Goal: Task Accomplishment & Management: Manage account settings

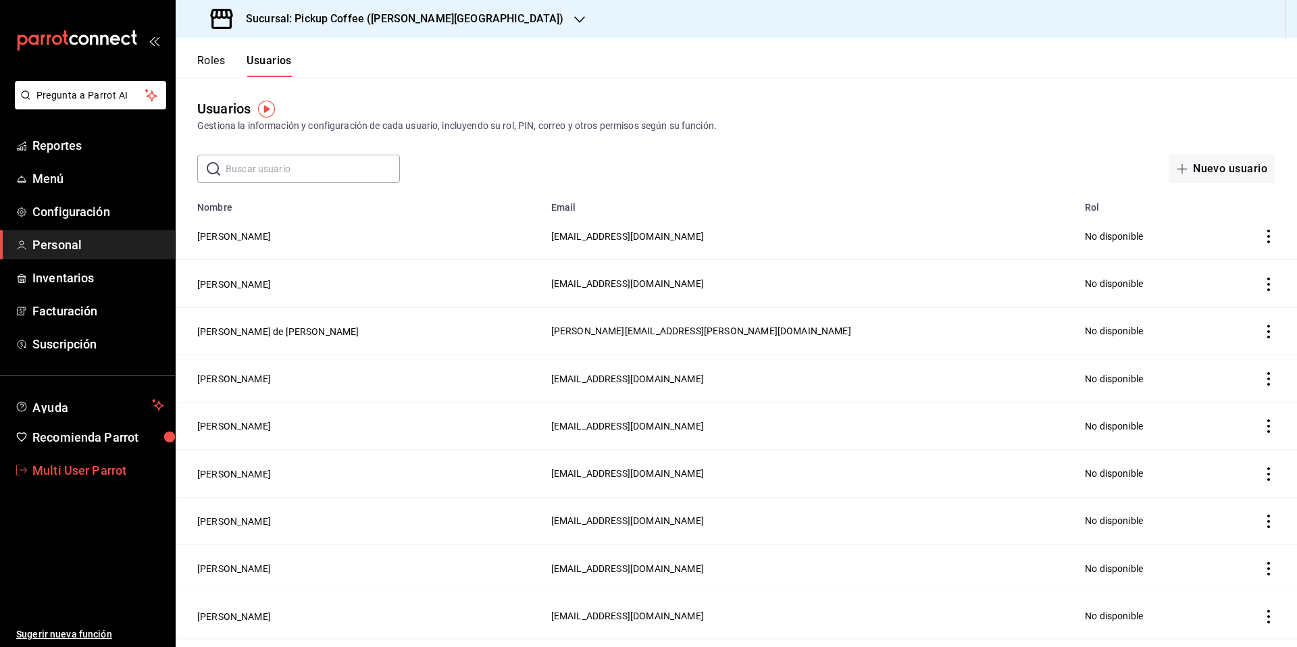
click at [90, 473] on span "Multi User Parrot" at bounding box center [98, 470] width 132 height 18
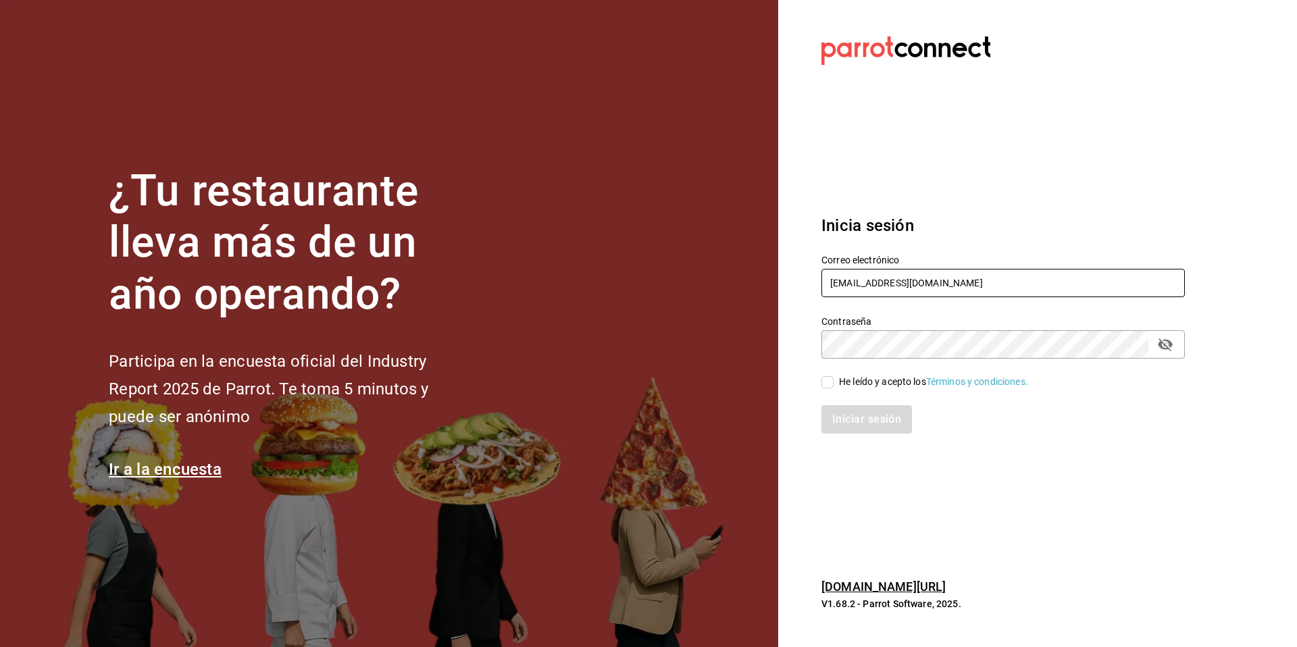
drag, startPoint x: 1005, startPoint y: 282, endPoint x: 837, endPoint y: 285, distance: 168.2
click at [837, 285] on input "multiuser@pickup.com" at bounding box center [1002, 283] width 363 height 28
click at [833, 285] on input "multiuser@pickup.com" at bounding box center [1002, 283] width 363 height 28
drag, startPoint x: 952, startPoint y: 281, endPoint x: 799, endPoint y: 267, distance: 153.9
click at [799, 267] on section "Datos incorrectos. Verifica que tu Correo o Contraseña estén bien escritos. Ini…" at bounding box center [997, 323] width 439 height 647
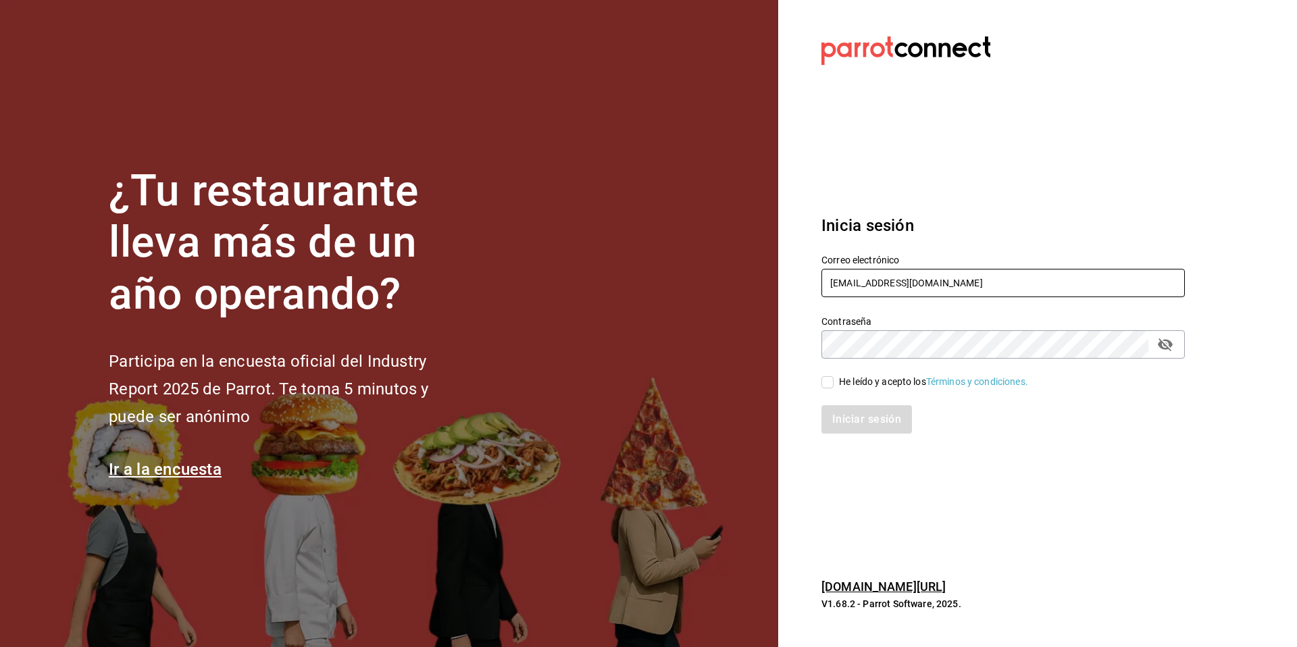
paste input "fuegoymar@brasassteak"
type input "[EMAIL_ADDRESS][DOMAIN_NAME]"
drag, startPoint x: 874, startPoint y: 377, endPoint x: 870, endPoint y: 386, distance: 10.3
click at [873, 378] on div "He leído y acepto los Términos y condiciones." at bounding box center [933, 382] width 189 height 14
click at [833, 378] on input "He leído y acepto los Términos y condiciones." at bounding box center [827, 382] width 12 height 12
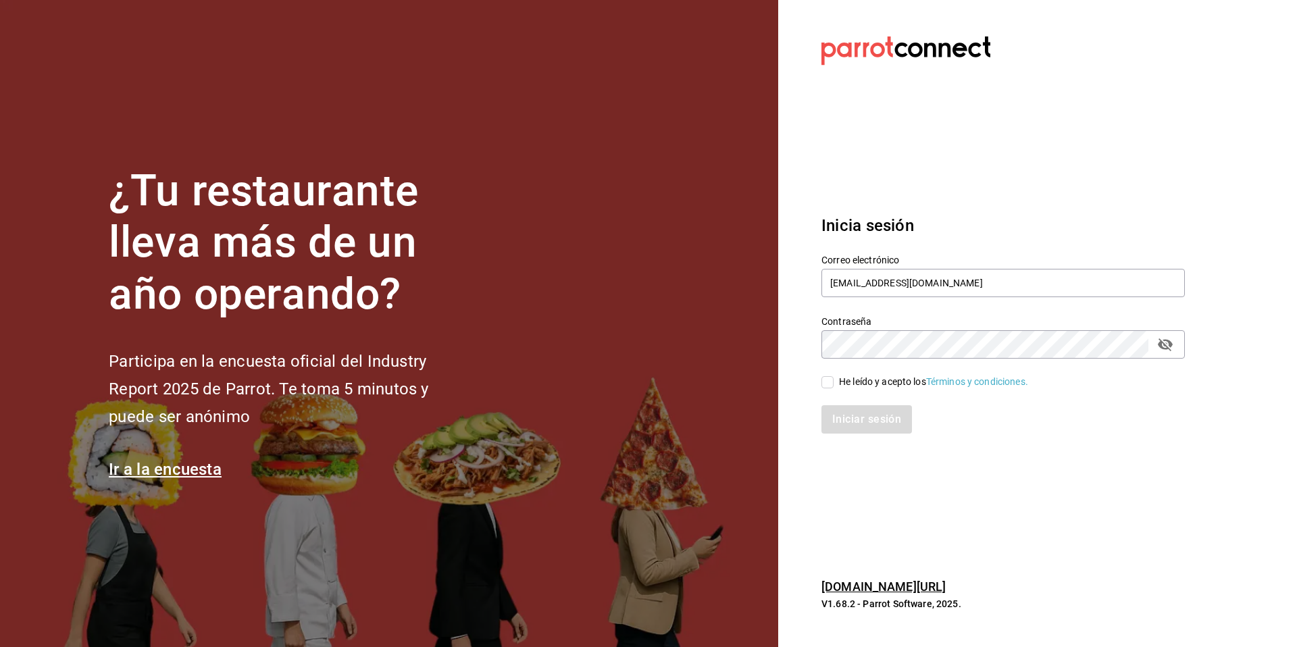
checkbox input "true"
click at [870, 415] on button "Iniciar sesión" at bounding box center [867, 419] width 92 height 28
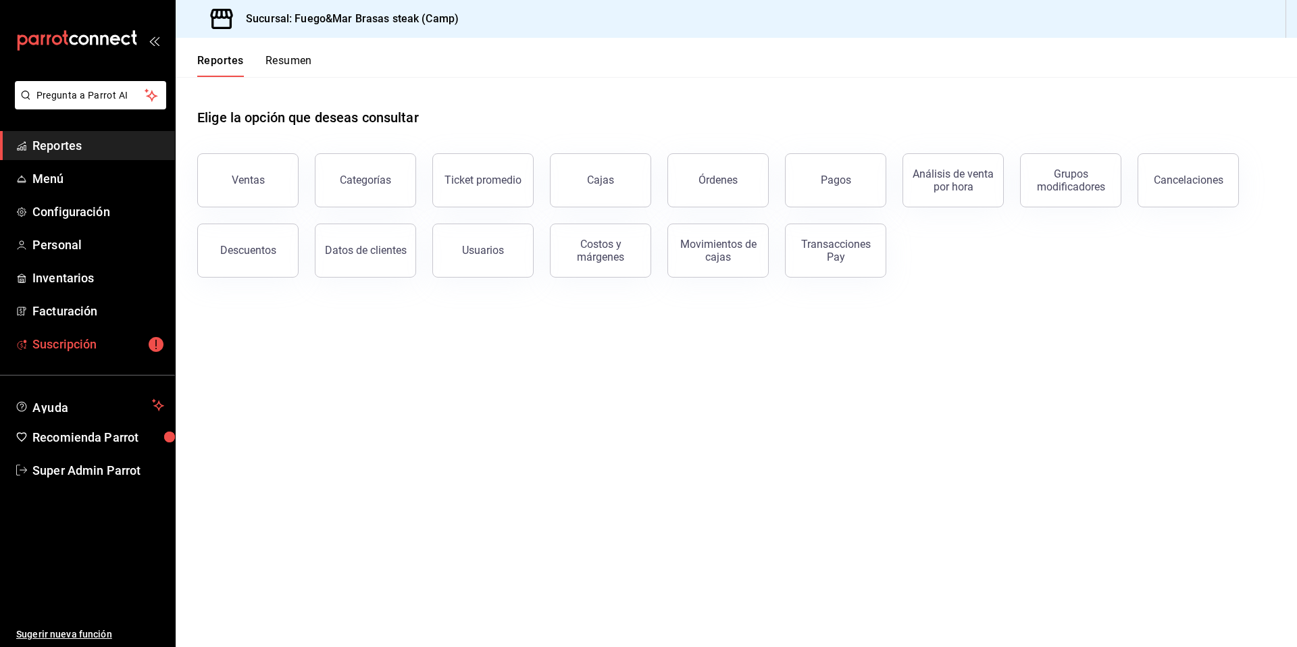
click at [65, 342] on span "Suscripción" at bounding box center [98, 344] width 132 height 18
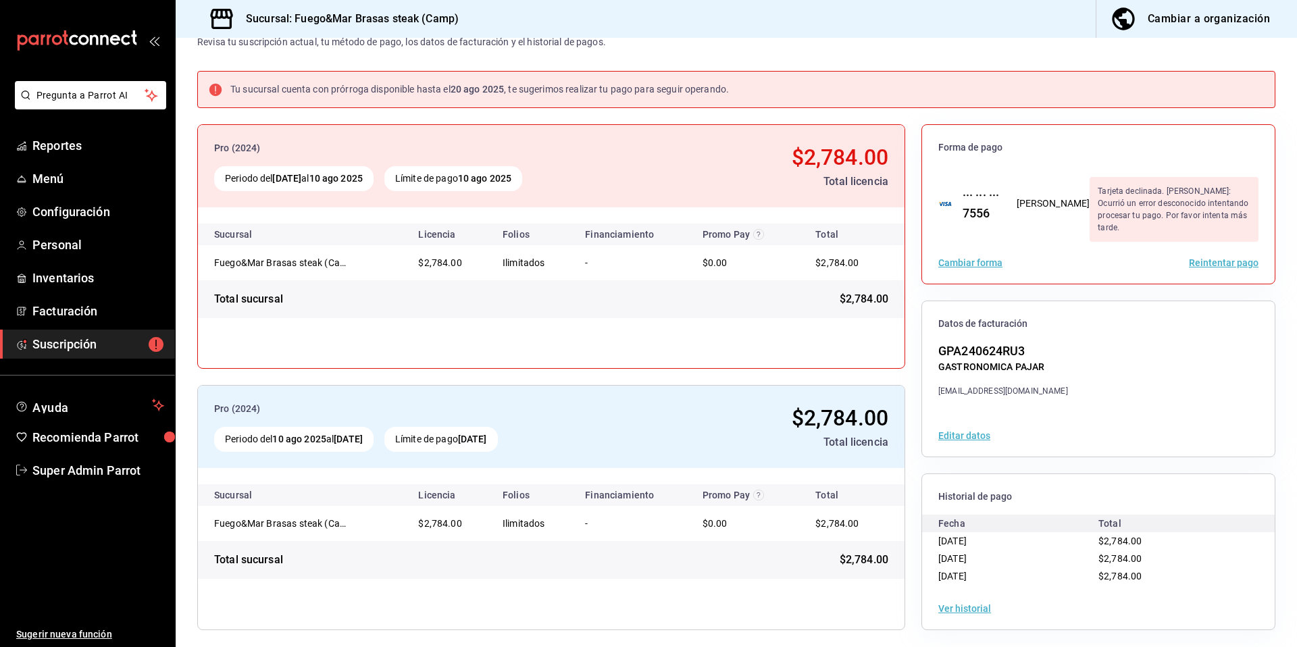
scroll to position [46, 0]
click at [941, 604] on button "Ver historial" at bounding box center [964, 606] width 53 height 9
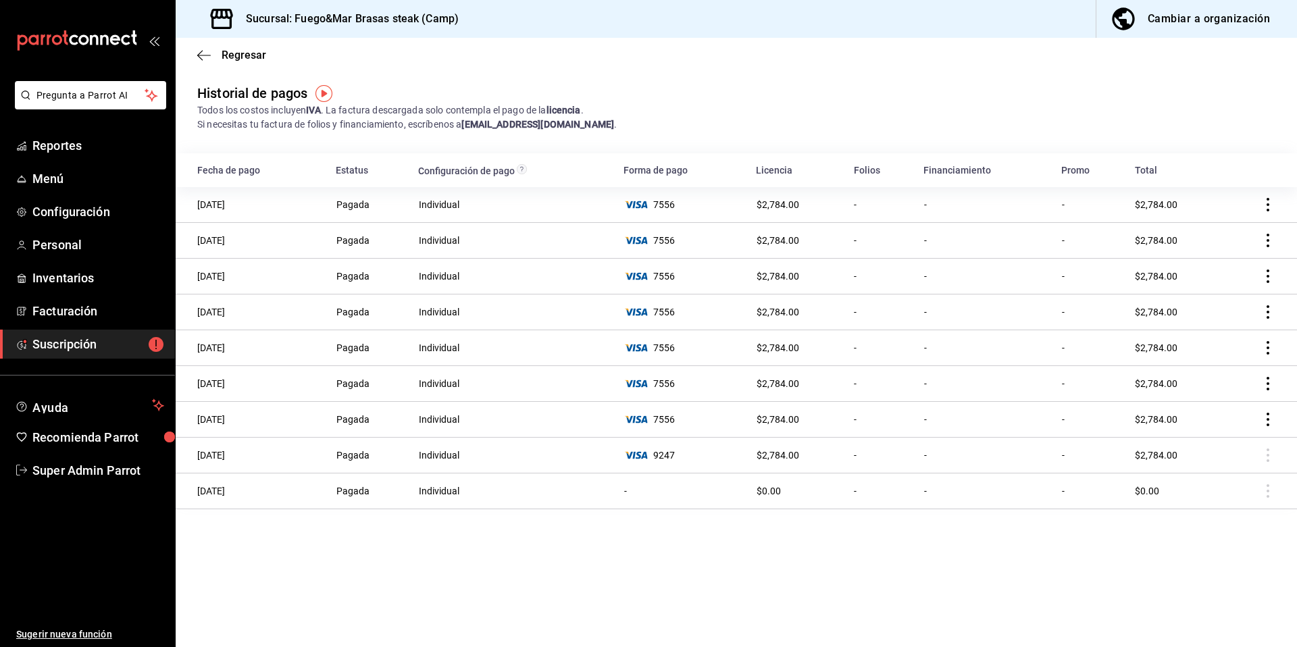
click at [104, 354] on link "Suscripción" at bounding box center [87, 344] width 175 height 29
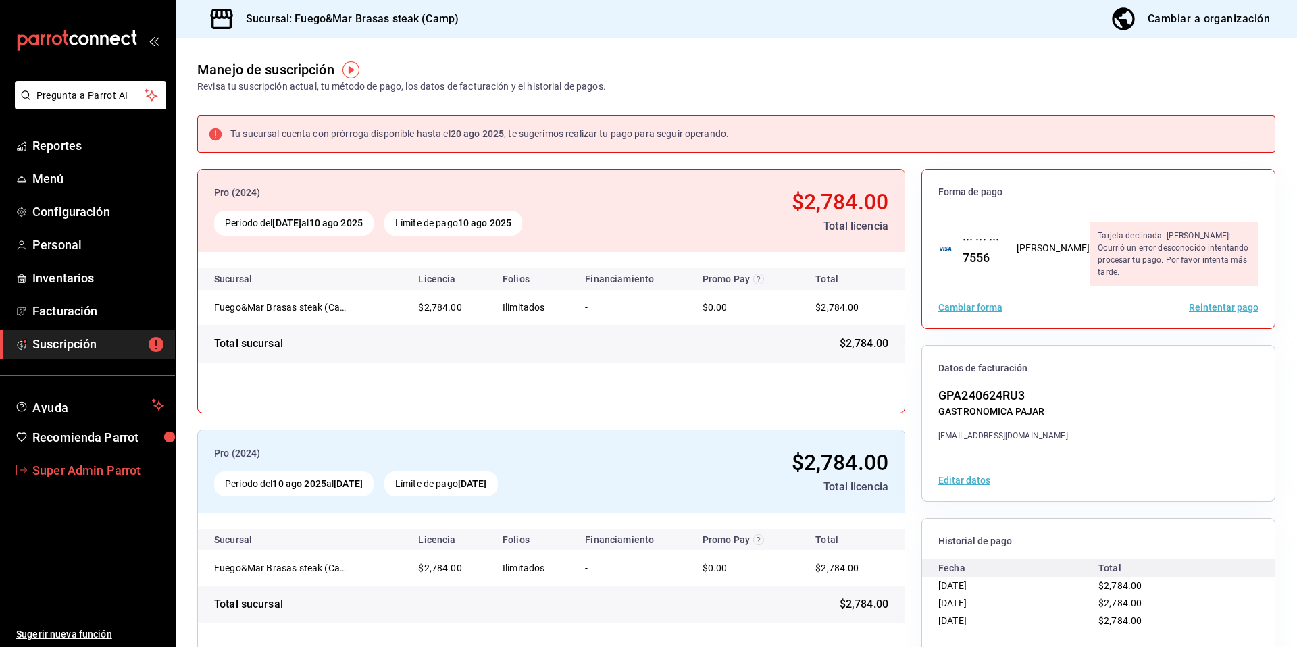
click at [118, 466] on span "Super Admin Parrot" at bounding box center [98, 470] width 132 height 18
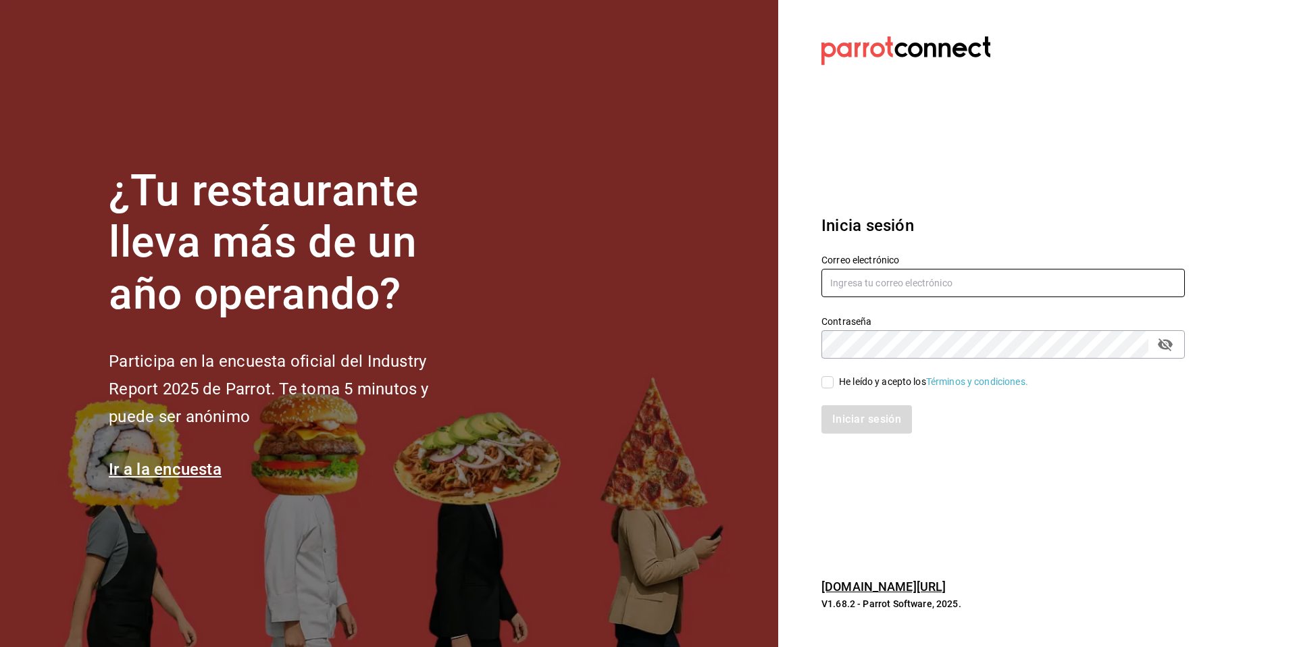
type input "fuegoymar@brasassteak.com"
click at [863, 370] on div "He leído y acepto los Términos y condiciones." at bounding box center [995, 374] width 380 height 31
click at [858, 375] on div "He leído y acepto los Términos y condiciones." at bounding box center [933, 382] width 189 height 14
click at [833, 376] on input "He leído y acepto los Términos y condiciones." at bounding box center [827, 382] width 12 height 12
checkbox input "true"
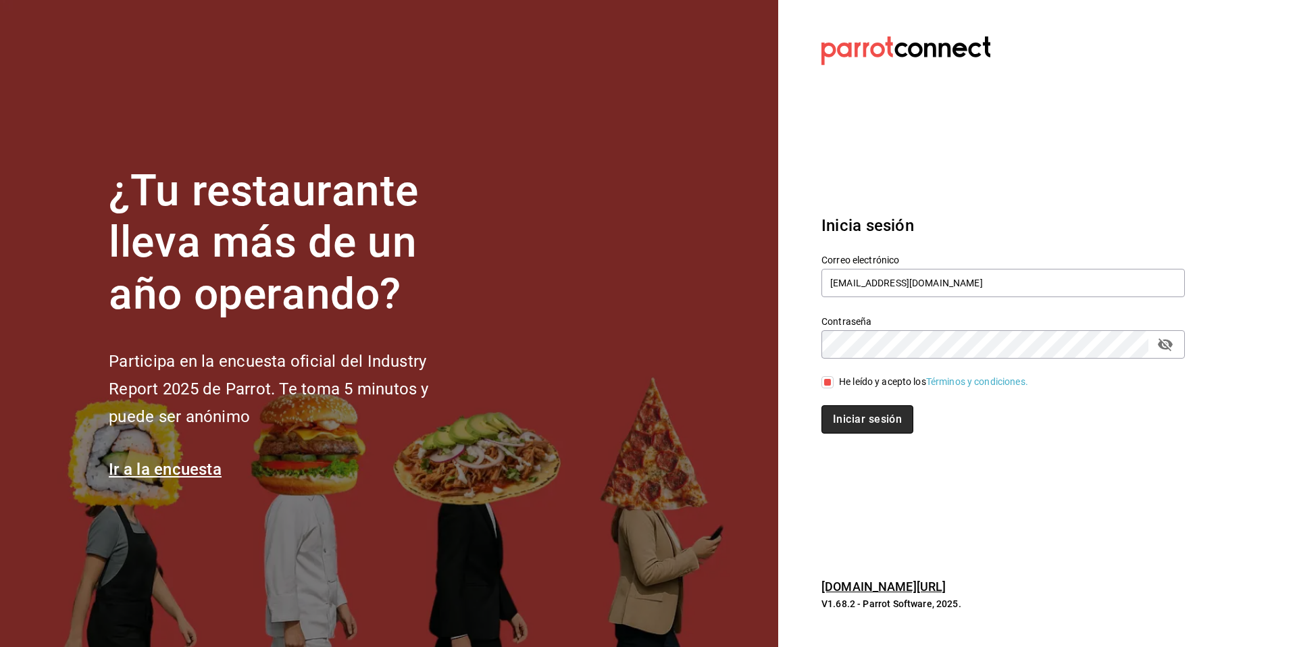
click at [852, 417] on button "Iniciar sesión" at bounding box center [867, 419] width 92 height 28
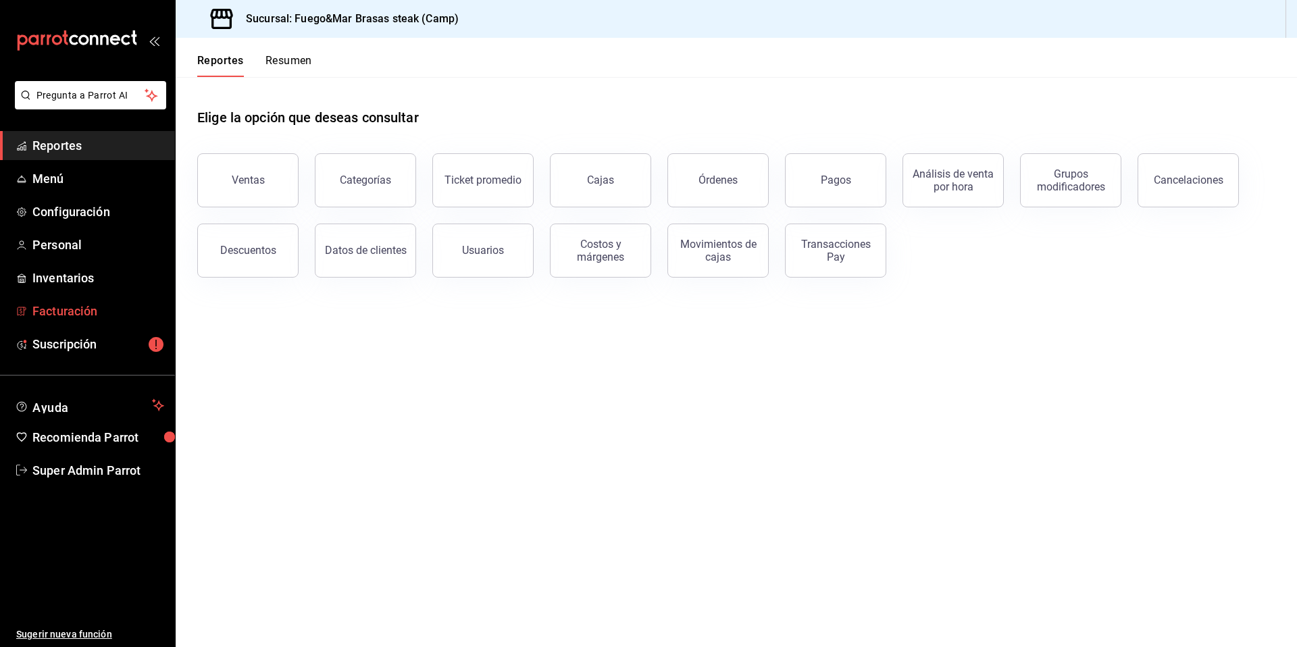
click at [101, 323] on link "Facturación" at bounding box center [87, 310] width 175 height 29
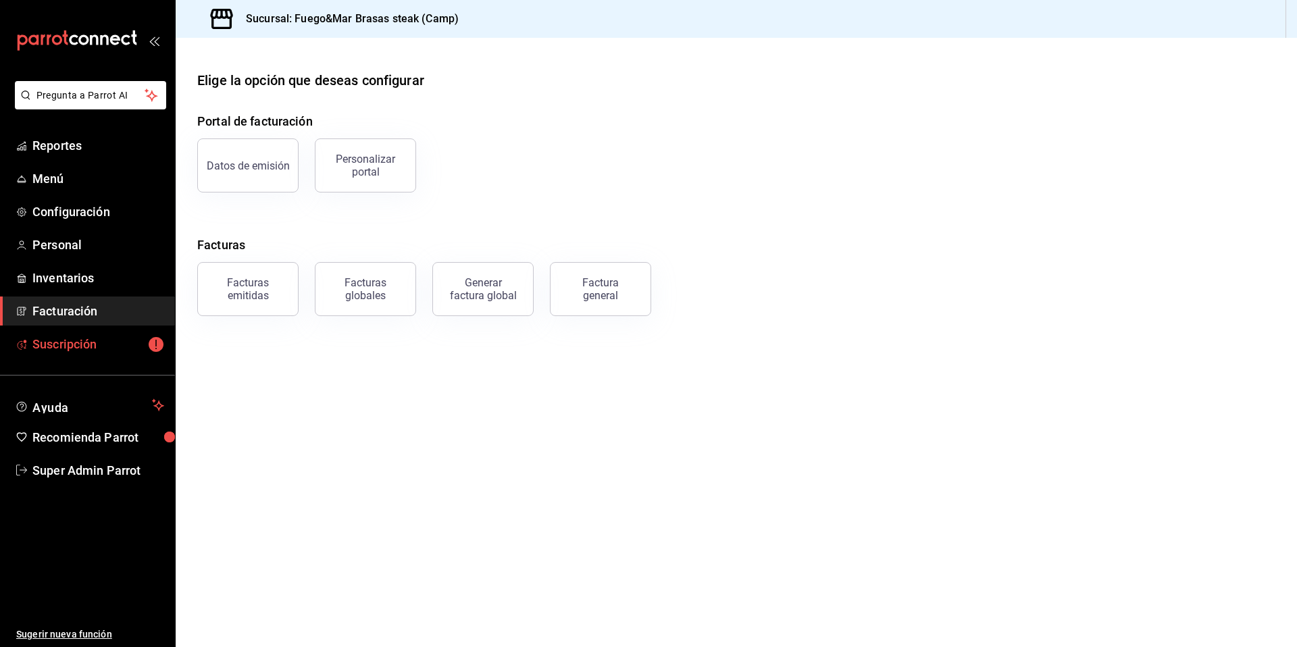
click at [63, 350] on span "Suscripción" at bounding box center [98, 344] width 132 height 18
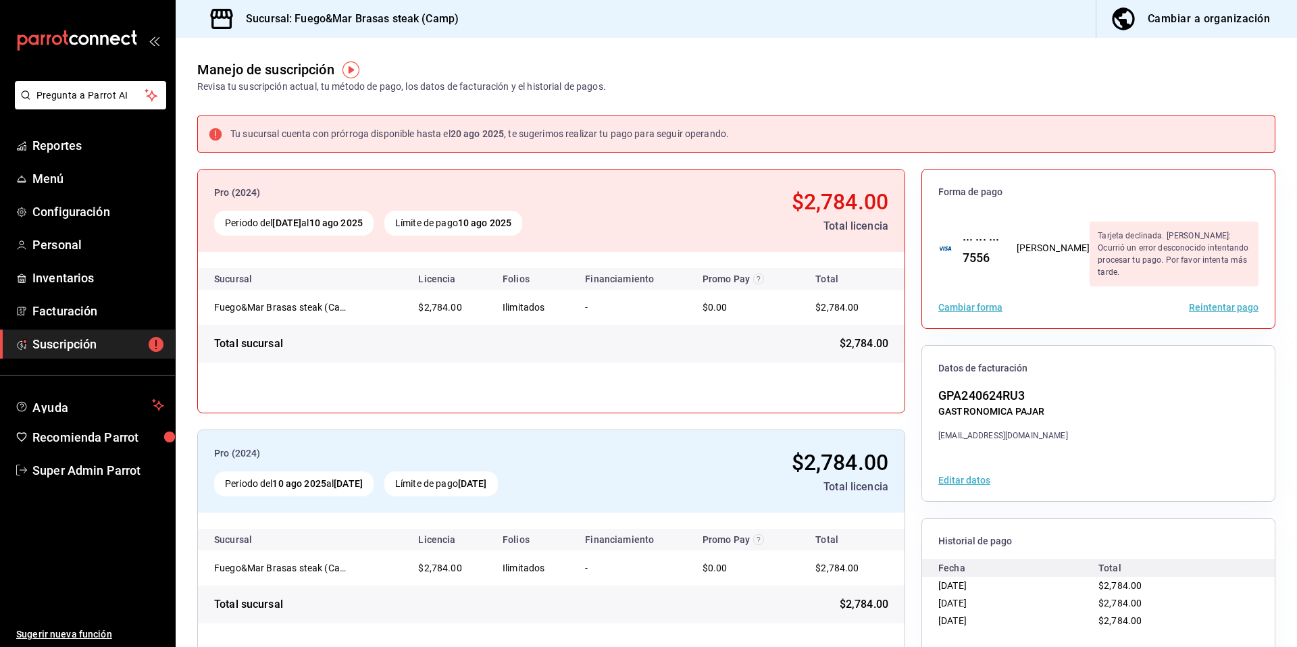
click at [1235, 313] on div "Cambiar forma Reintentar pago" at bounding box center [1098, 307] width 353 height 42
click at [1235, 303] on button "Reintentar pago" at bounding box center [1224, 307] width 70 height 9
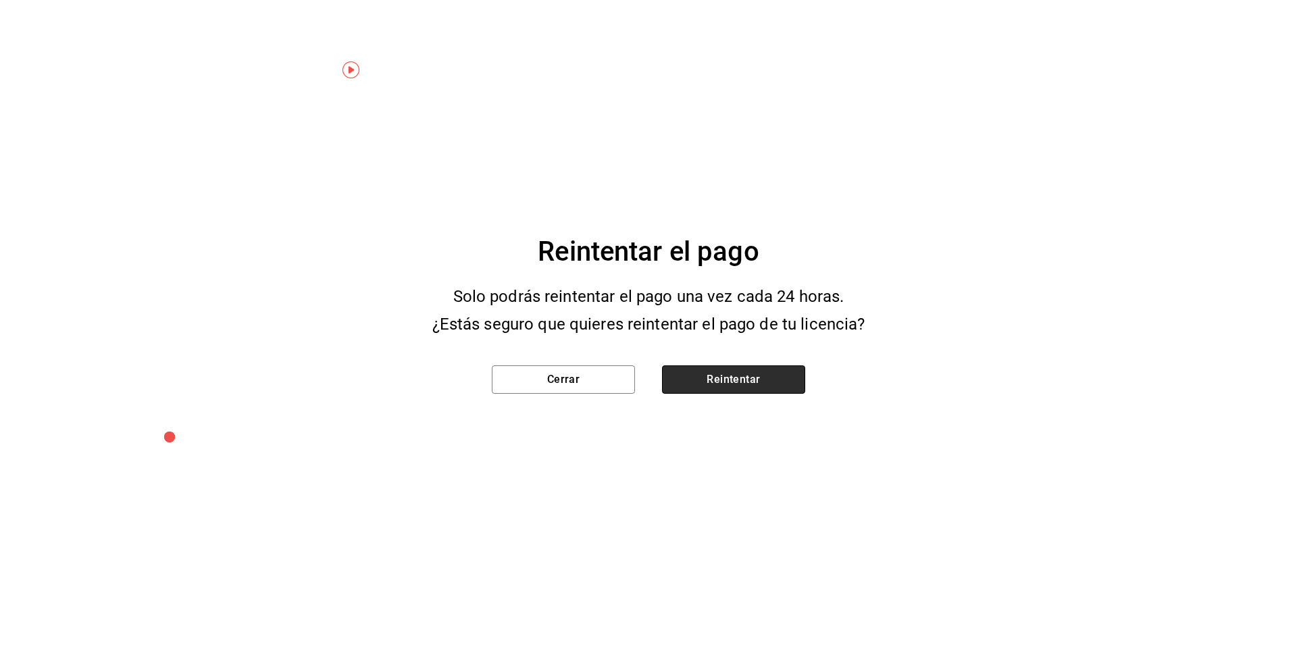
click at [771, 381] on button "Reintentar" at bounding box center [733, 379] width 143 height 28
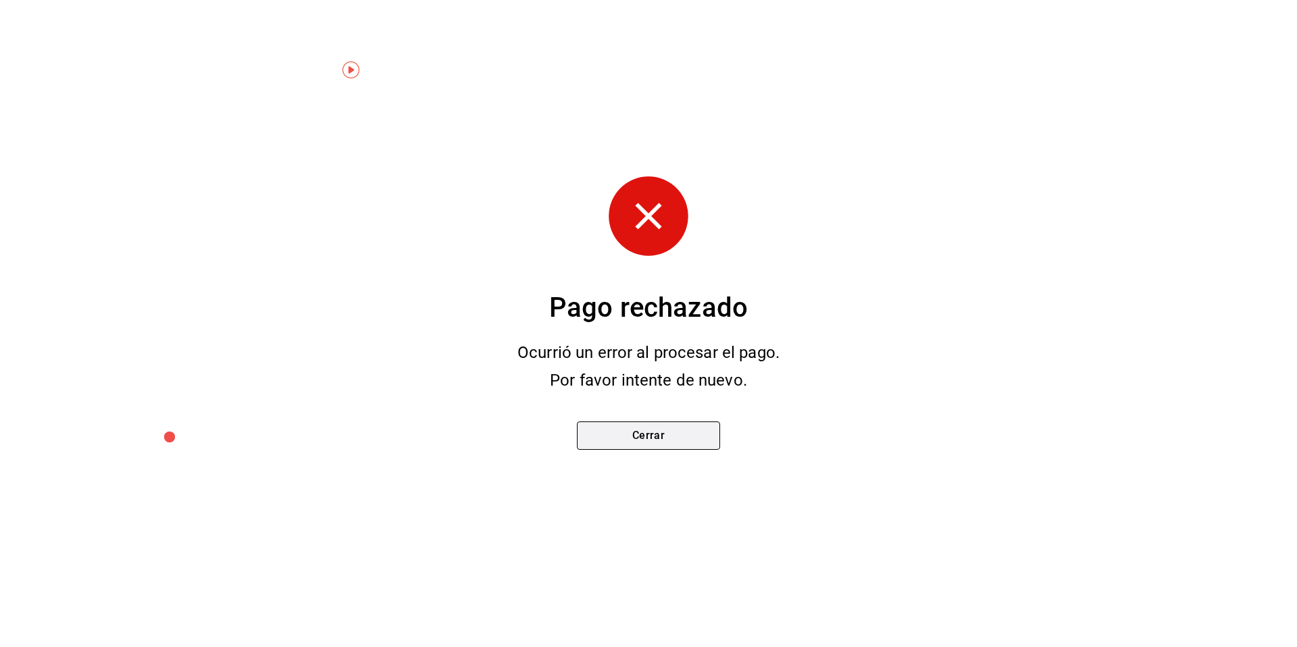
click at [641, 446] on button "Cerrar" at bounding box center [648, 435] width 143 height 28
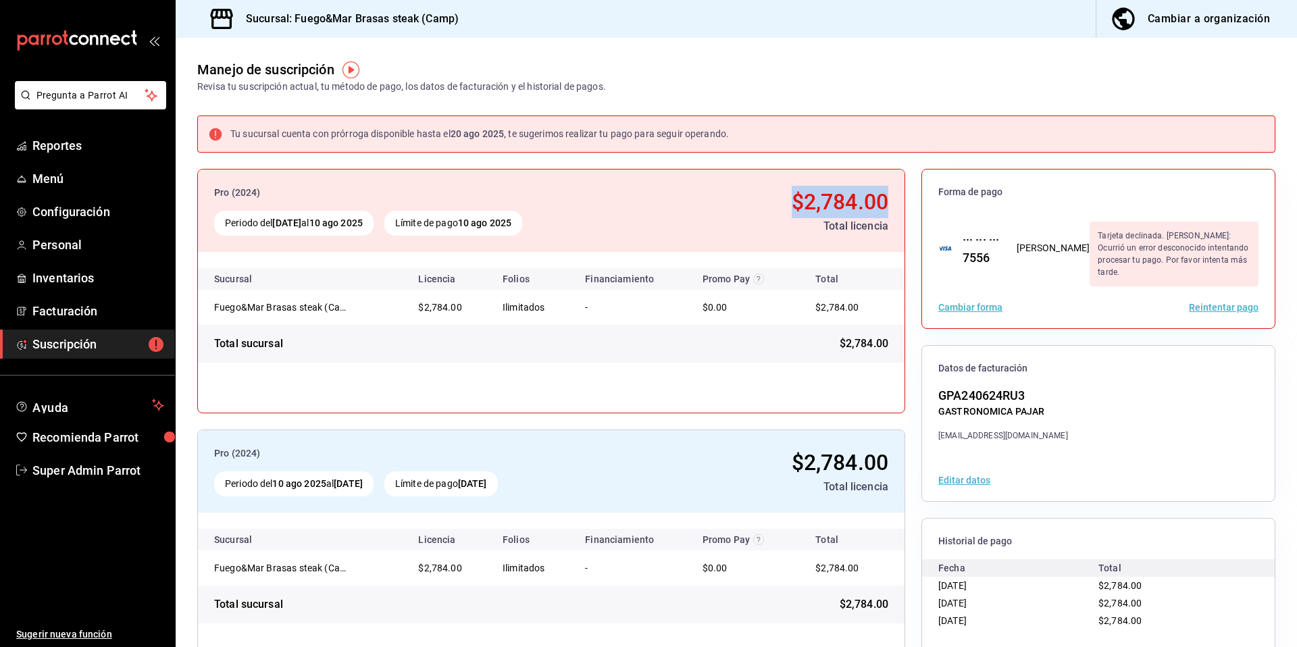
drag, startPoint x: 890, startPoint y: 197, endPoint x: 752, endPoint y: 202, distance: 137.9
click at [752, 202] on div "Pro (2024) Periodo del 10 jul 2025 al 10 ago 2025 Límite de pago 10 ago 2025 $2…" at bounding box center [551, 211] width 706 height 82
copy span "$2,784.00"
drag, startPoint x: 428, startPoint y: 22, endPoint x: 293, endPoint y: 26, distance: 135.1
click at [293, 26] on div "Sucursal: Fuego&Mar Brasas steak (Camp) Cambiar a organización" at bounding box center [736, 19] width 1121 height 38
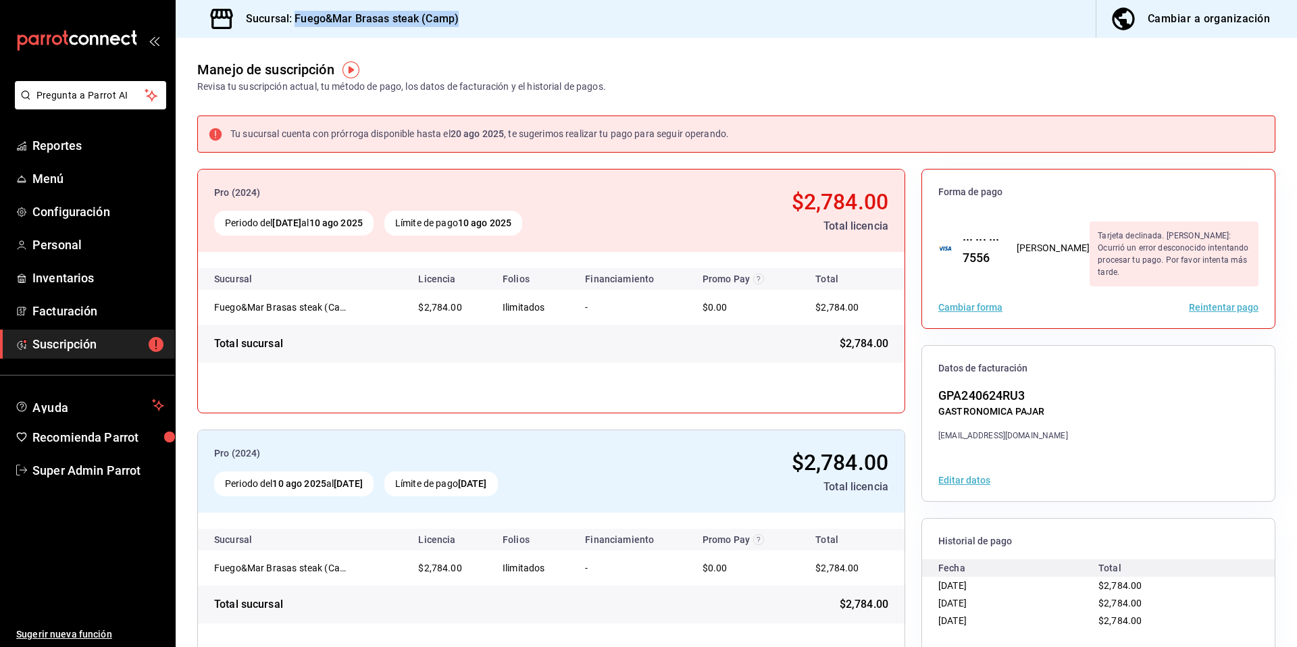
copy h3 "Fuego&Mar Brasas steak (Camp)"
click at [103, 480] on link "Super Admin Parrot" at bounding box center [87, 470] width 175 height 29
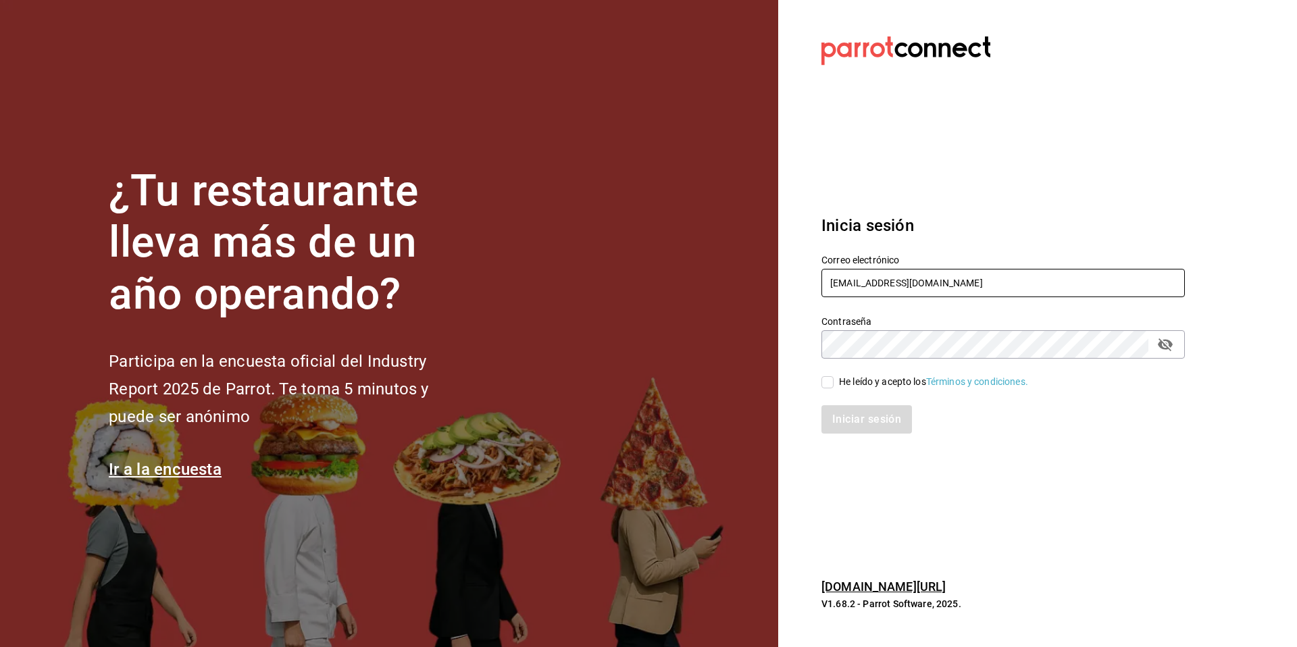
click at [945, 289] on input "[EMAIL_ADDRESS][DOMAIN_NAME]" at bounding box center [1002, 283] width 363 height 28
drag, startPoint x: 967, startPoint y: 287, endPoint x: 793, endPoint y: 282, distance: 174.3
click at [793, 282] on section "Datos incorrectos. Verifica que tu Correo o Contraseña estén bien escritos. Ini…" at bounding box center [997, 323] width 439 height 647
drag, startPoint x: 922, startPoint y: 279, endPoint x: 817, endPoint y: 281, distance: 105.4
click at [817, 281] on div "Correo electrónico mult" at bounding box center [995, 268] width 380 height 61
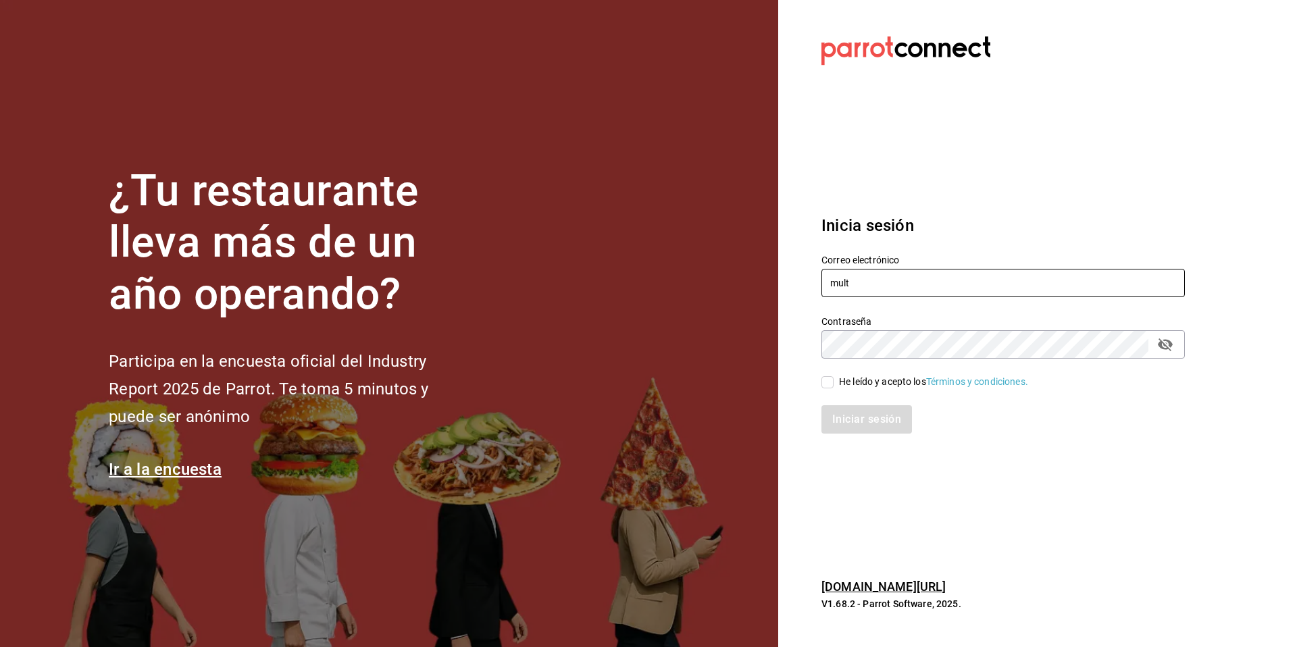
paste input "iuser@tiberius.com tiberius"
click at [964, 282] on input "multiuser@tiberius.com tiberius" at bounding box center [1002, 283] width 363 height 28
type input "multiuser@tiberius.com"
click at [880, 380] on div "He leído y acepto los Términos y condiciones." at bounding box center [933, 382] width 189 height 14
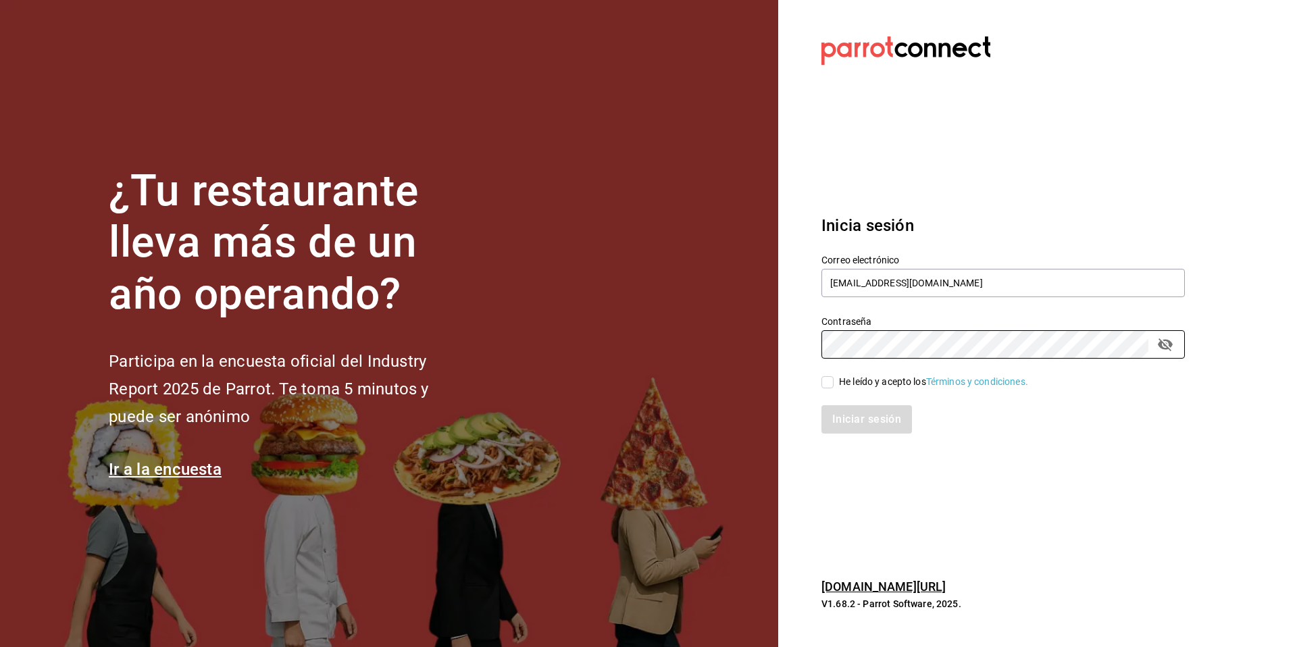
click at [833, 380] on input "He leído y acepto los Términos y condiciones." at bounding box center [827, 382] width 12 height 12
checkbox input "true"
click at [872, 413] on button "Iniciar sesión" at bounding box center [867, 419] width 92 height 28
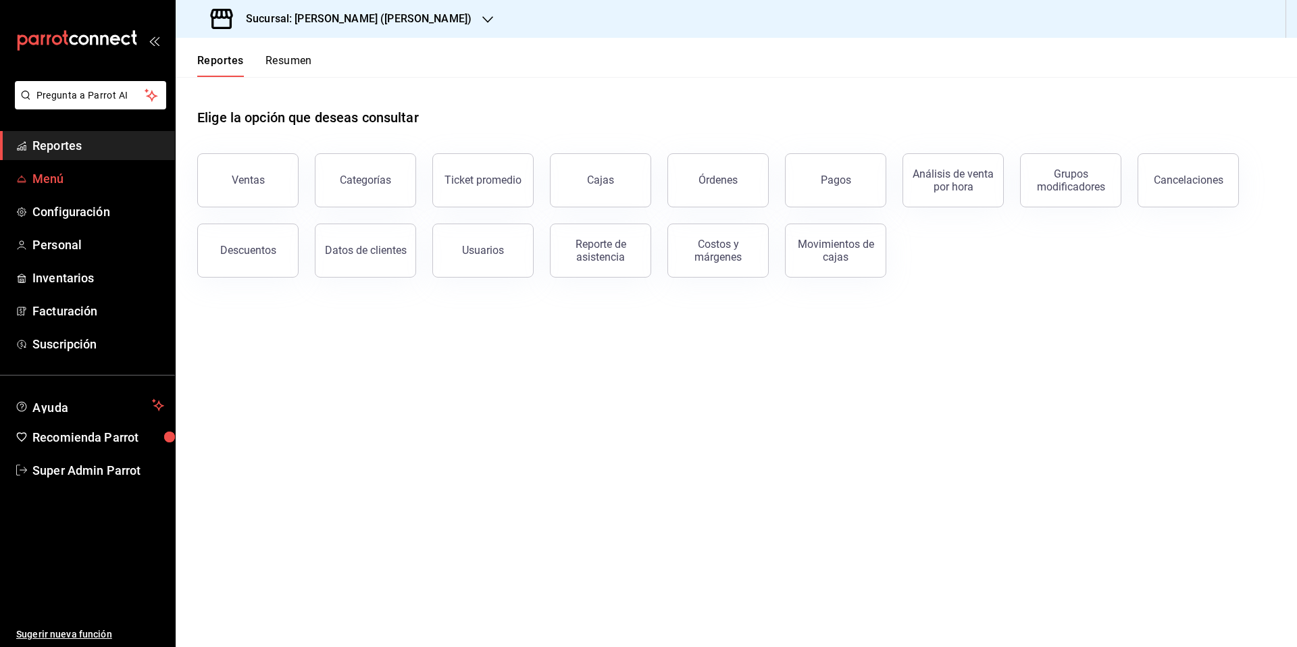
click at [51, 182] on span "Menú" at bounding box center [98, 179] width 132 height 18
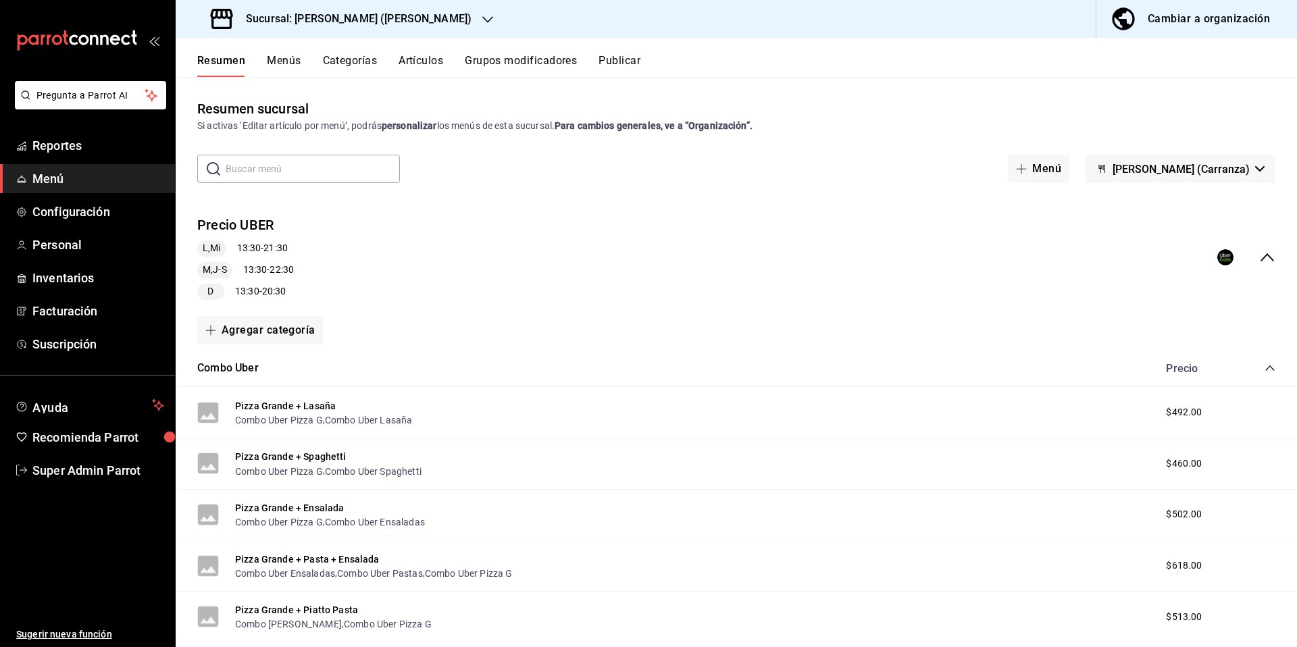
click at [419, 71] on button "Artículos" at bounding box center [420, 65] width 45 height 23
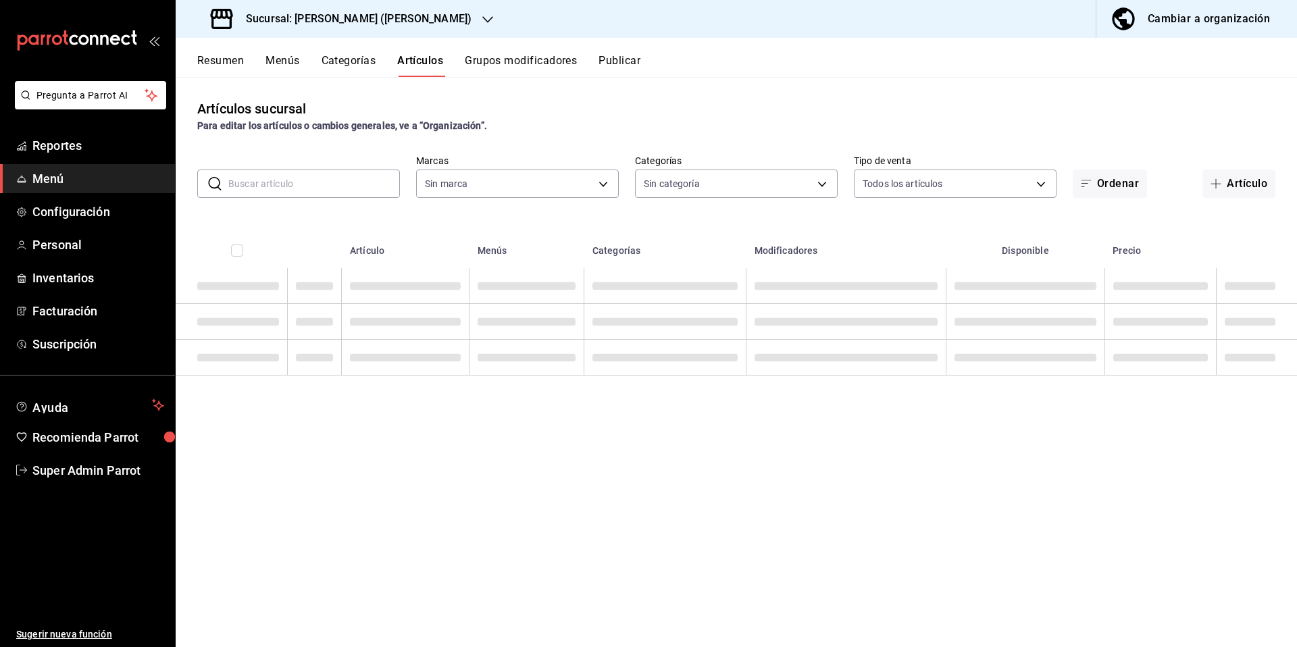
type input "4b3bb19d-090c-4f71-86c5-8347561cc8c0,2b616da3-f57d-4fb2-816d-2b7e27d5f42c"
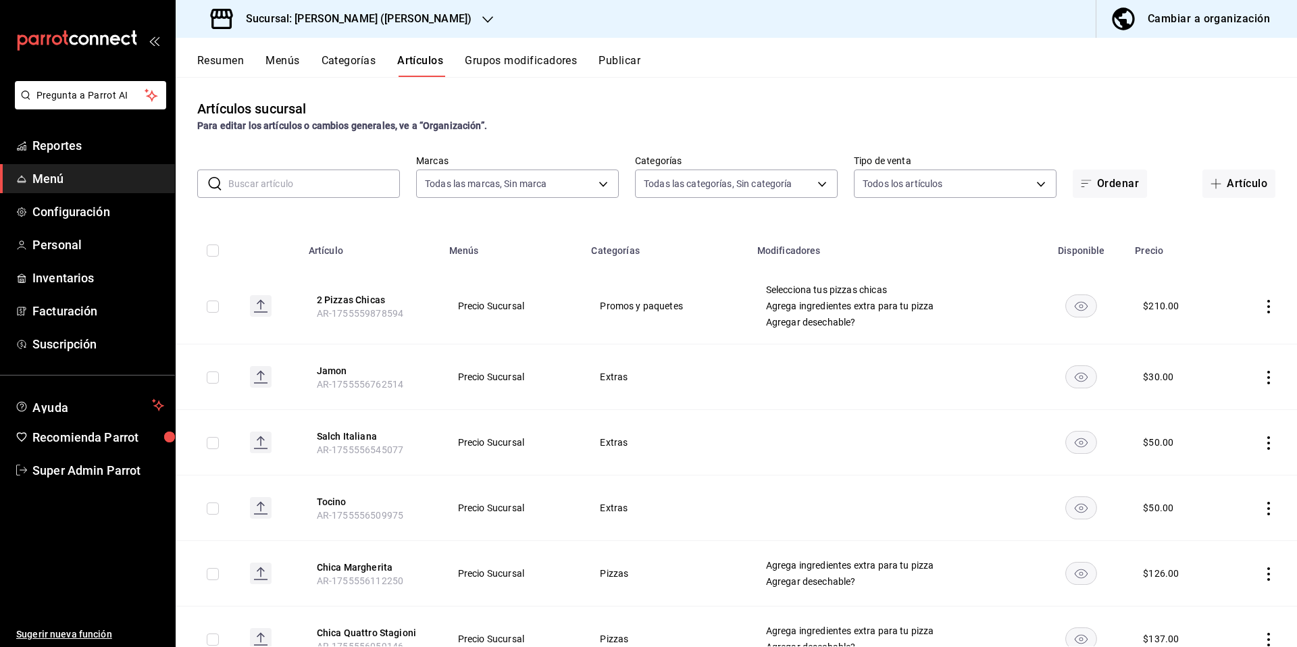
type input "eae25648-be62-4c40-b4a5-532ce09bc4c2,d7af98ac-f8c5-4123-a3a5-3554f40128c5,b2a3e…"
click at [354, 184] on input "text" at bounding box center [314, 183] width 172 height 27
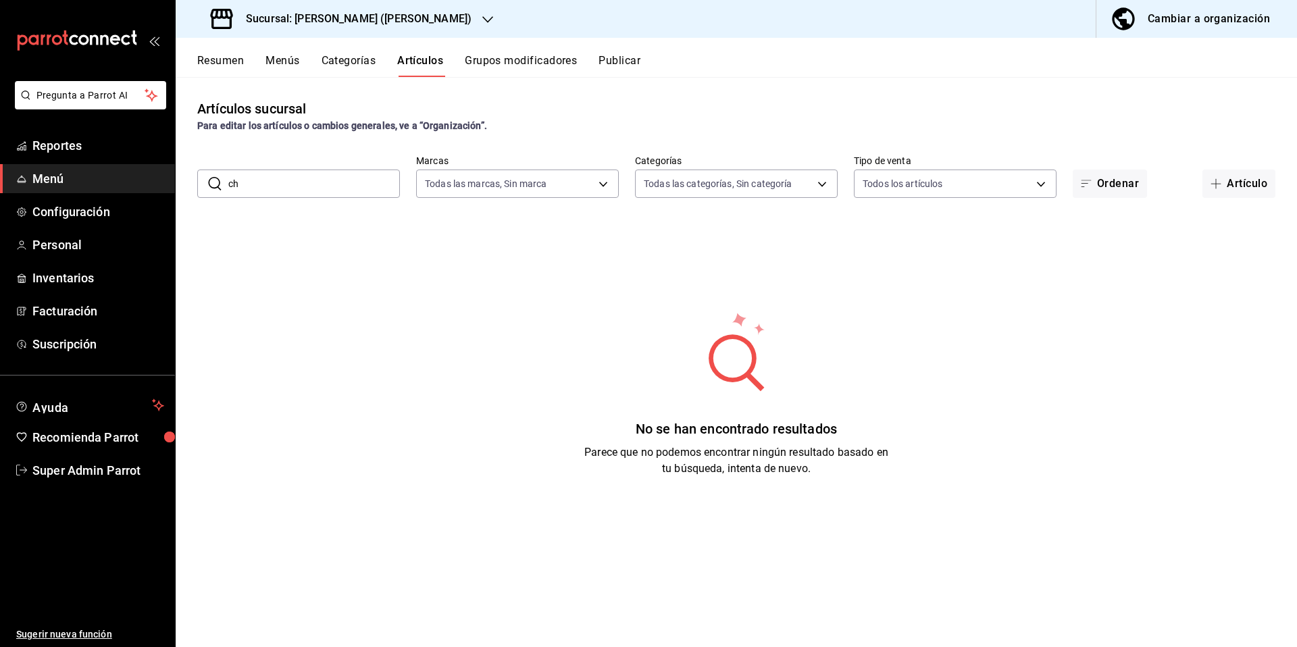
type input "c"
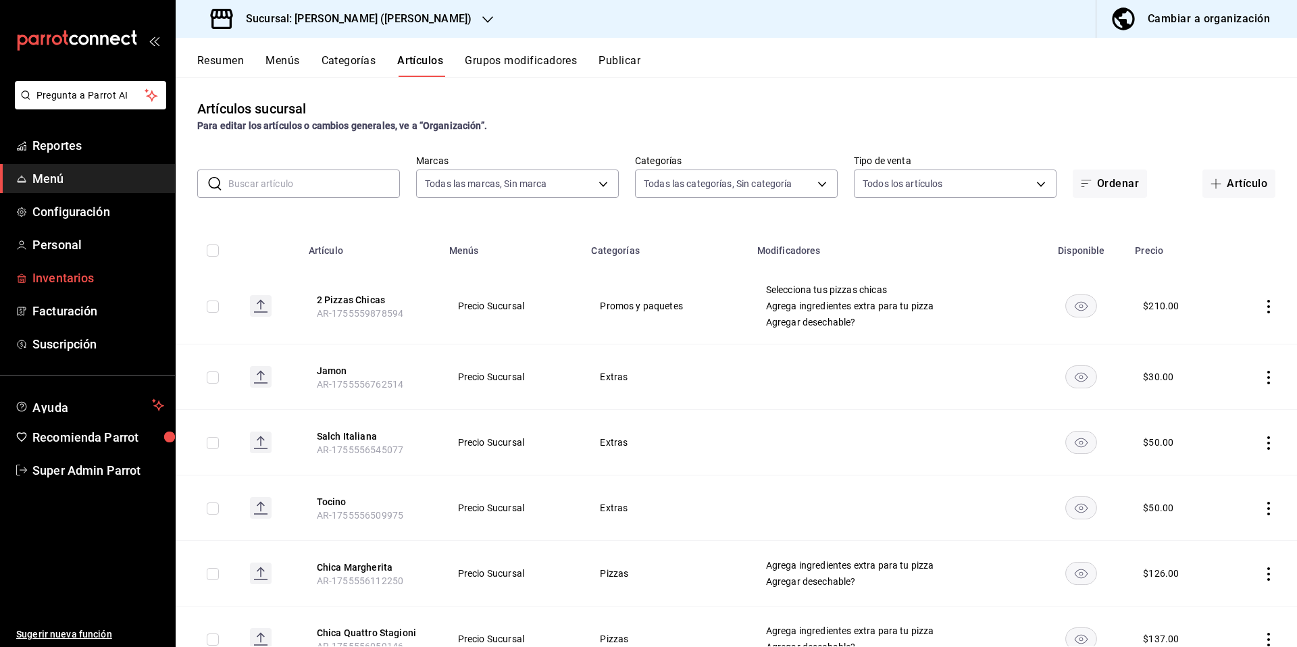
click at [76, 286] on span "Inventarios" at bounding box center [98, 278] width 132 height 18
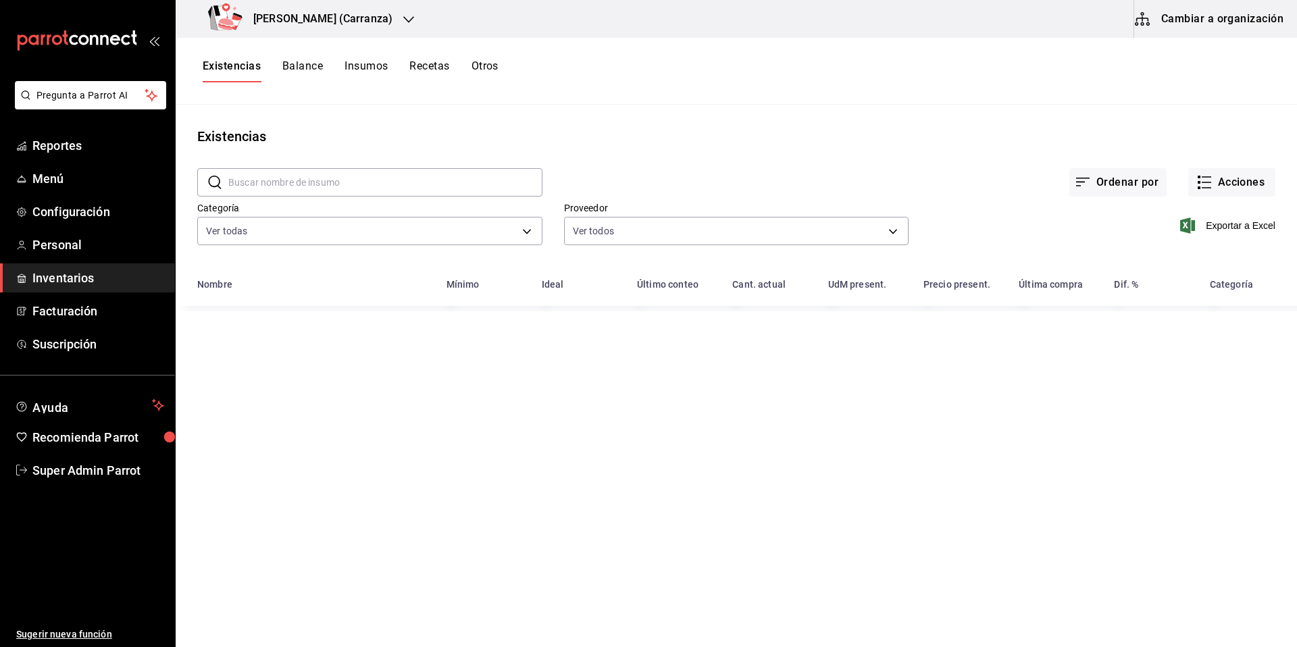
click at [1249, 45] on div "Existencias Balance Insumos Recetas Otros" at bounding box center [736, 71] width 1121 height 67
click at [1247, 22] on button "Cambiar a organización" at bounding box center [1210, 19] width 152 height 38
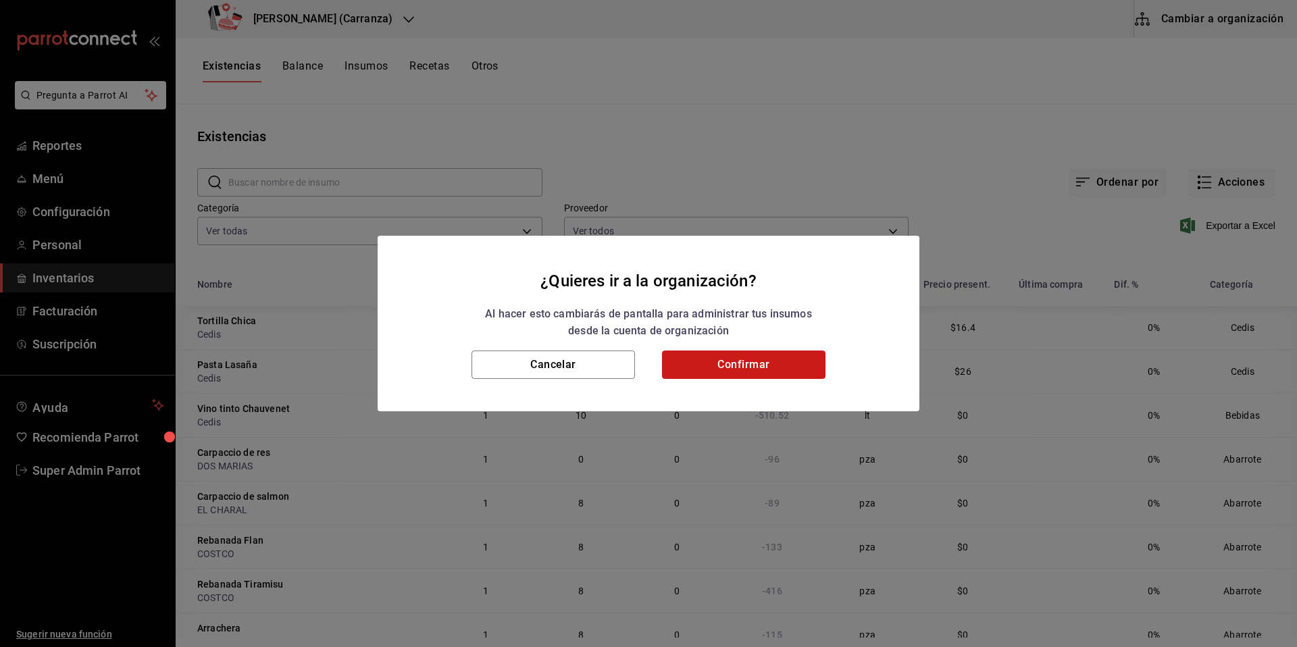
click at [766, 373] on button "Confirmar" at bounding box center [743, 364] width 163 height 28
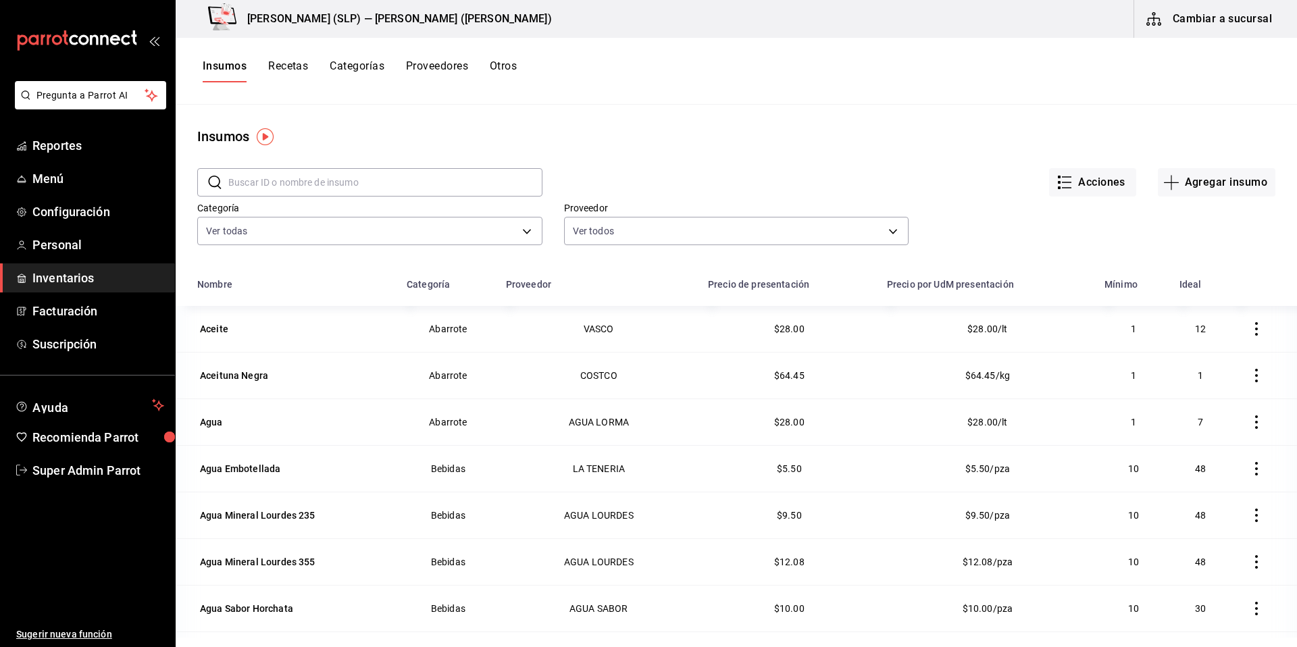
click at [290, 73] on button "Recetas" at bounding box center [288, 70] width 40 height 23
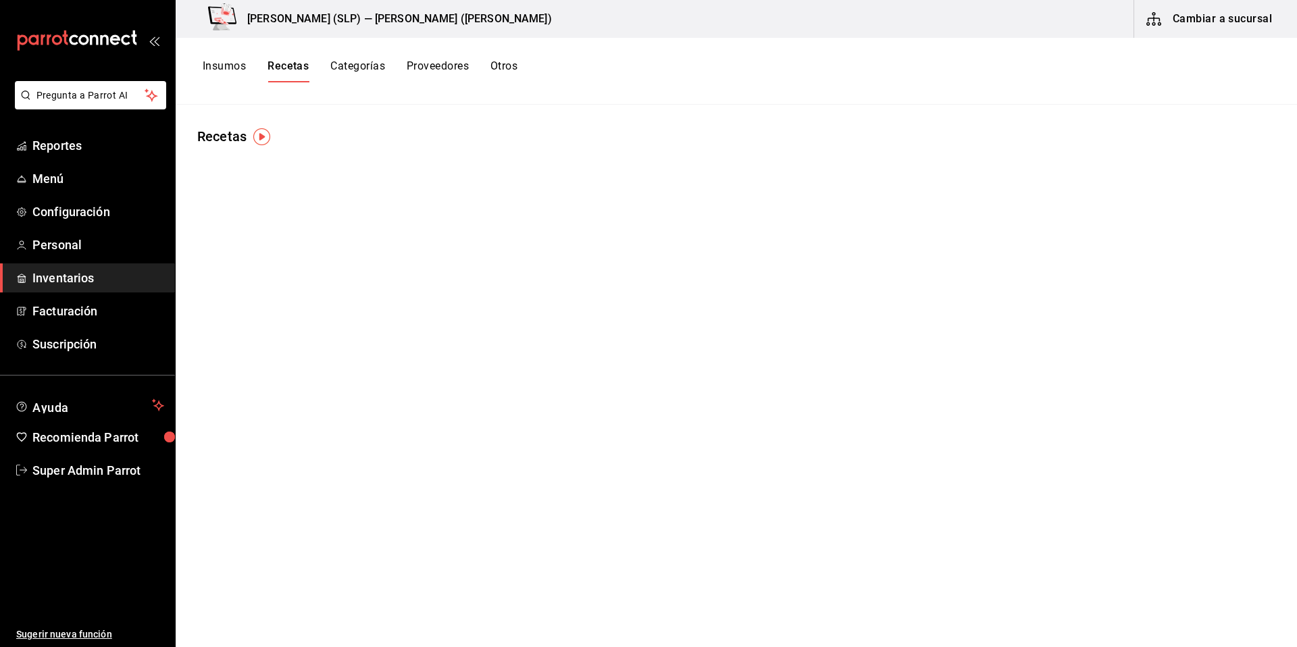
click at [1190, 24] on button "Cambiar a sucursal" at bounding box center [1210, 19] width 152 height 38
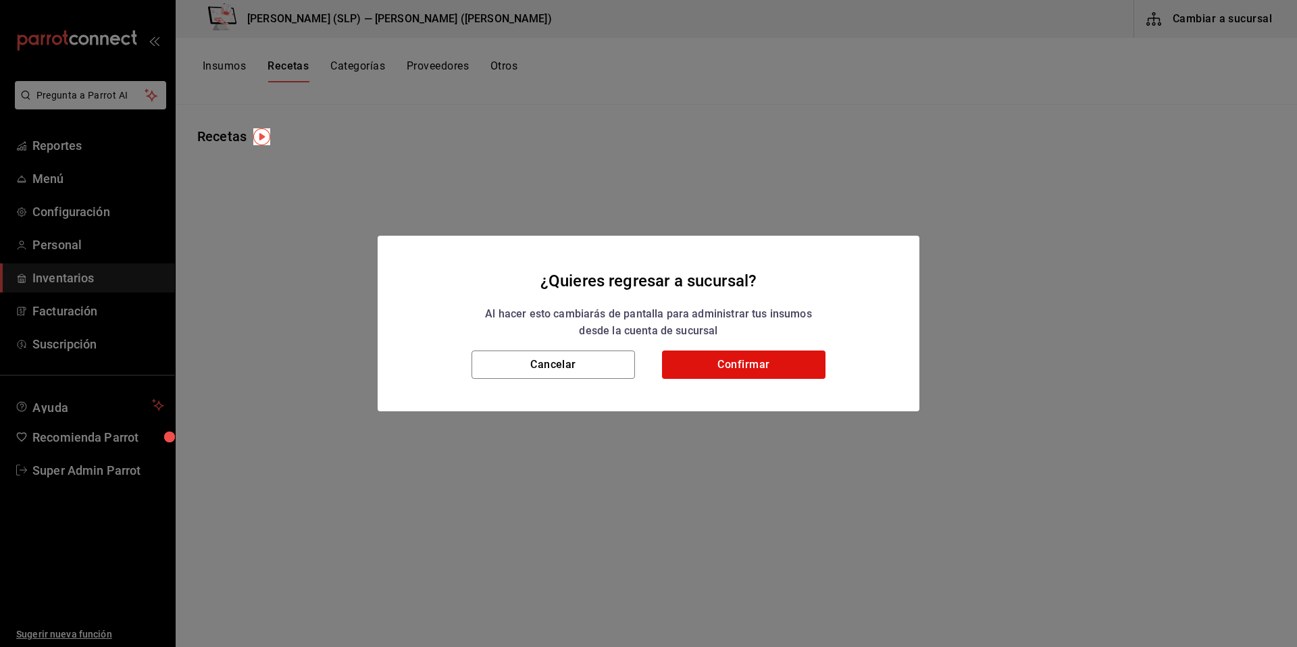
click at [752, 348] on h2 "¿Quieres regresar a sucursal? Al hacer esto cambiarás de pantalla para administ…" at bounding box center [649, 293] width 542 height 115
click at [753, 364] on button "Confirmar" at bounding box center [743, 364] width 163 height 28
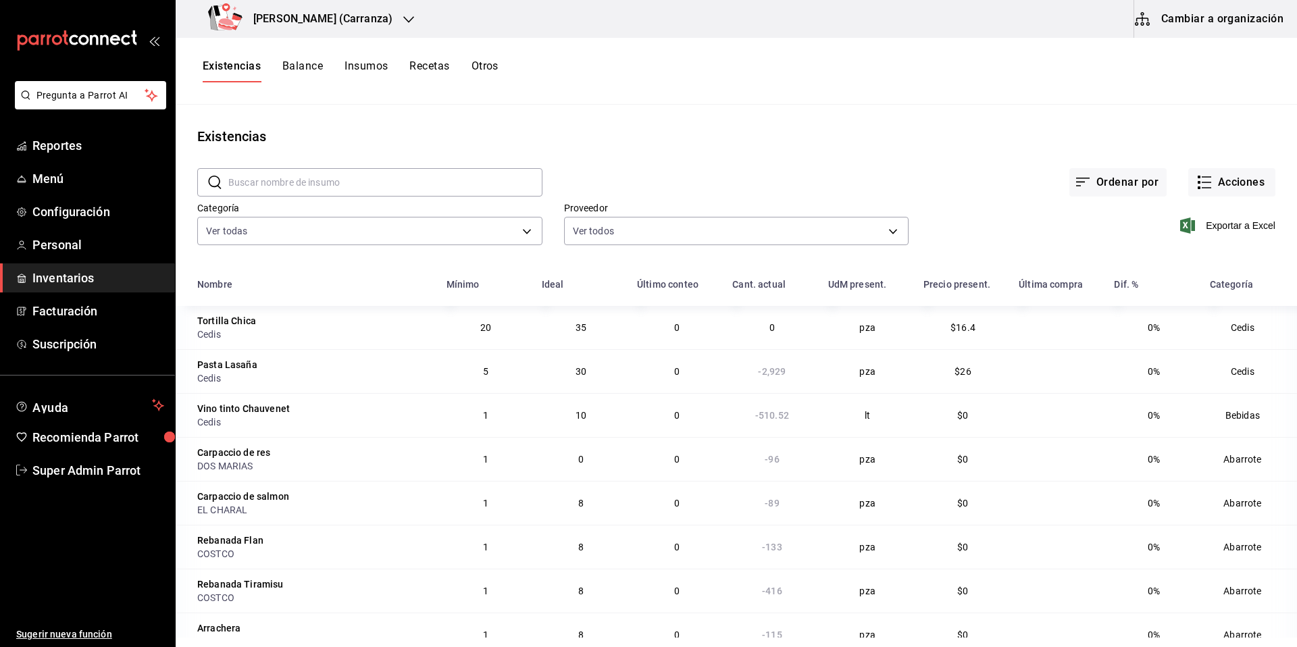
click at [1249, 18] on button "Cambiar a organización" at bounding box center [1210, 19] width 152 height 38
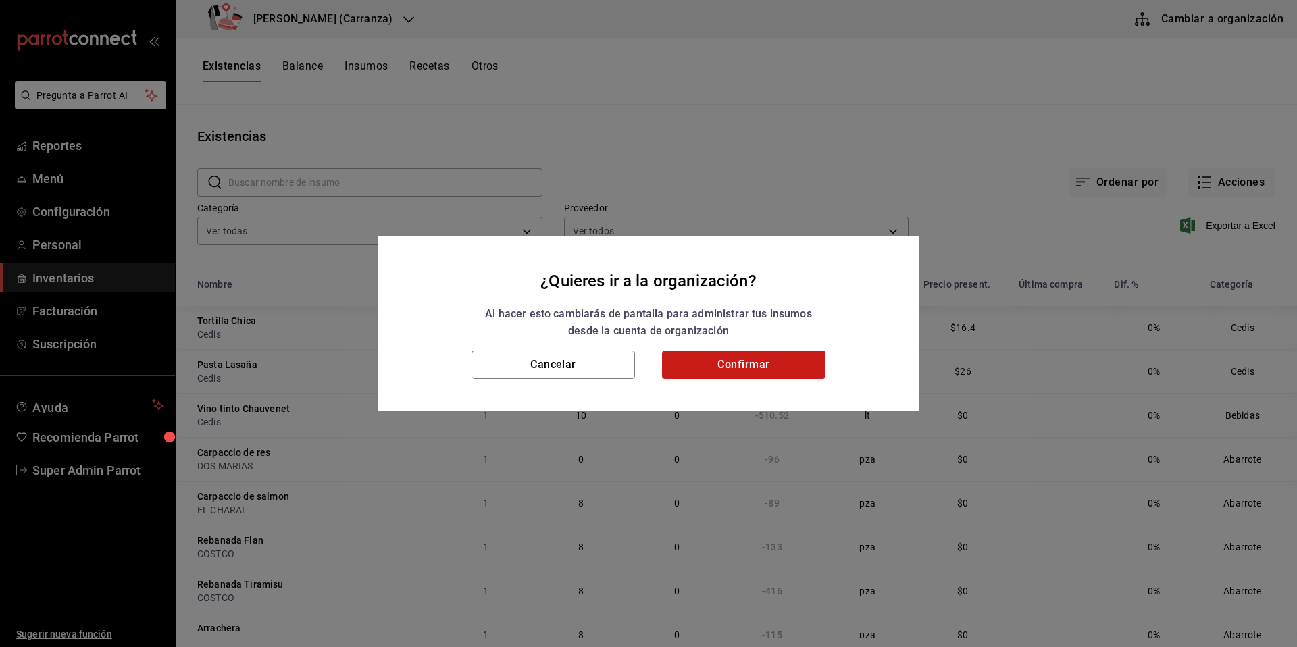
click at [752, 370] on button "Confirmar" at bounding box center [743, 364] width 163 height 28
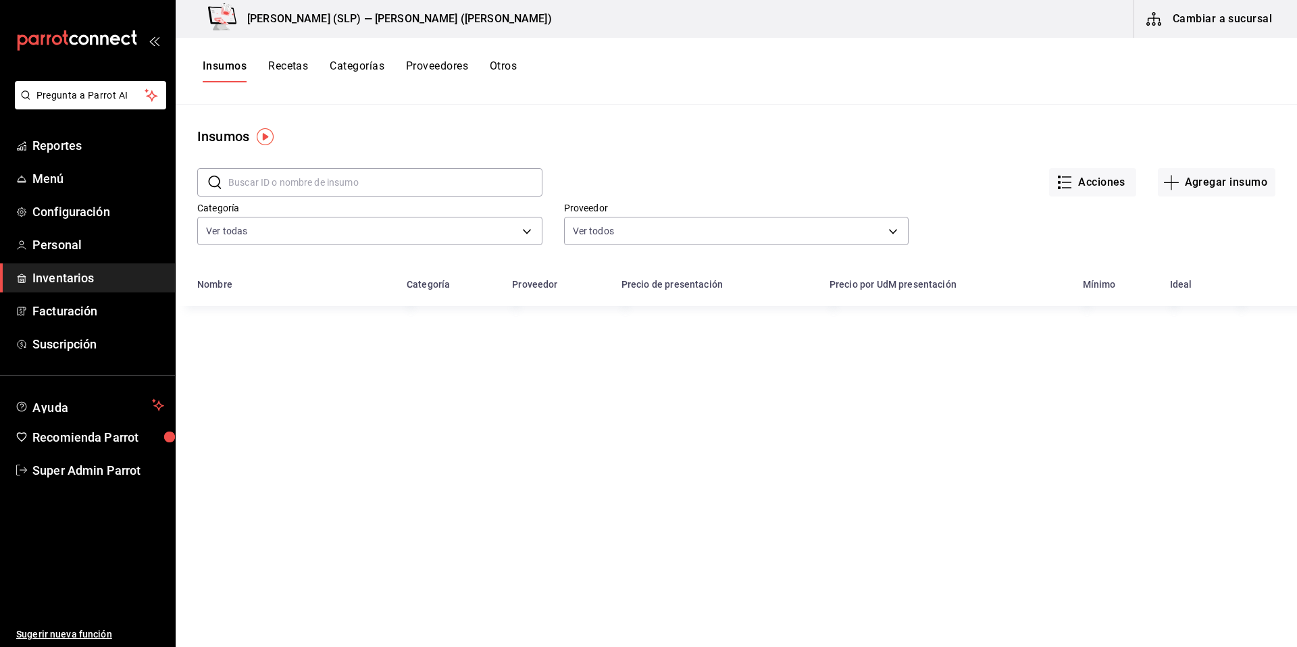
click at [292, 73] on button "Recetas" at bounding box center [288, 70] width 40 height 23
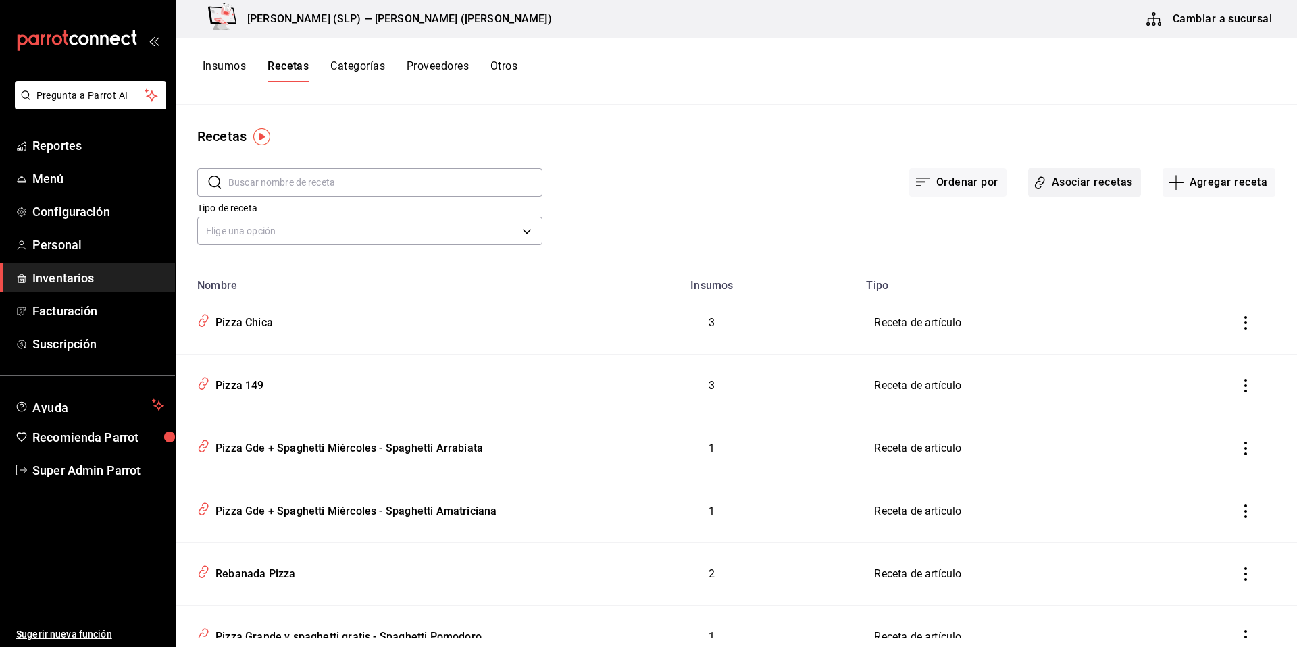
click at [1081, 170] on button "Asociar recetas" at bounding box center [1084, 182] width 113 height 28
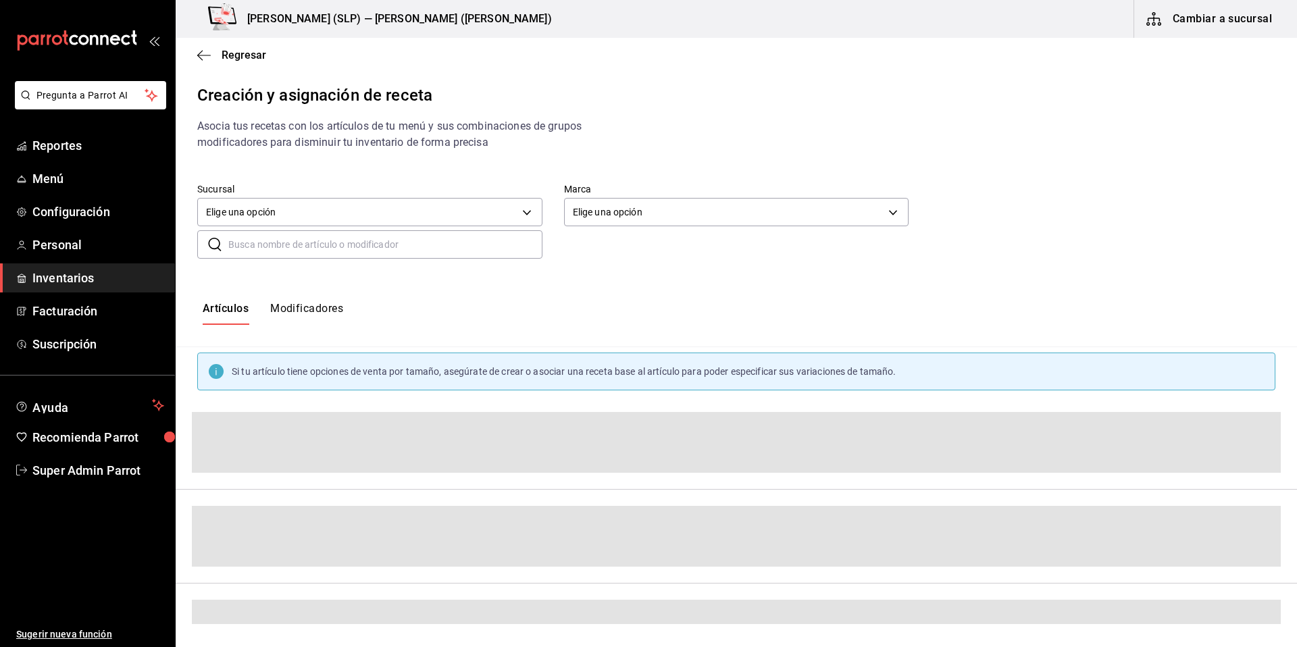
click at [266, 246] on input "text" at bounding box center [385, 244] width 314 height 27
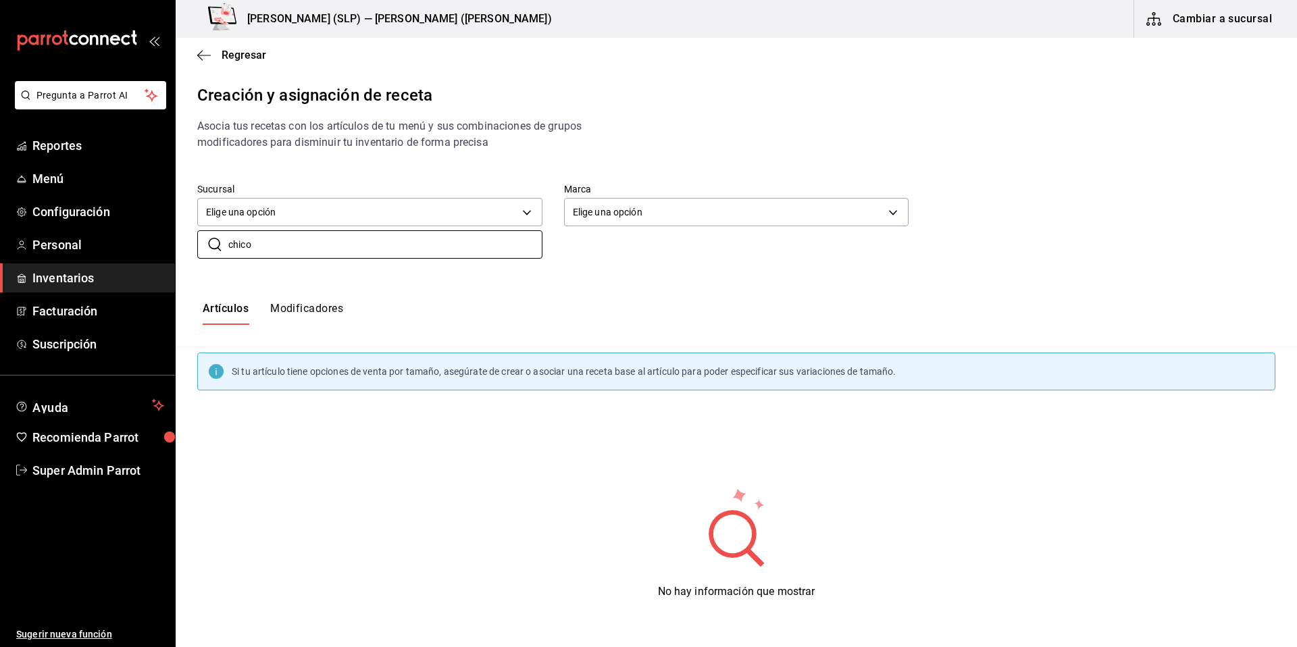
type input "chico"
click at [323, 320] on button "Modificadores" at bounding box center [306, 313] width 73 height 23
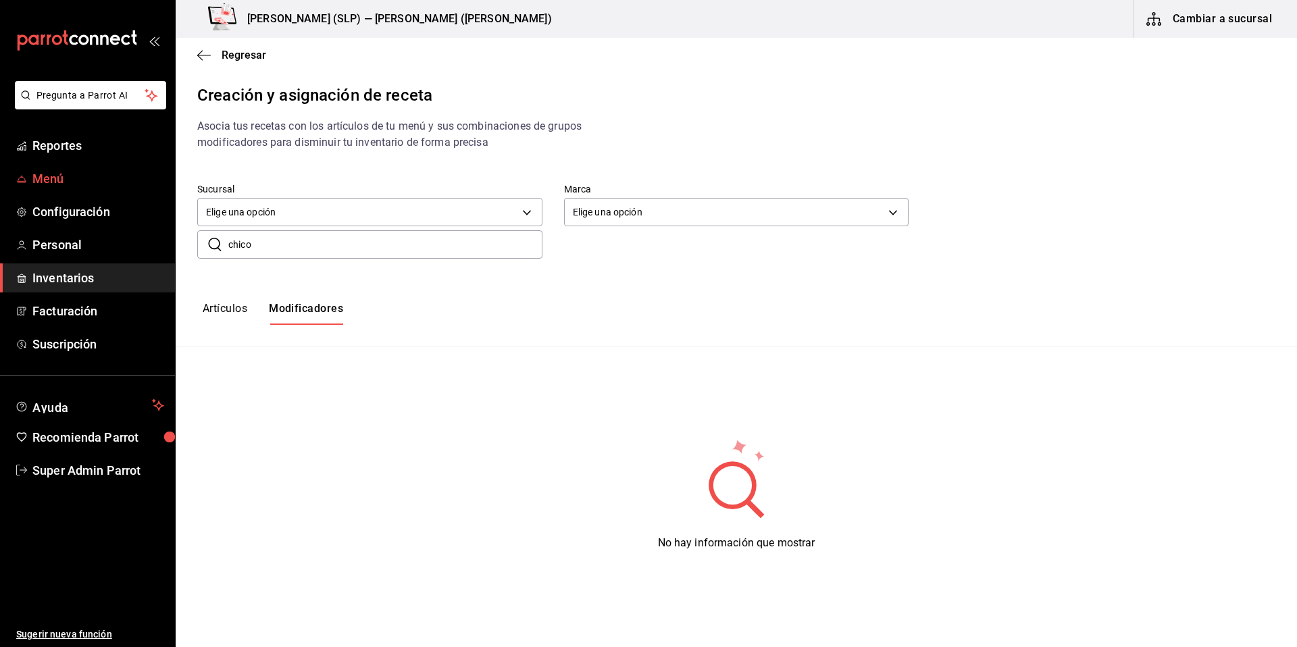
click at [62, 188] on link "Menú" at bounding box center [87, 178] width 175 height 29
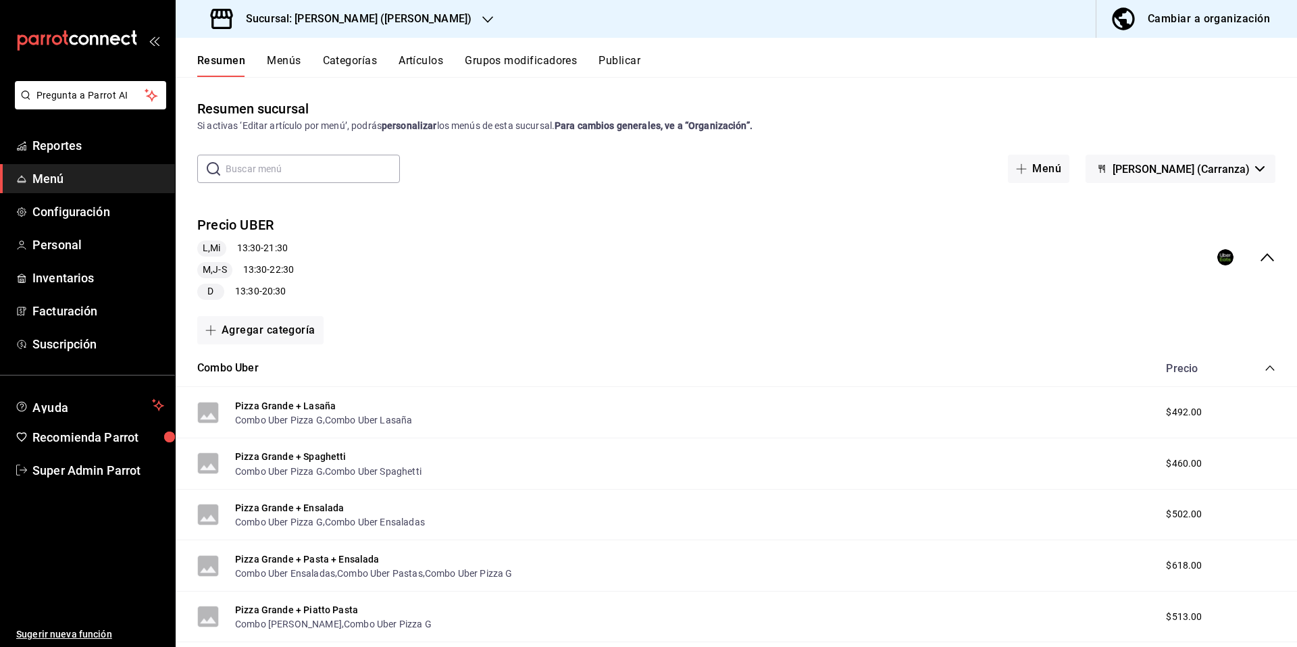
click at [424, 62] on button "Artículos" at bounding box center [420, 65] width 45 height 23
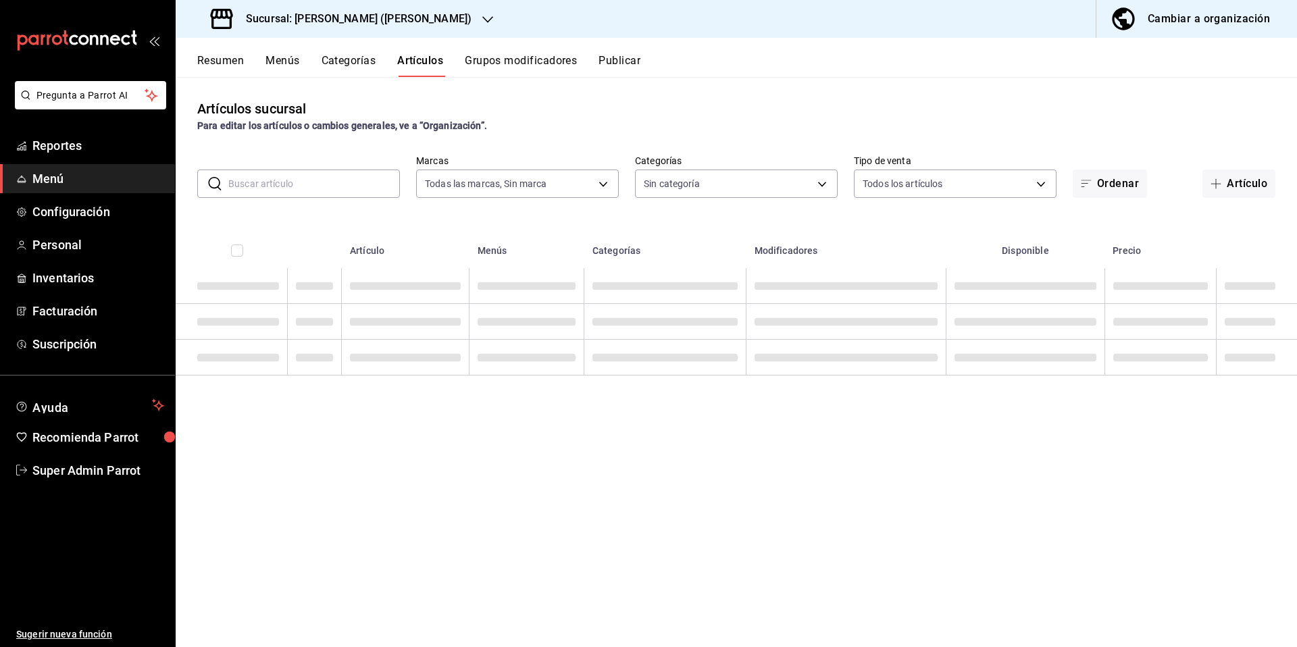
type input "4b3bb19d-090c-4f71-86c5-8347561cc8c0,2b616da3-f57d-4fb2-816d-2b7e27d5f42c"
type input "eae25648-be62-4c40-b4a5-532ce09bc4c2,d7af98ac-f8c5-4123-a3a5-3554f40128c5,b2a3e…"
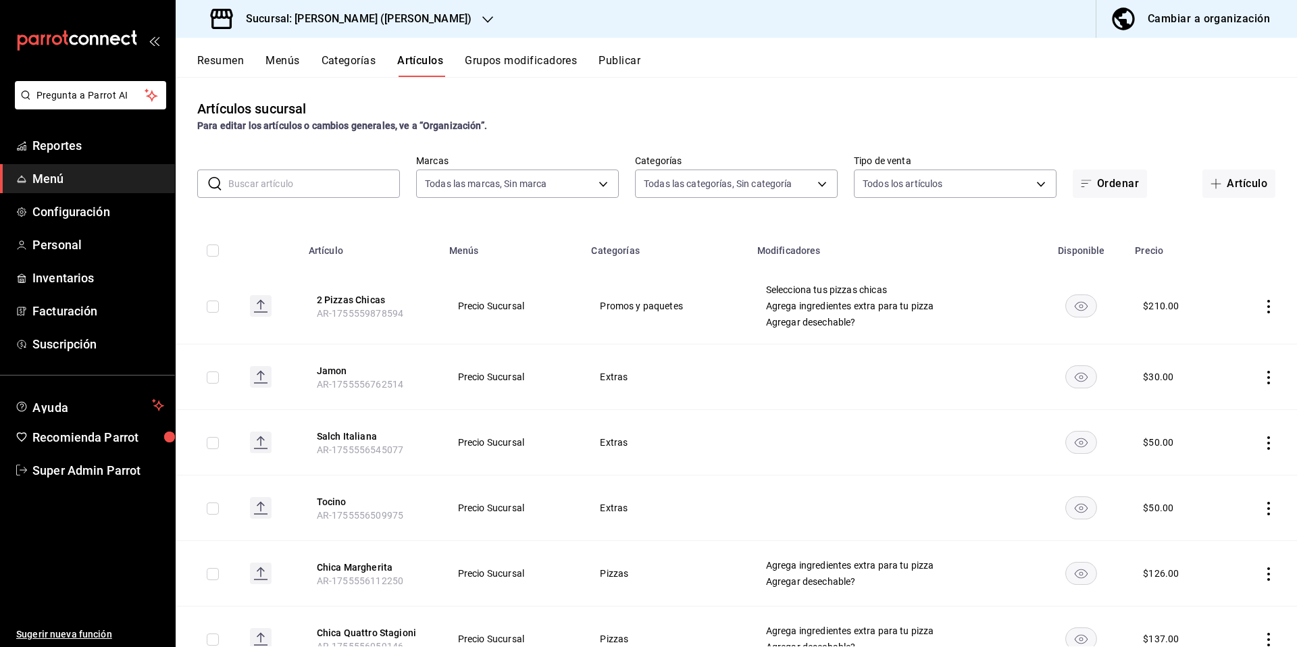
click at [327, 170] on input "text" at bounding box center [314, 183] width 172 height 27
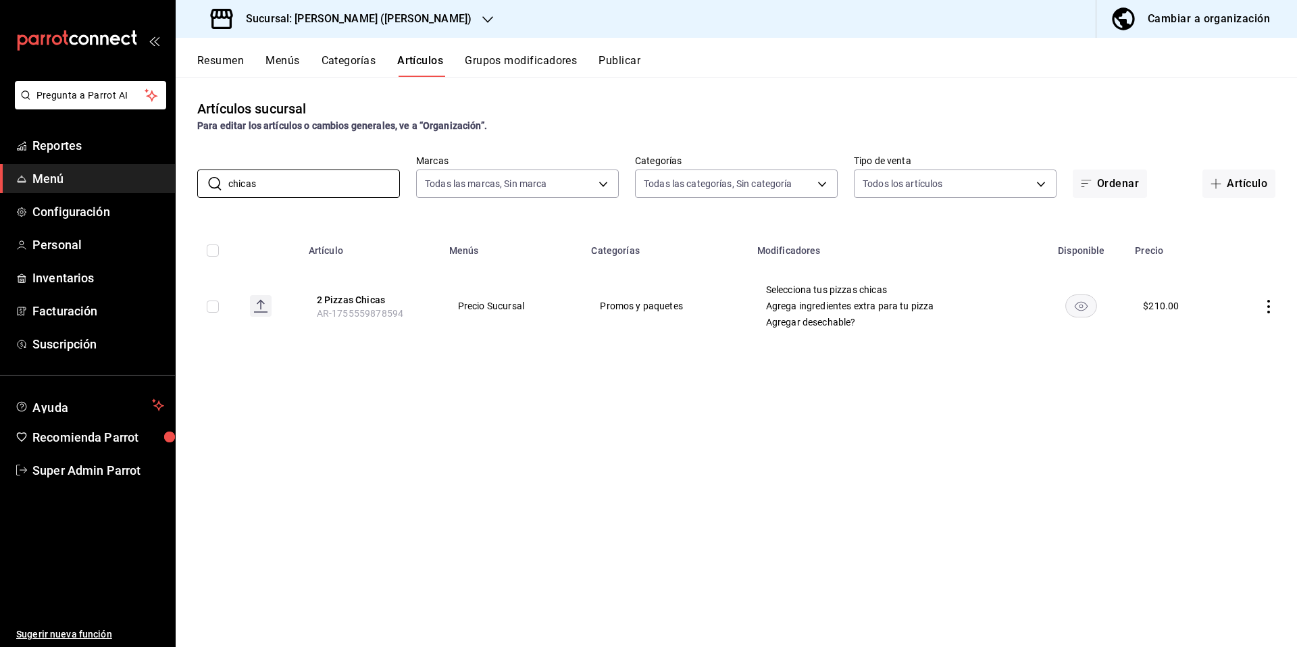
type input "chicas"
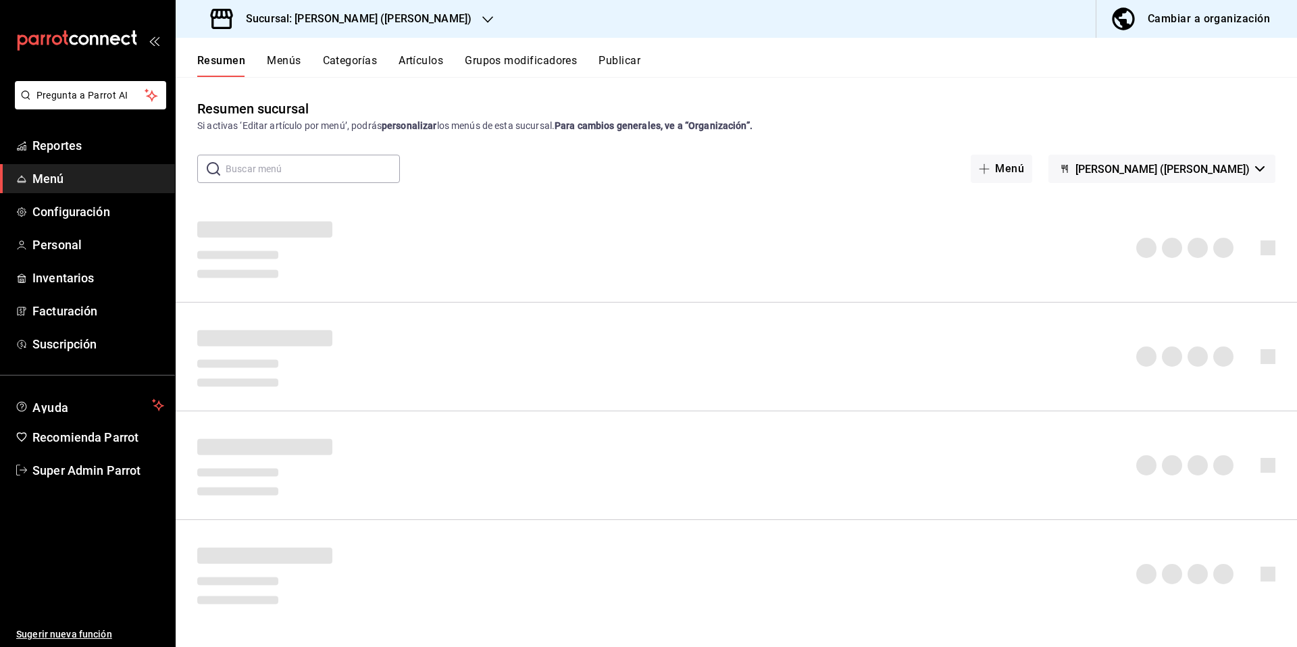
click at [511, 64] on button "Grupos modificadores" at bounding box center [521, 65] width 112 height 23
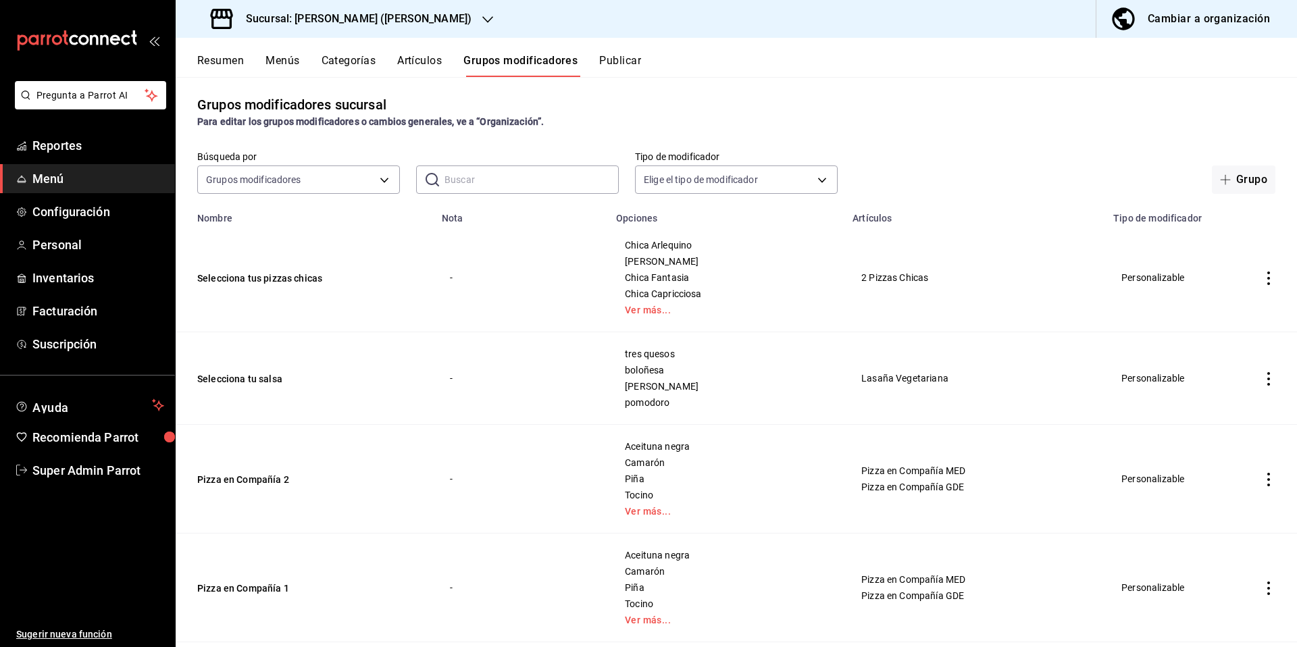
scroll to position [5, 0]
click at [644, 307] on link "Ver más..." at bounding box center [726, 308] width 203 height 9
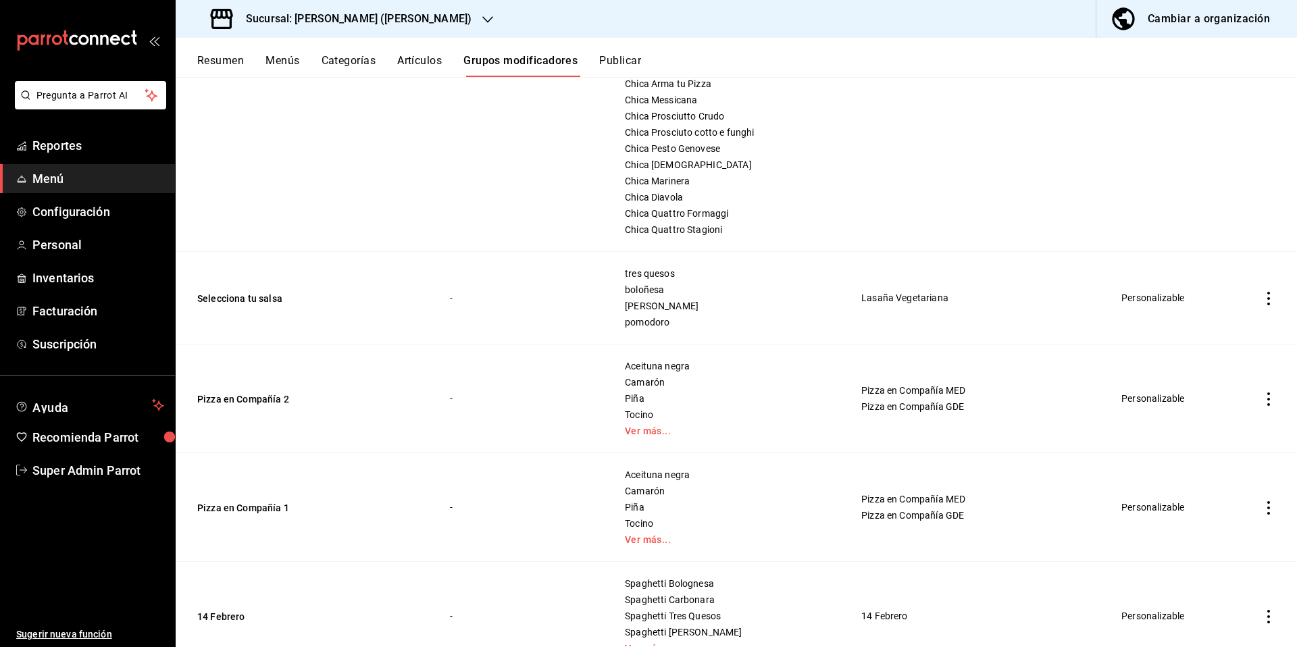
scroll to position [393, 0]
click at [657, 432] on link "Ver más..." at bounding box center [726, 429] width 203 height 9
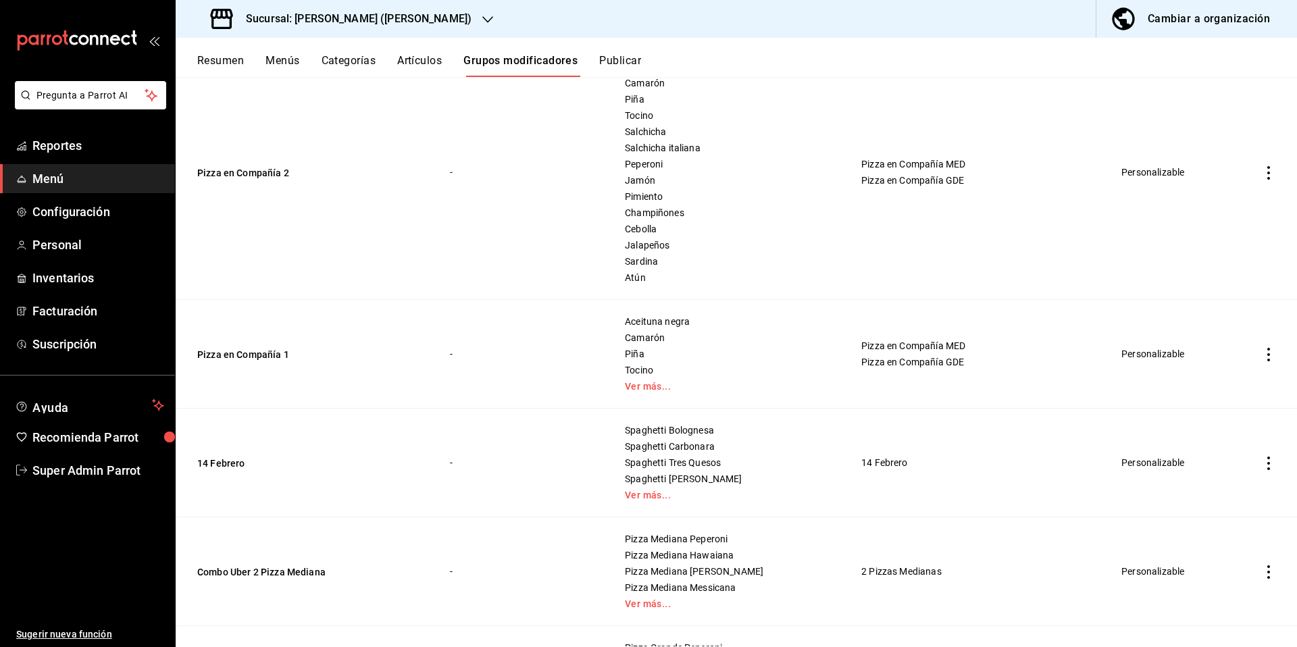
scroll to position [729, 0]
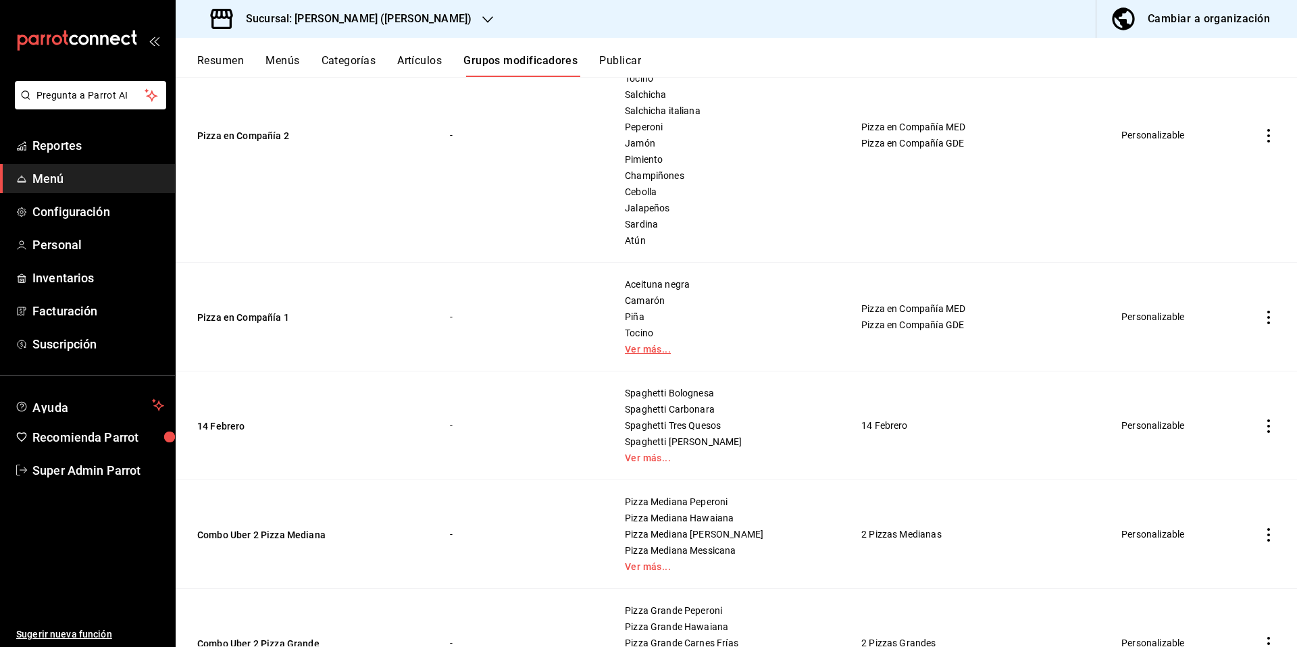
click at [651, 350] on link "Ver más..." at bounding box center [726, 348] width 203 height 9
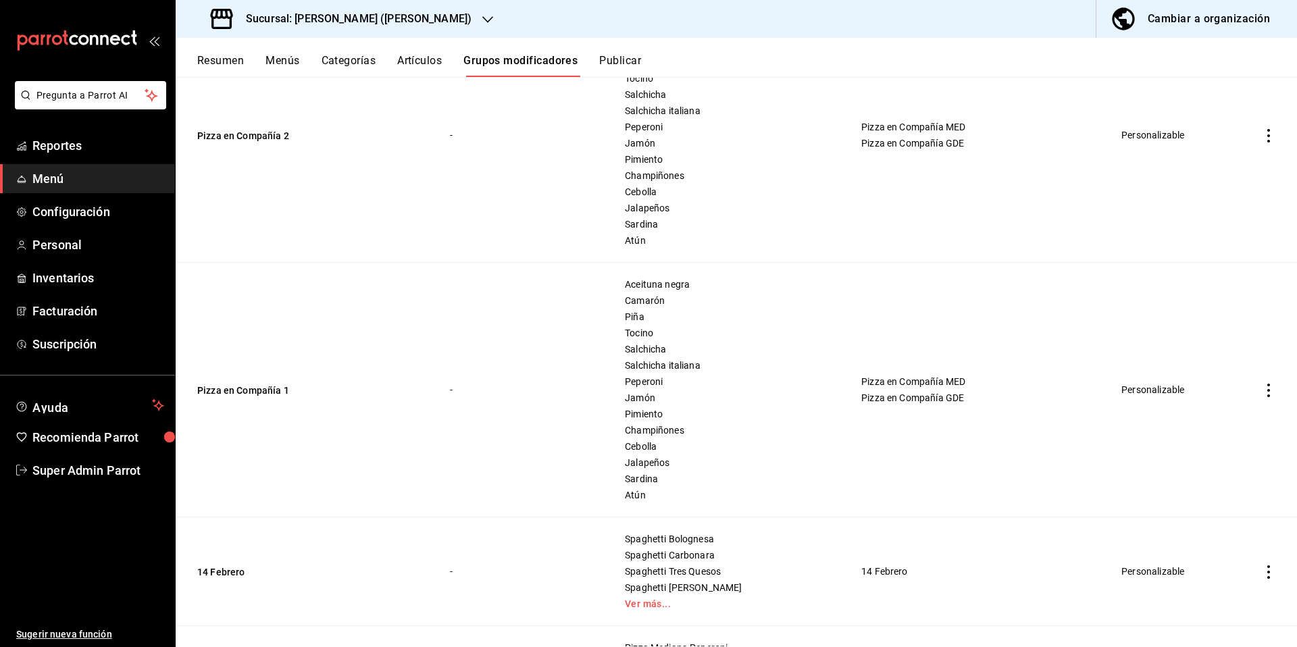
scroll to position [769, 0]
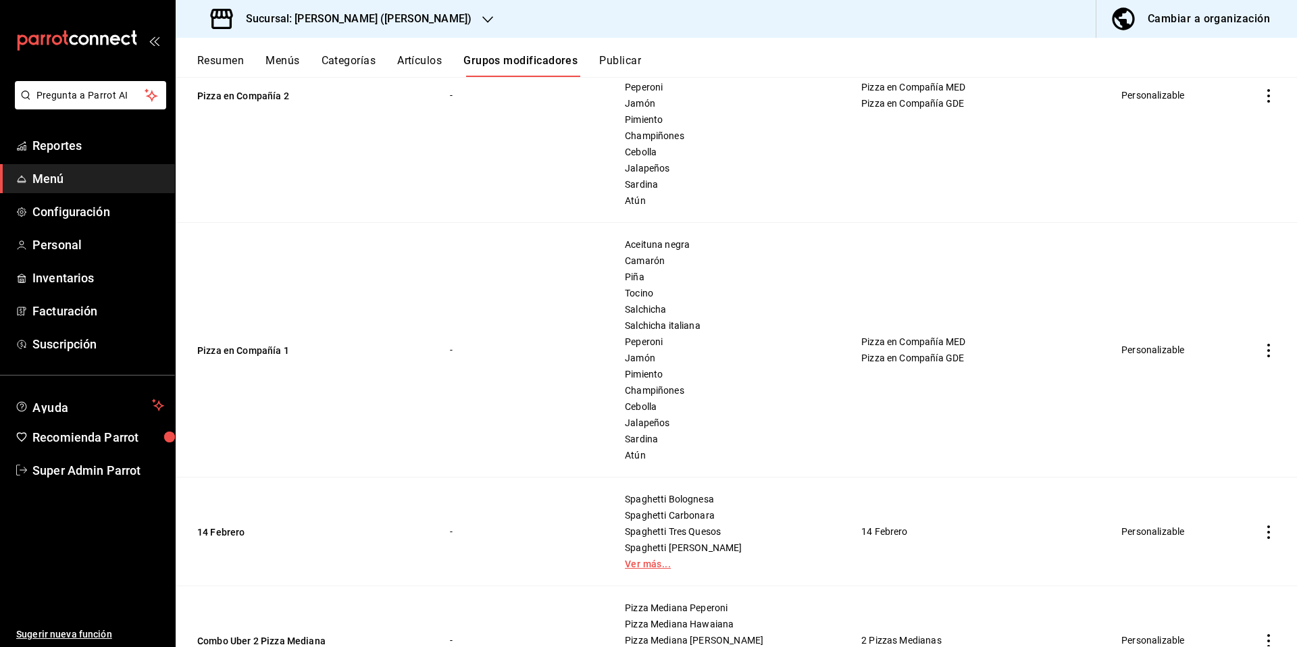
click at [646, 567] on link "Ver más..." at bounding box center [726, 563] width 203 height 9
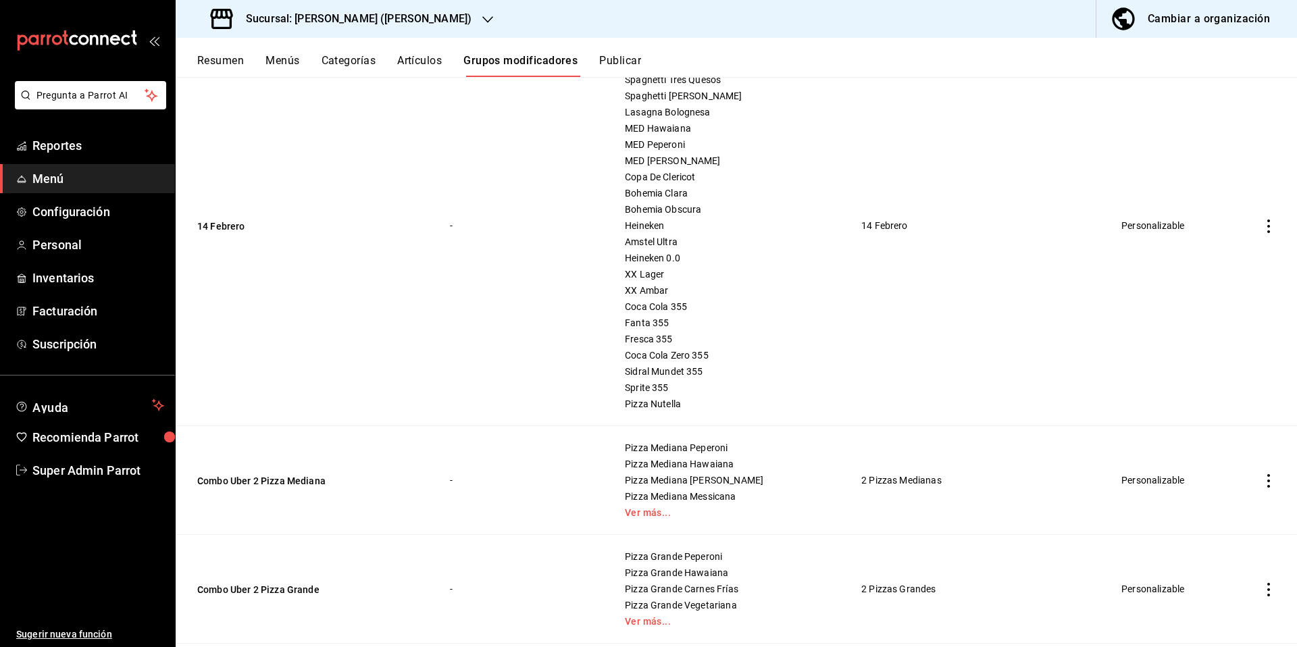
scroll to position [1379, 0]
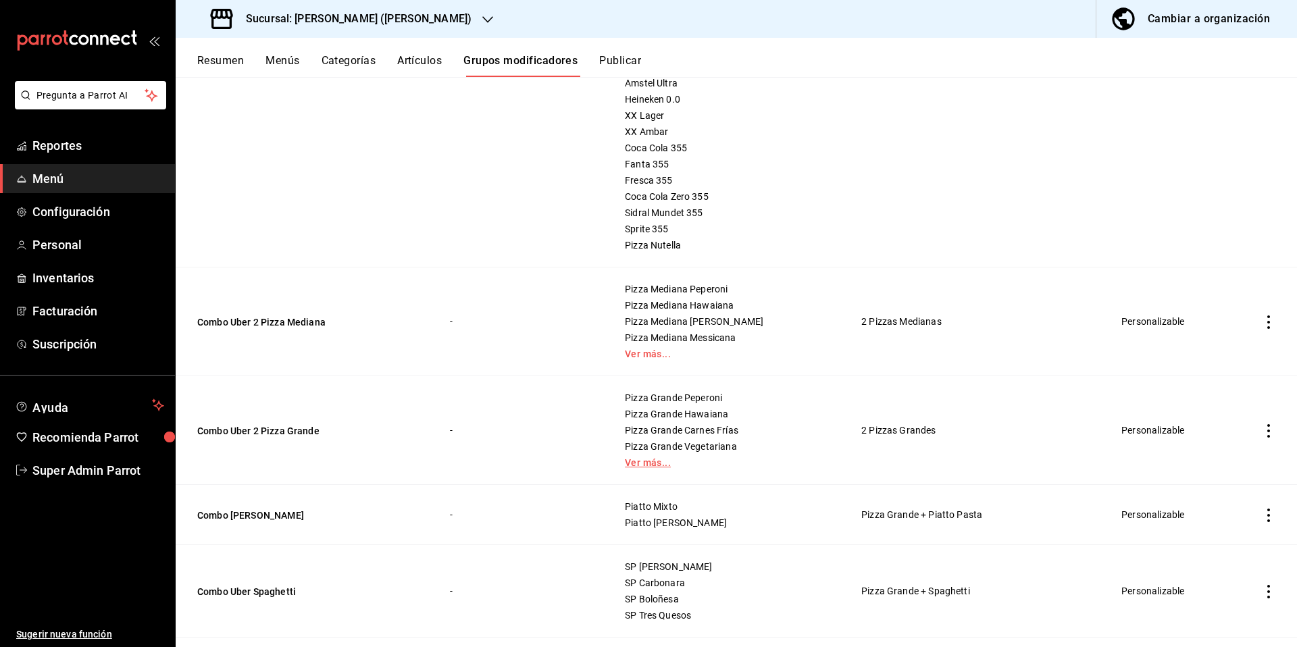
click at [645, 458] on link "Ver más..." at bounding box center [726, 462] width 203 height 9
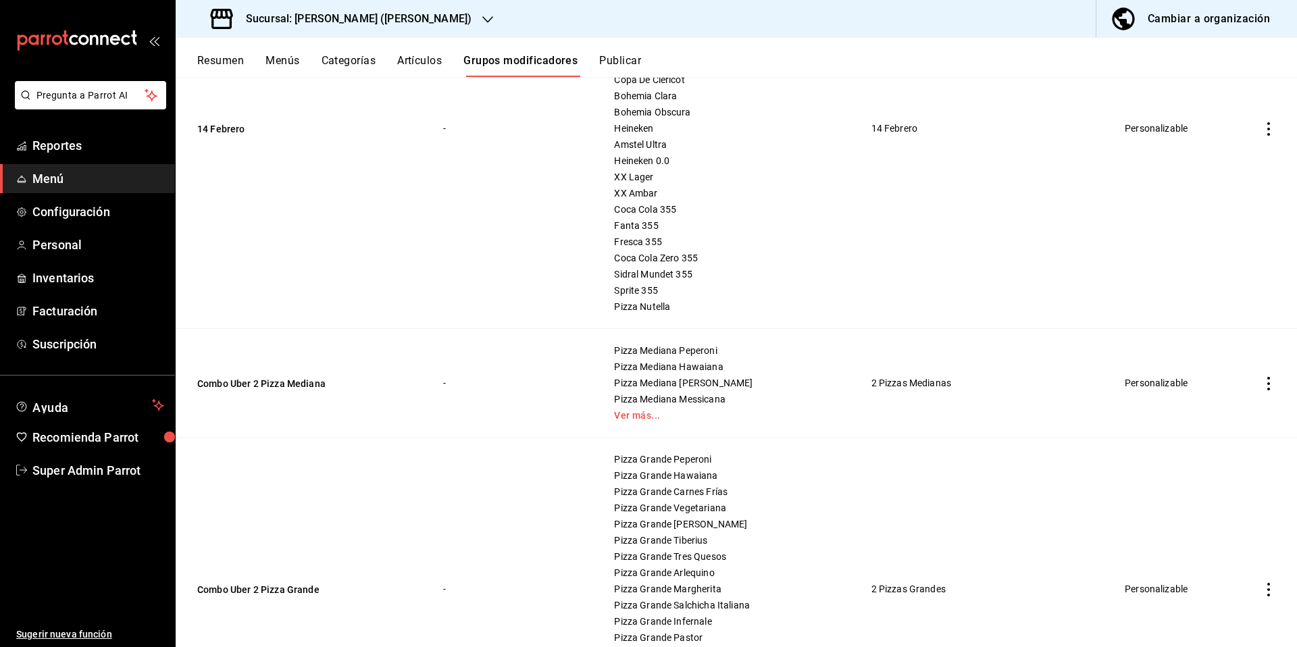
scroll to position [0, 0]
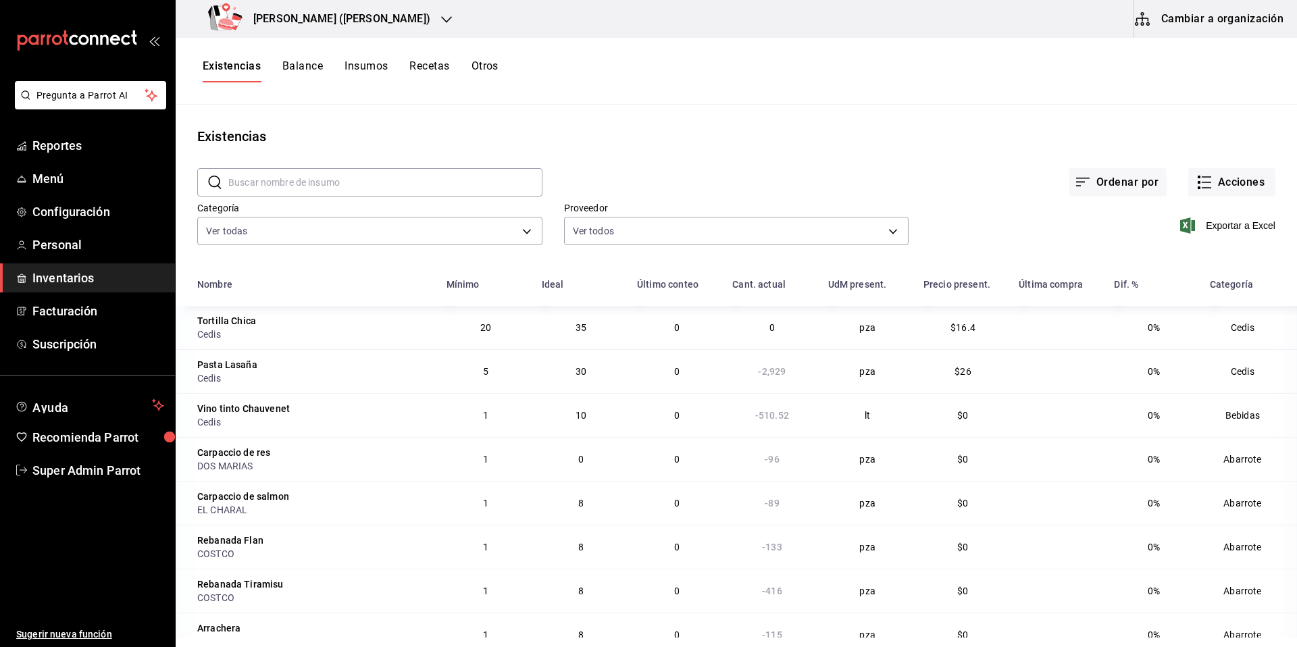
click at [1178, 26] on button "Cambiar a organización" at bounding box center [1210, 19] width 152 height 38
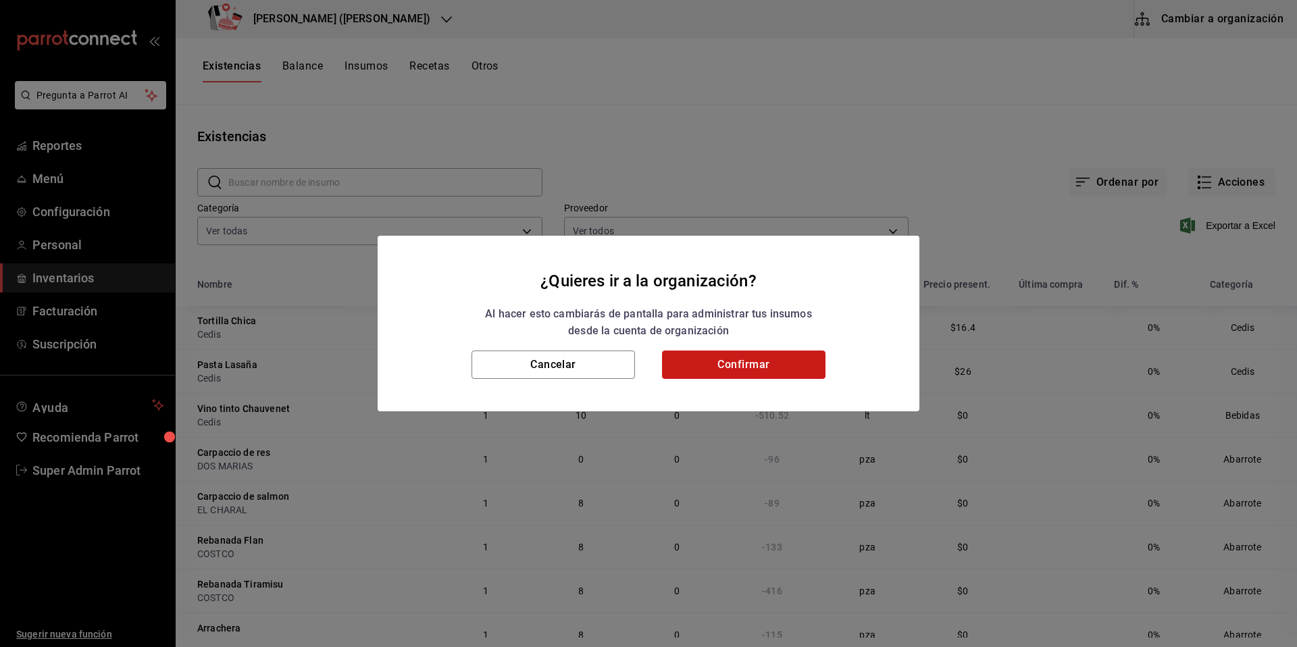
click at [747, 363] on button "Confirmar" at bounding box center [743, 364] width 163 height 28
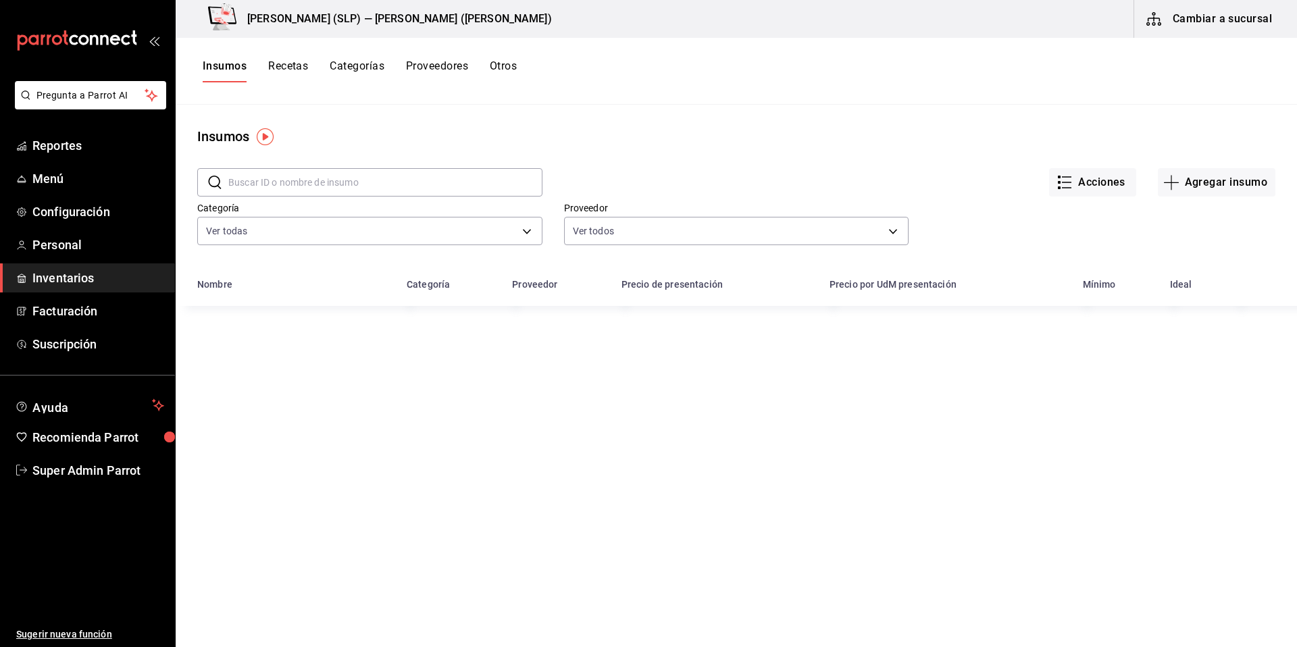
click at [295, 71] on button "Recetas" at bounding box center [288, 70] width 40 height 23
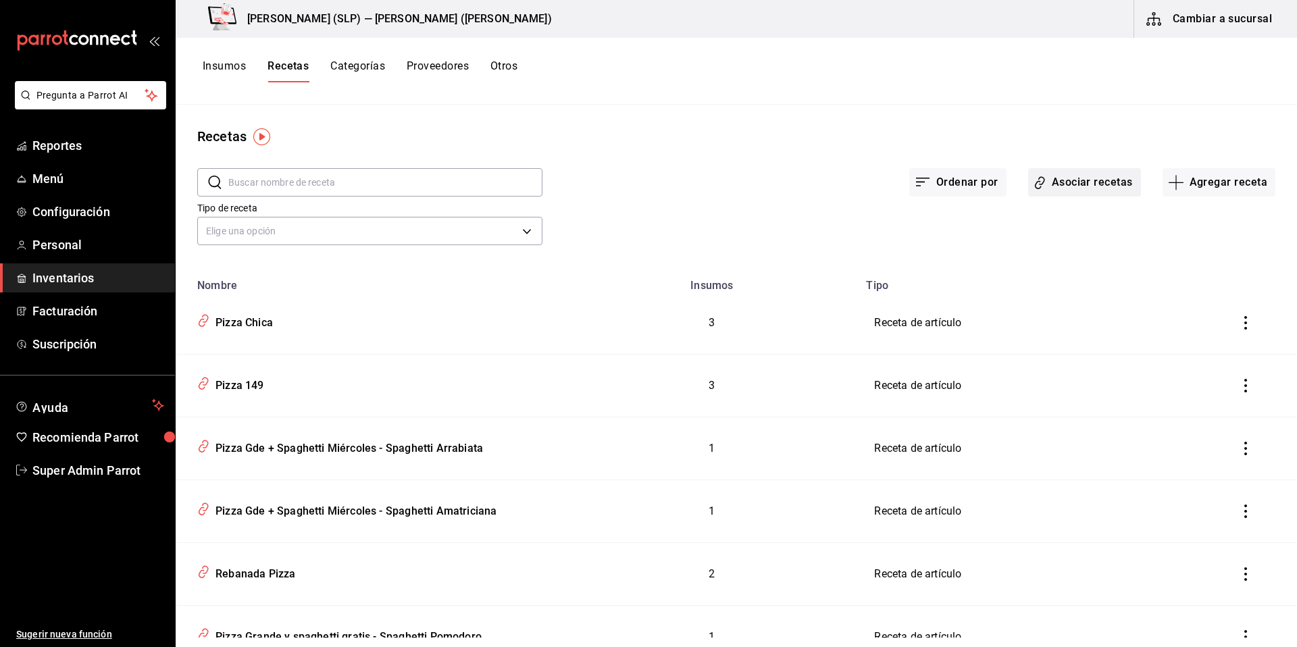
click at [1073, 172] on button "Asociar recetas" at bounding box center [1084, 182] width 113 height 28
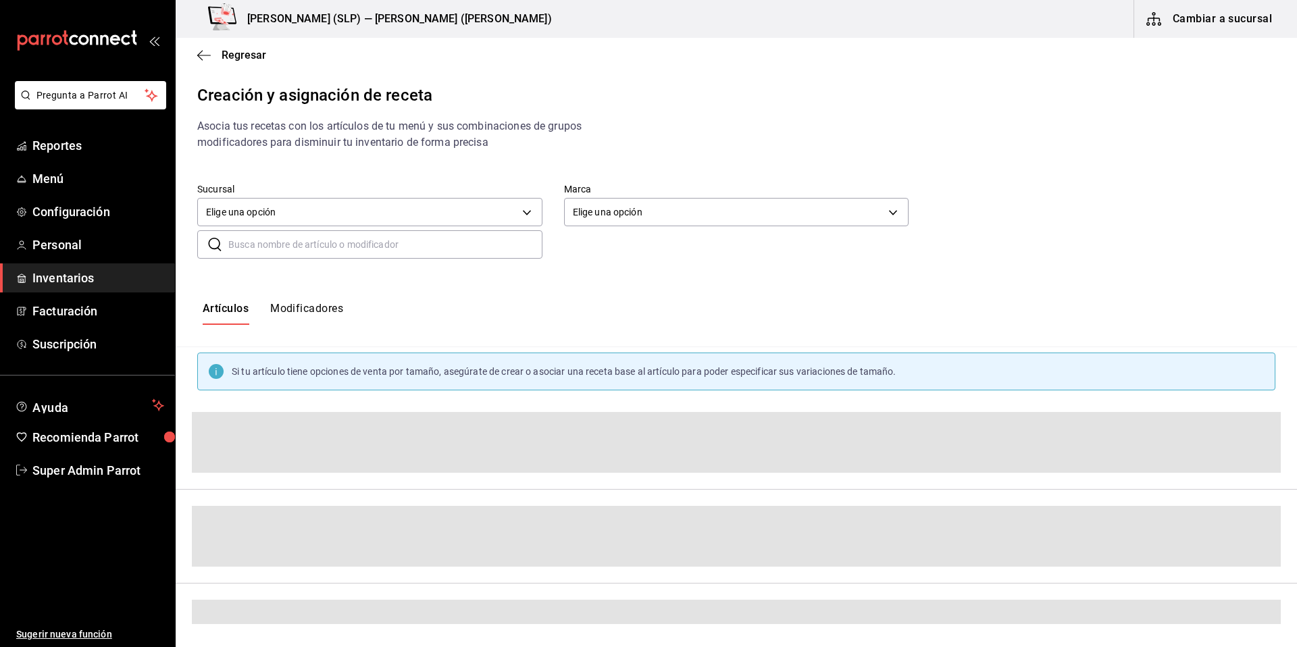
click at [421, 247] on input "text" at bounding box center [385, 244] width 314 height 27
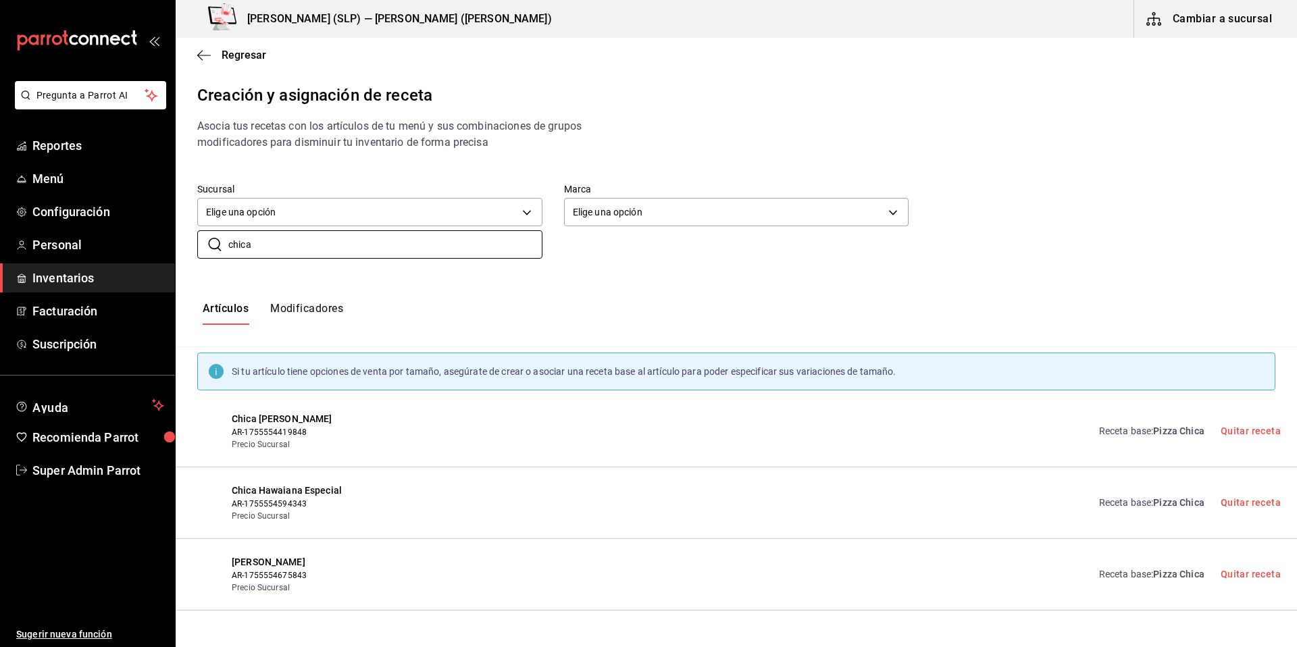
scroll to position [27, 0]
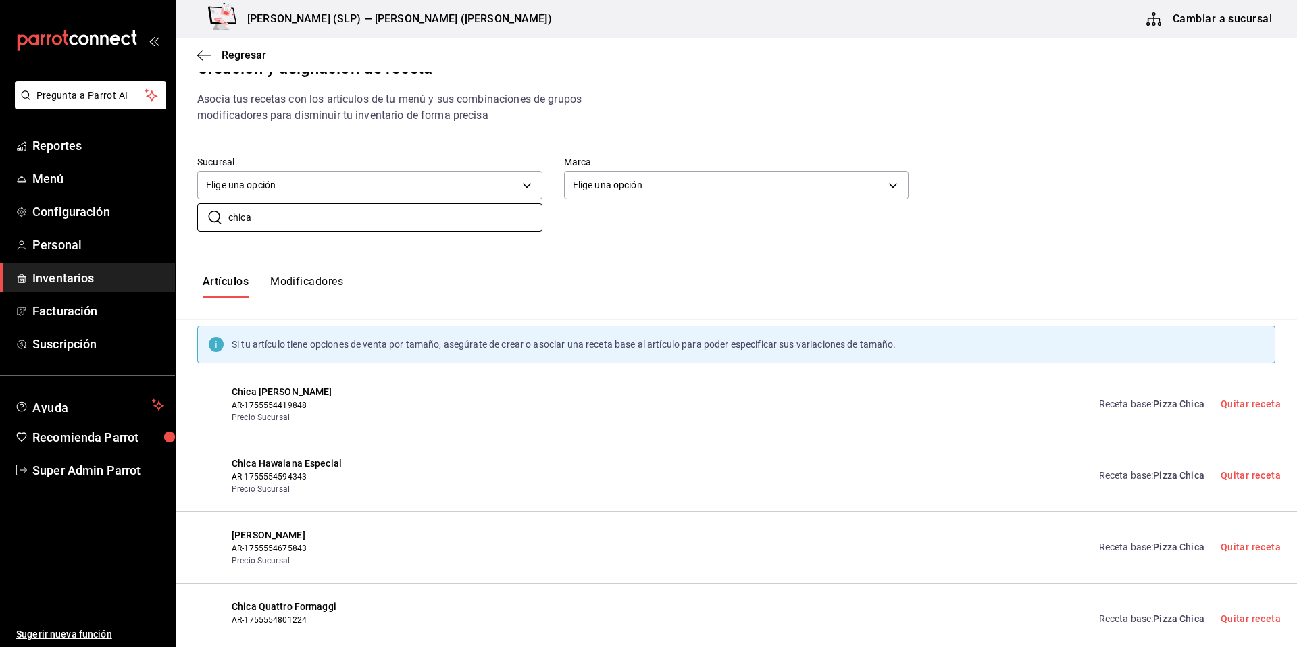
type input "chica"
click at [1135, 474] on link "Receta base : Pizza Chica" at bounding box center [1151, 476] width 105 height 14
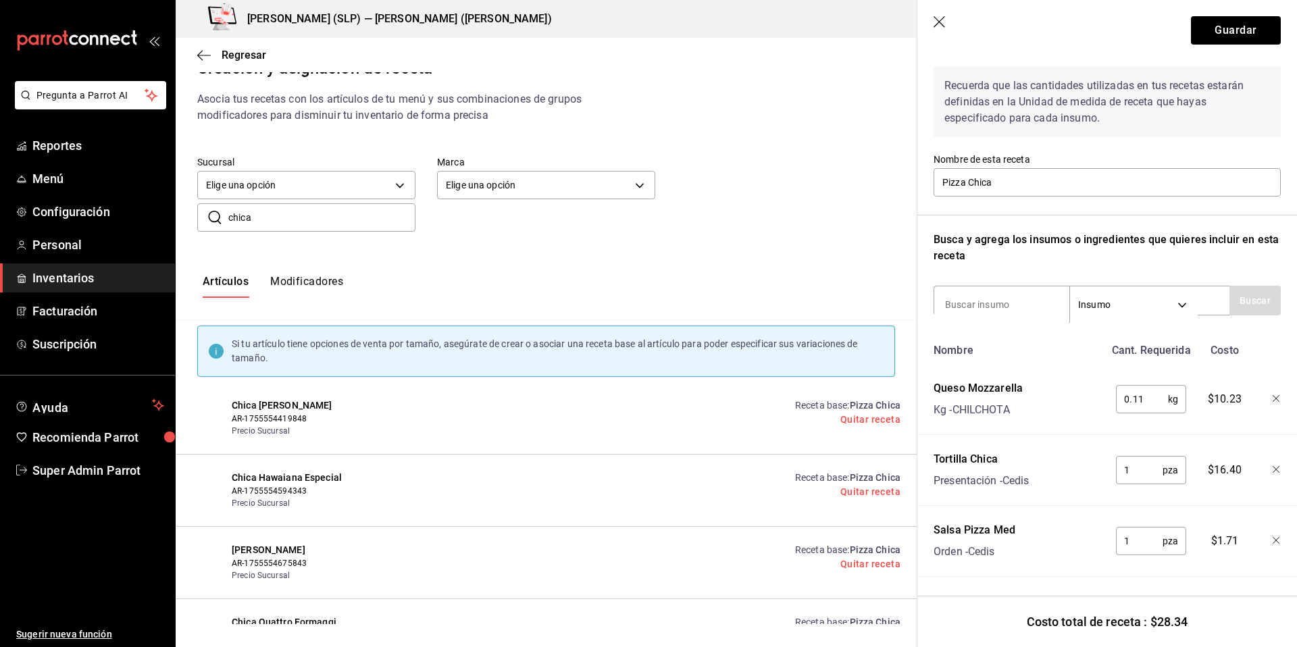
scroll to position [61, 0]
click at [798, 213] on div "​ chica ​" at bounding box center [535, 207] width 719 height 50
click at [810, 407] on link "Receta base : Pizza Chica" at bounding box center [847, 405] width 105 height 11
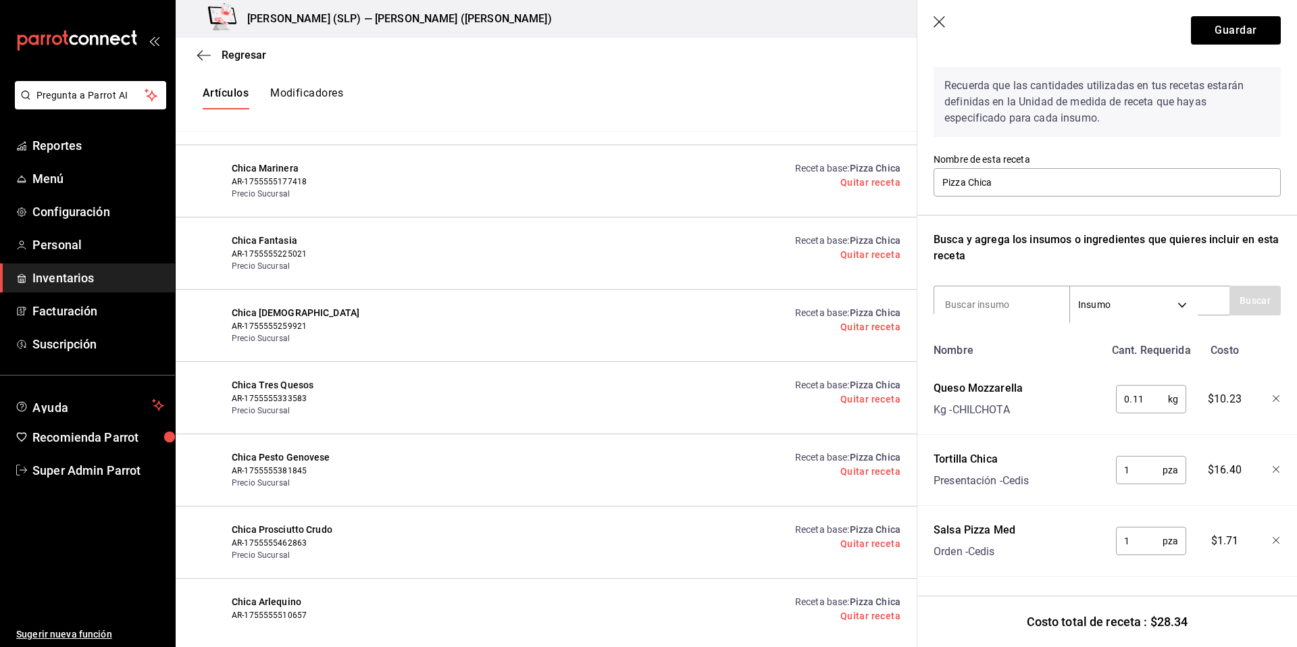
scroll to position [774, 0]
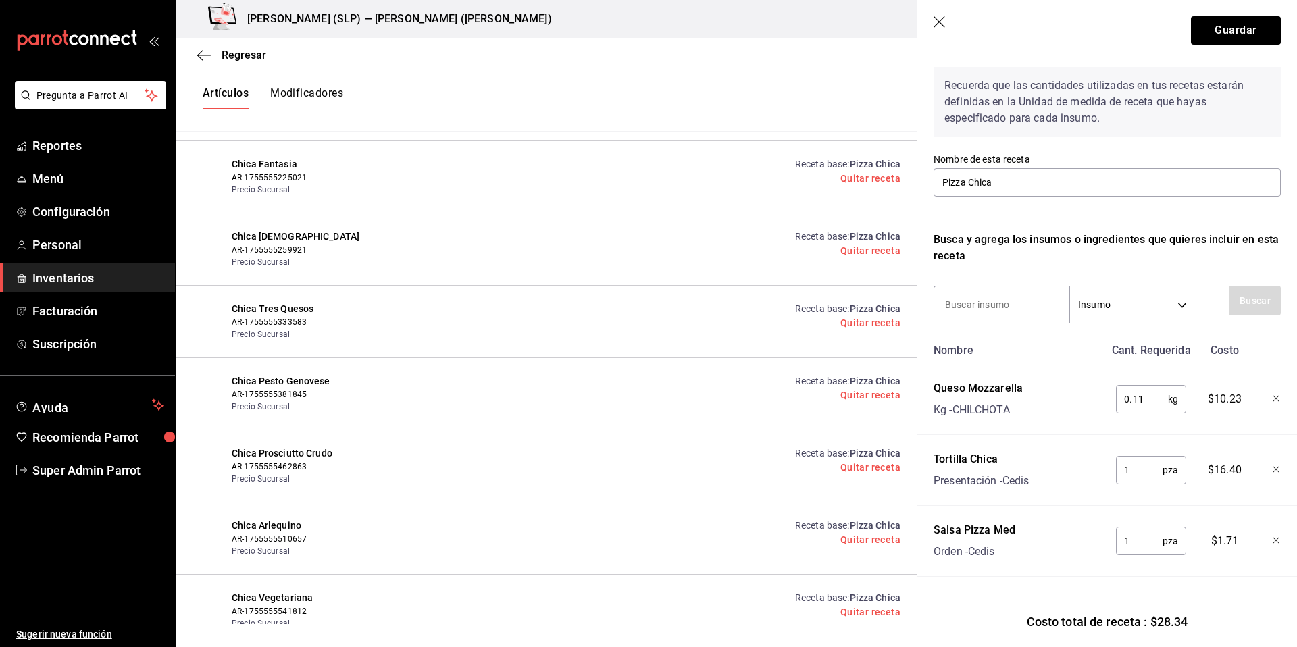
click at [800, 537] on div "Quitar receta" at bounding box center [847, 540] width 105 height 14
click at [803, 527] on link "Receta base : Pizza Chica" at bounding box center [847, 525] width 105 height 11
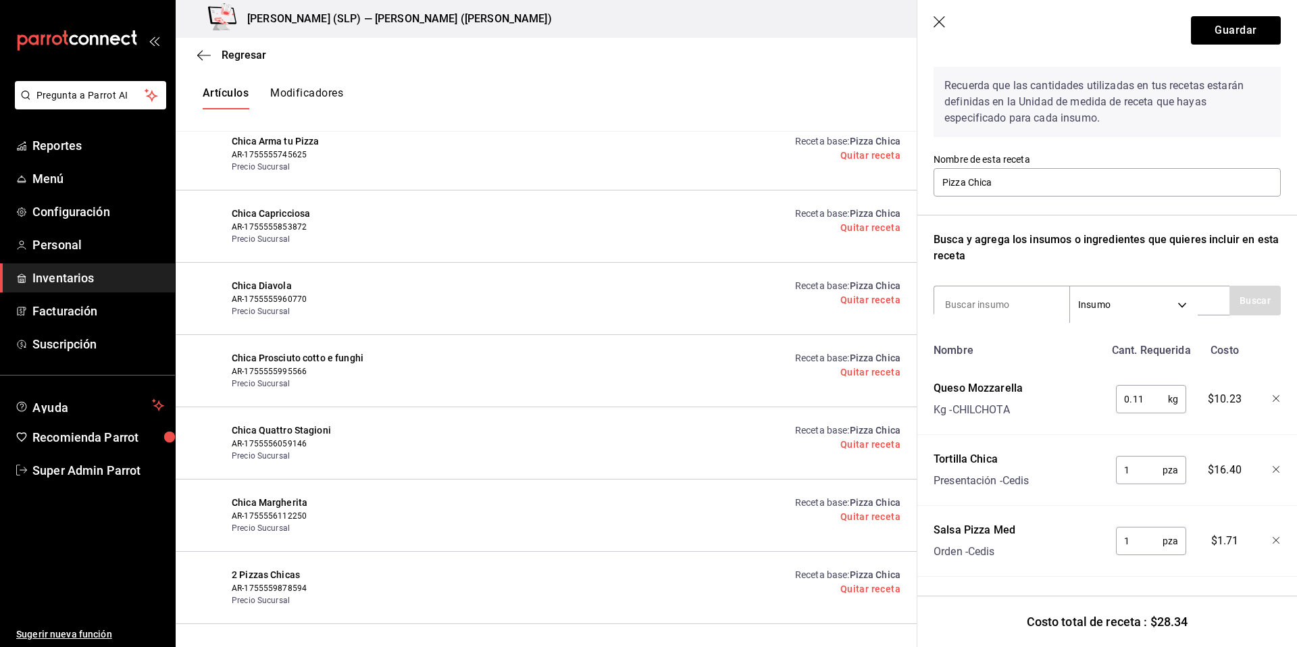
scroll to position [1592, 0]
click at [811, 288] on link "Receta base : Pizza Chica" at bounding box center [847, 285] width 105 height 11
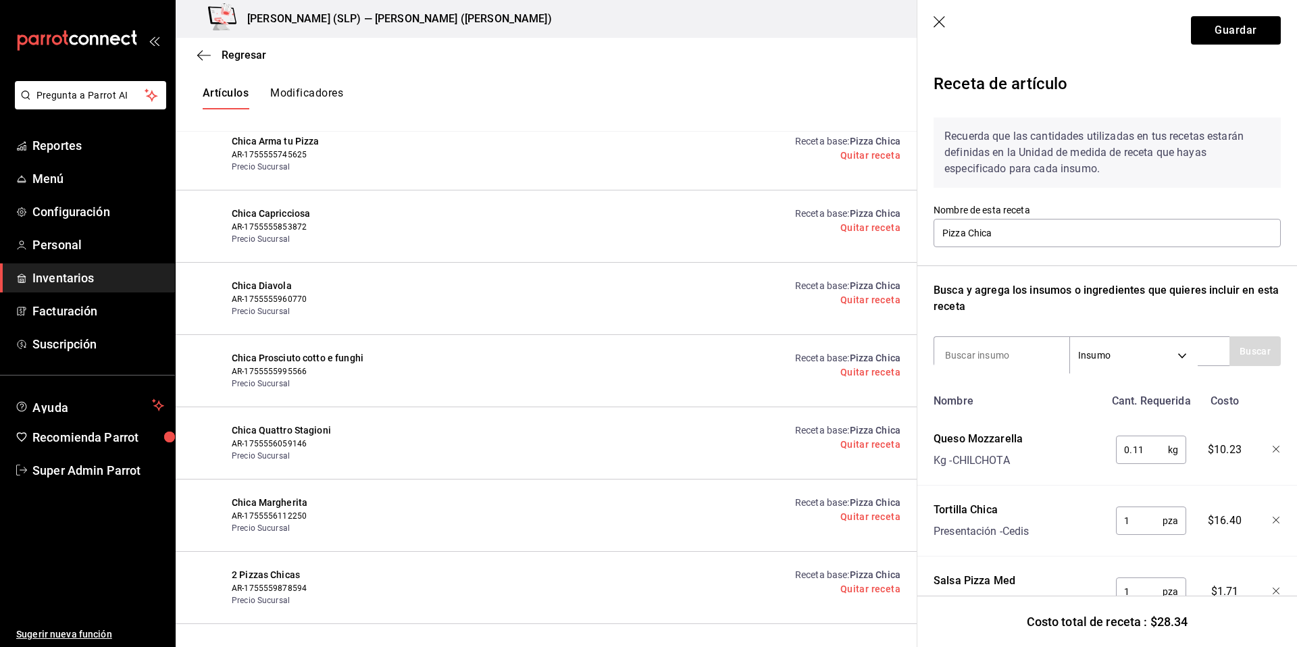
click at [801, 579] on link "Receta base : Pizza Chica" at bounding box center [847, 574] width 105 height 11
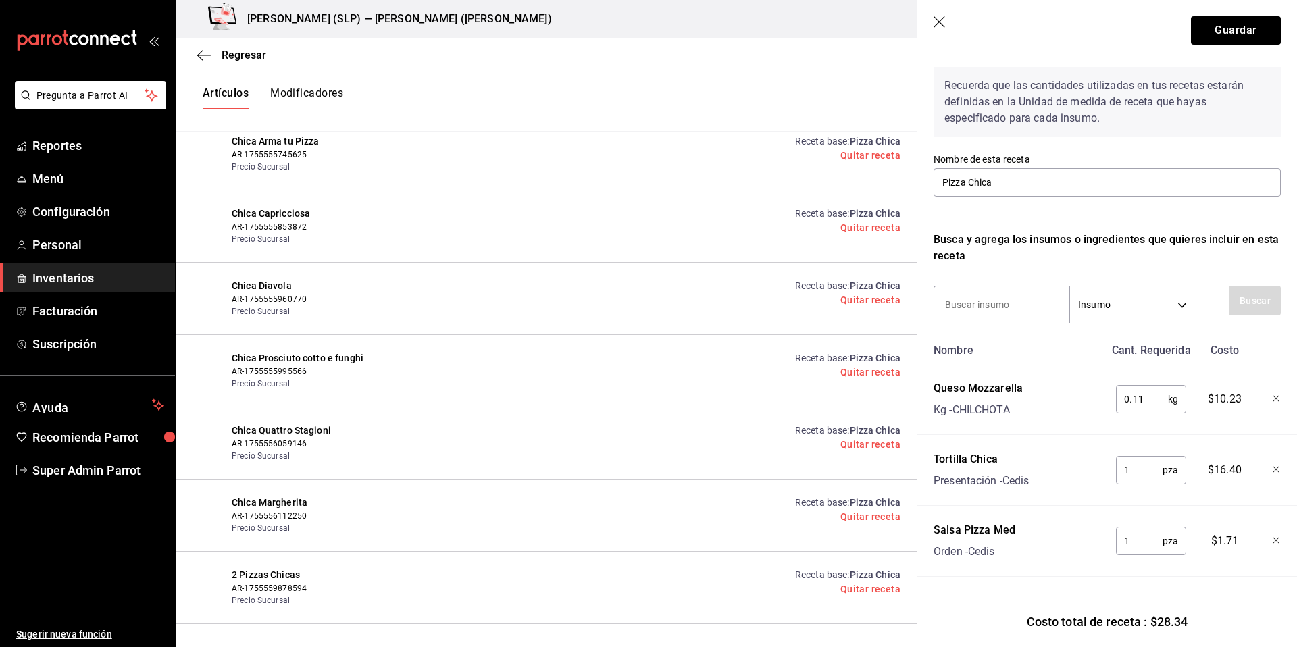
click at [941, 26] on icon "button" at bounding box center [940, 23] width 14 height 14
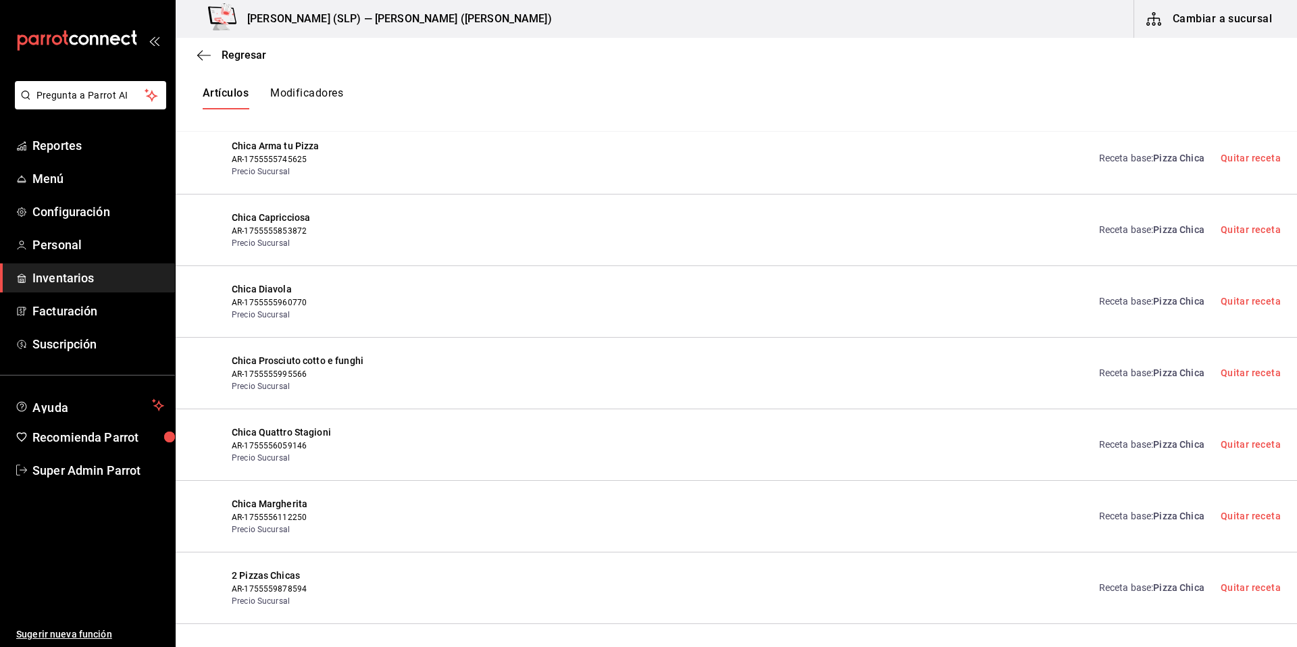
scroll to position [1561, 0]
click at [230, 57] on span "Regresar" at bounding box center [244, 55] width 45 height 13
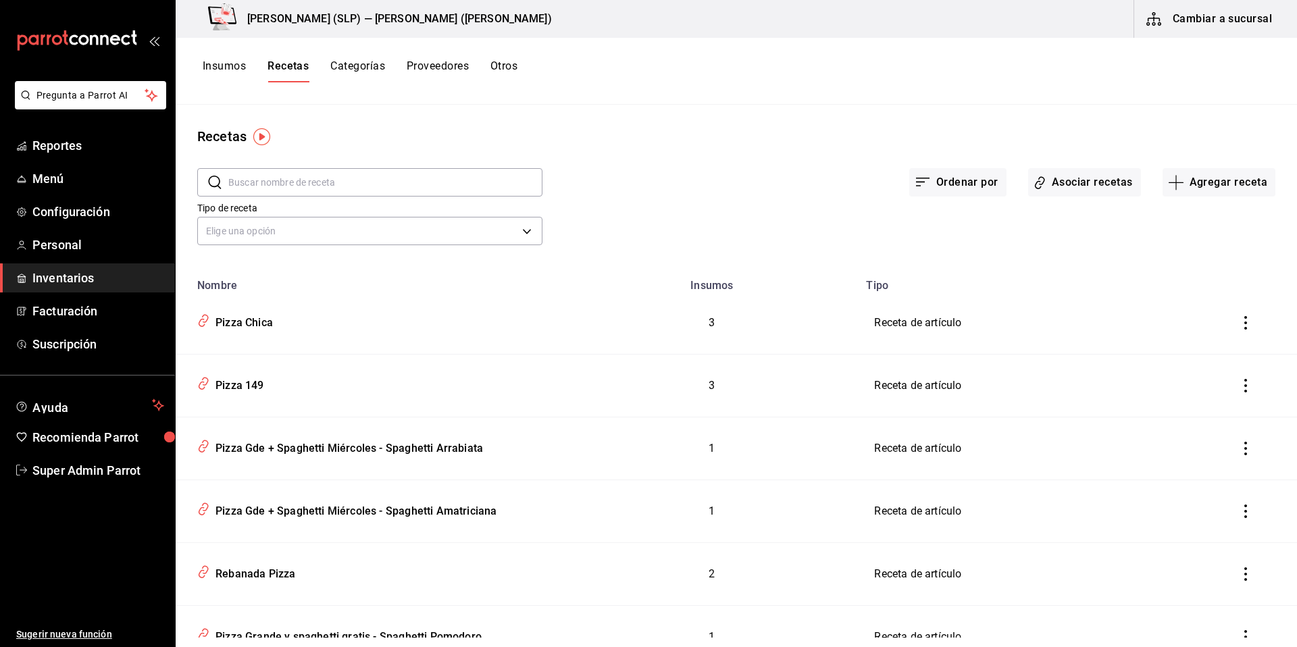
click at [349, 182] on input "text" at bounding box center [385, 182] width 314 height 27
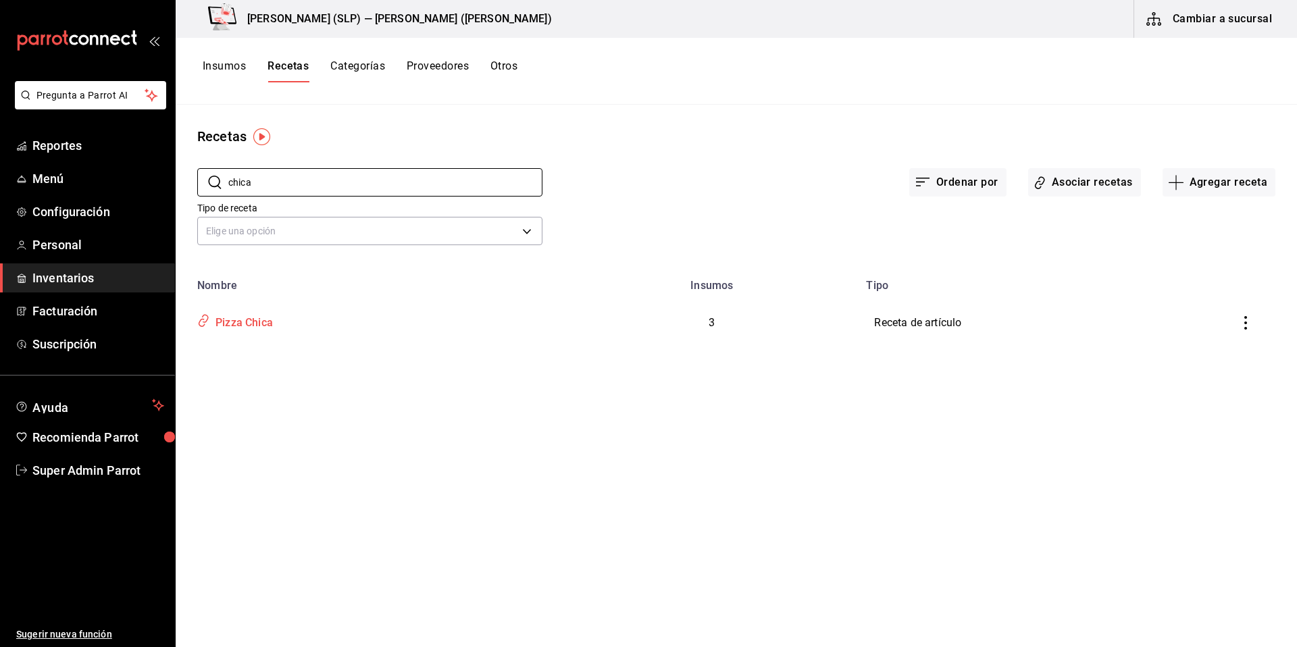
type input "chica"
click at [268, 324] on div "Pizza Chica" at bounding box center [241, 320] width 63 height 21
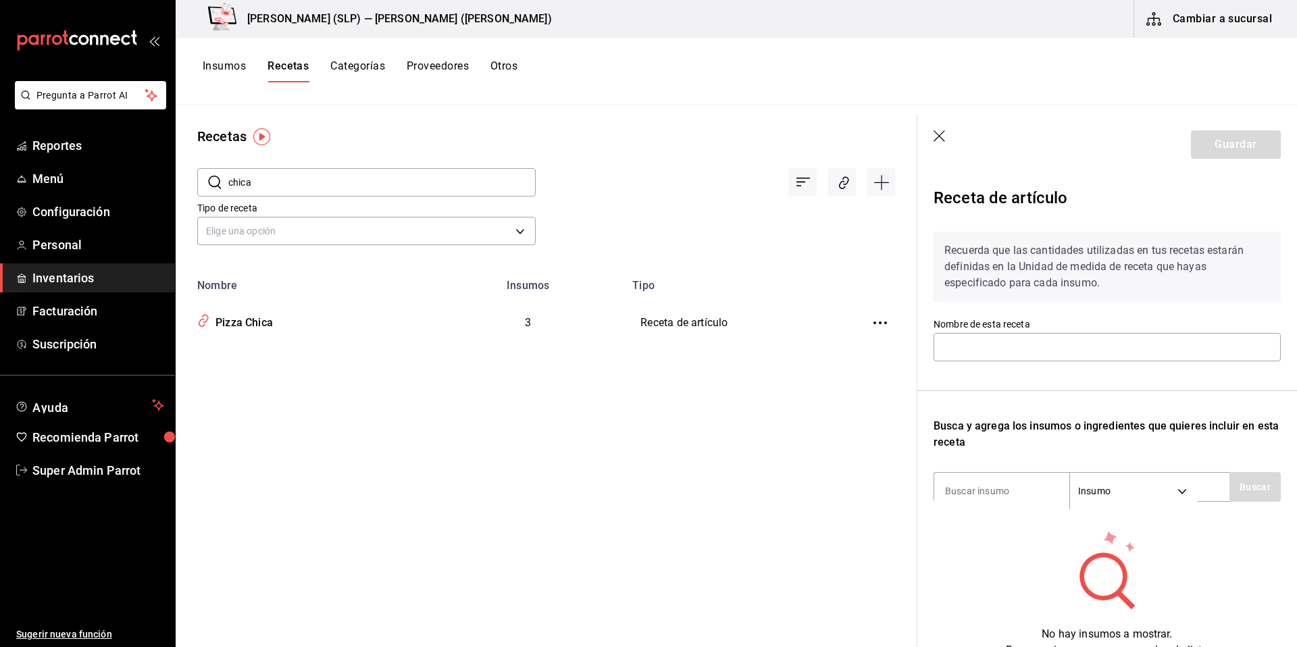
type input "Pizza Chica"
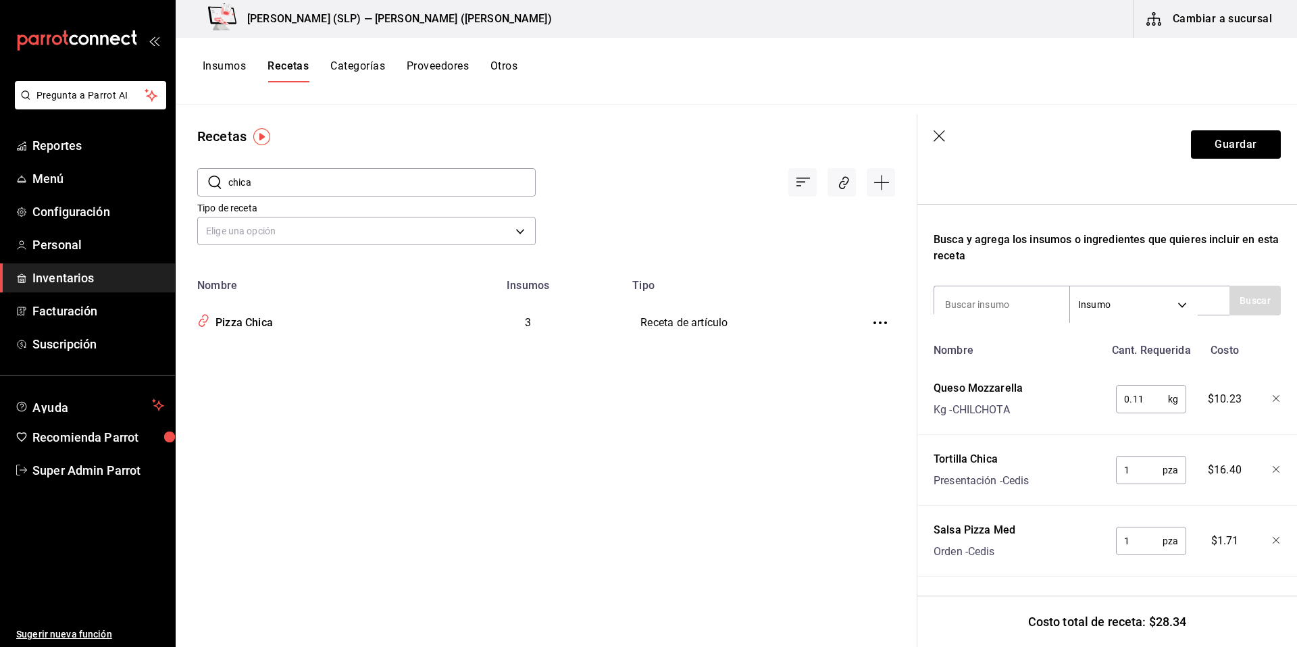
scroll to position [194, 0]
click at [941, 141] on icon "button" at bounding box center [940, 137] width 14 height 14
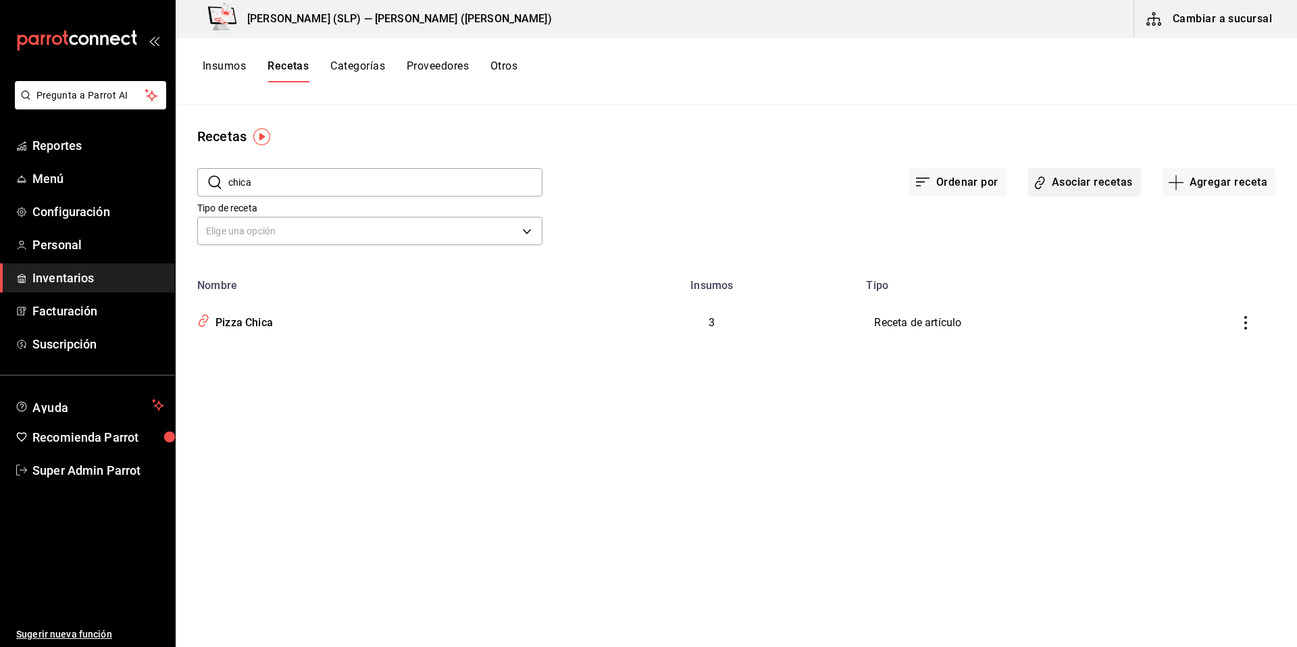
click at [1065, 188] on button "Asociar recetas" at bounding box center [1084, 182] width 113 height 28
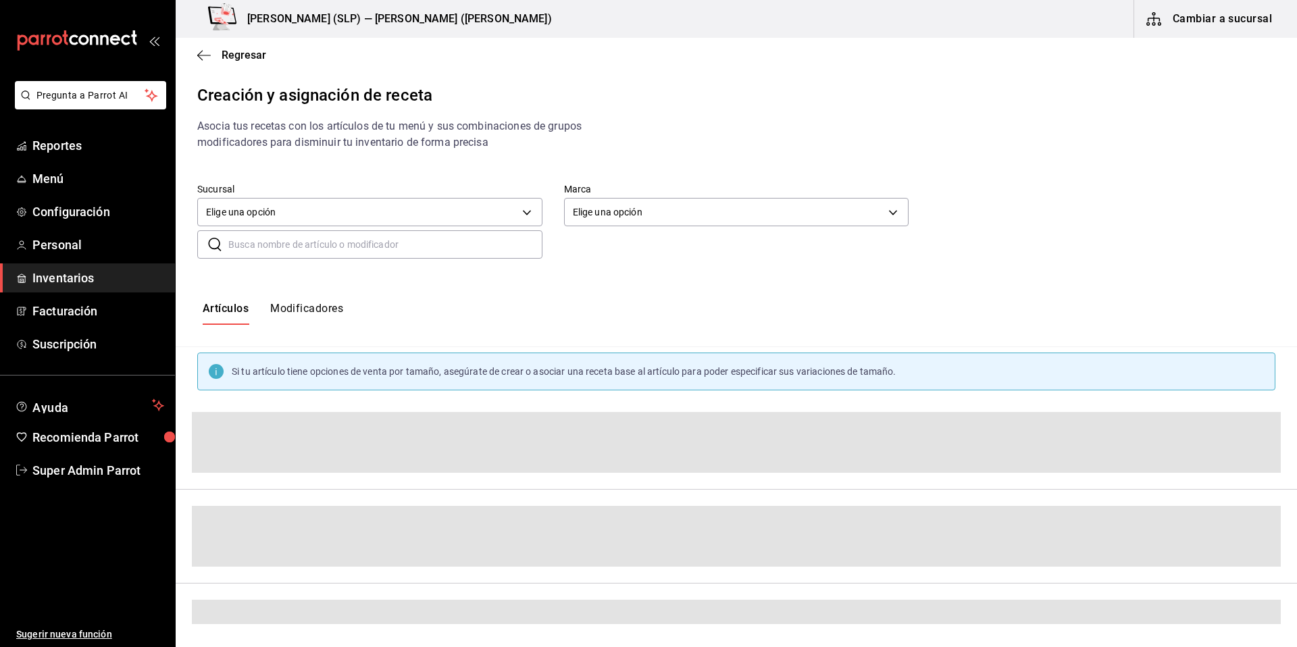
click at [371, 246] on input "text" at bounding box center [385, 244] width 314 height 27
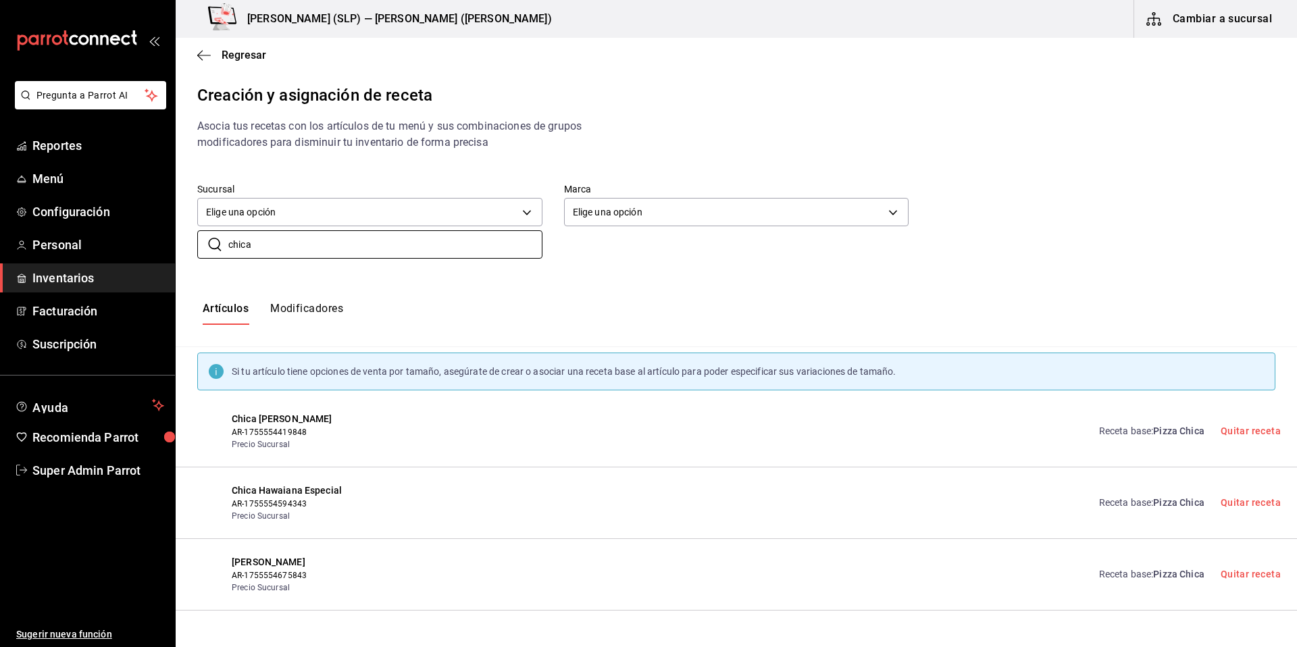
type input "chica"
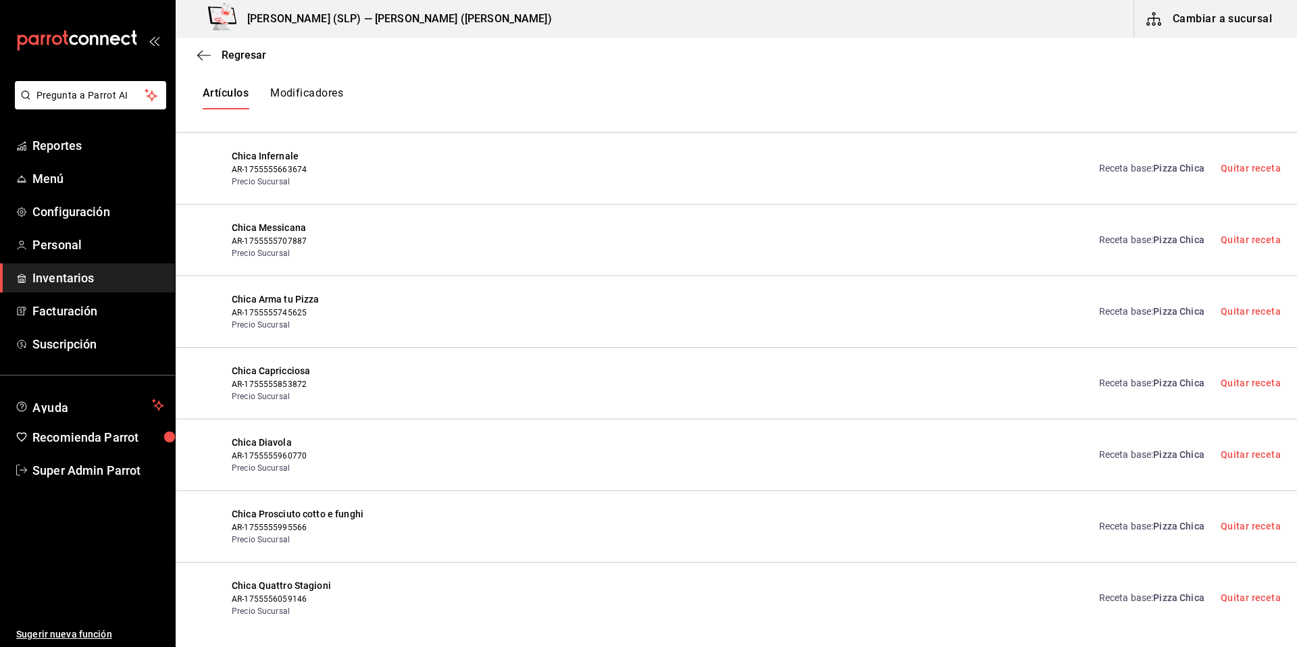
scroll to position [1561, 0]
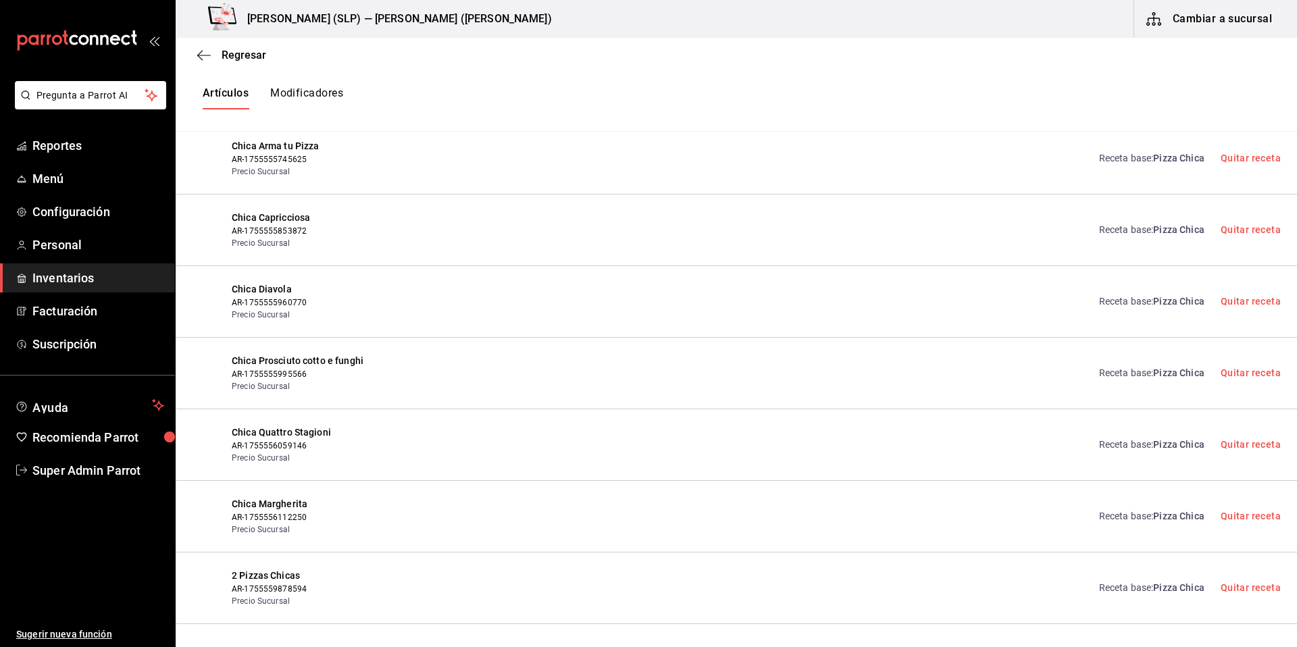
click at [1123, 577] on div "Receta base : Pizza Chica Quitar receta" at bounding box center [1182, 588] width 198 height 38
click at [1144, 590] on link "Receta base : Pizza Chica" at bounding box center [1151, 588] width 105 height 14
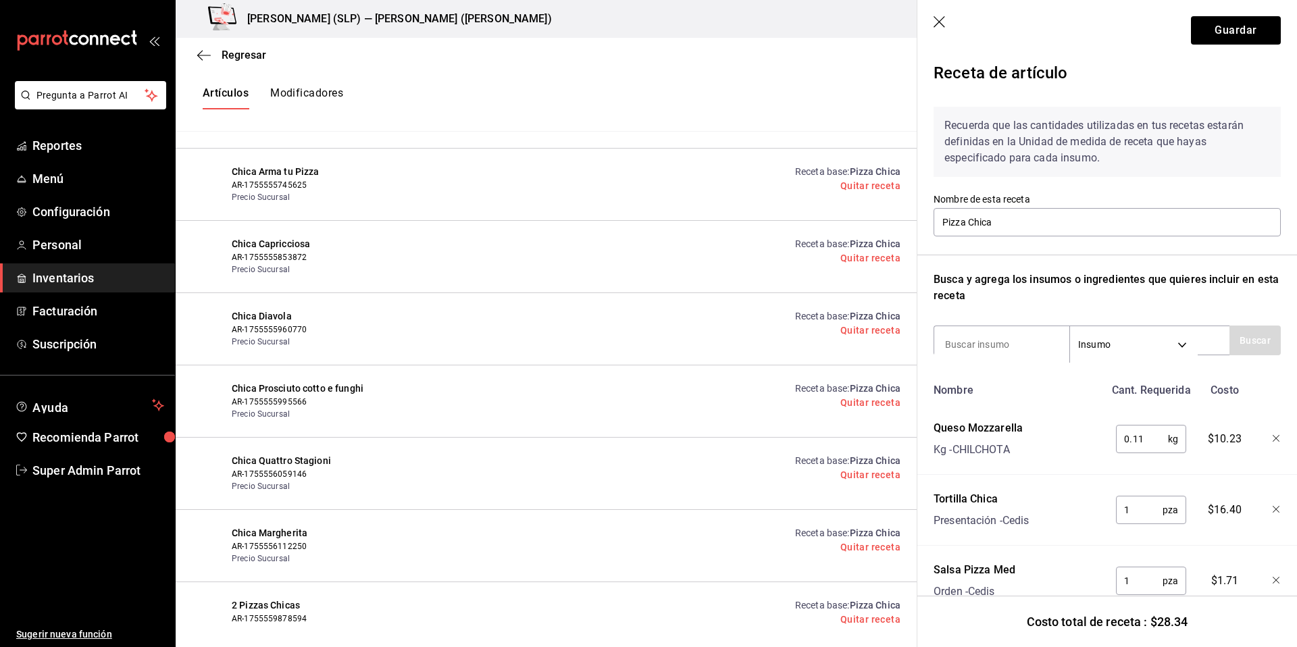
scroll to position [61, 0]
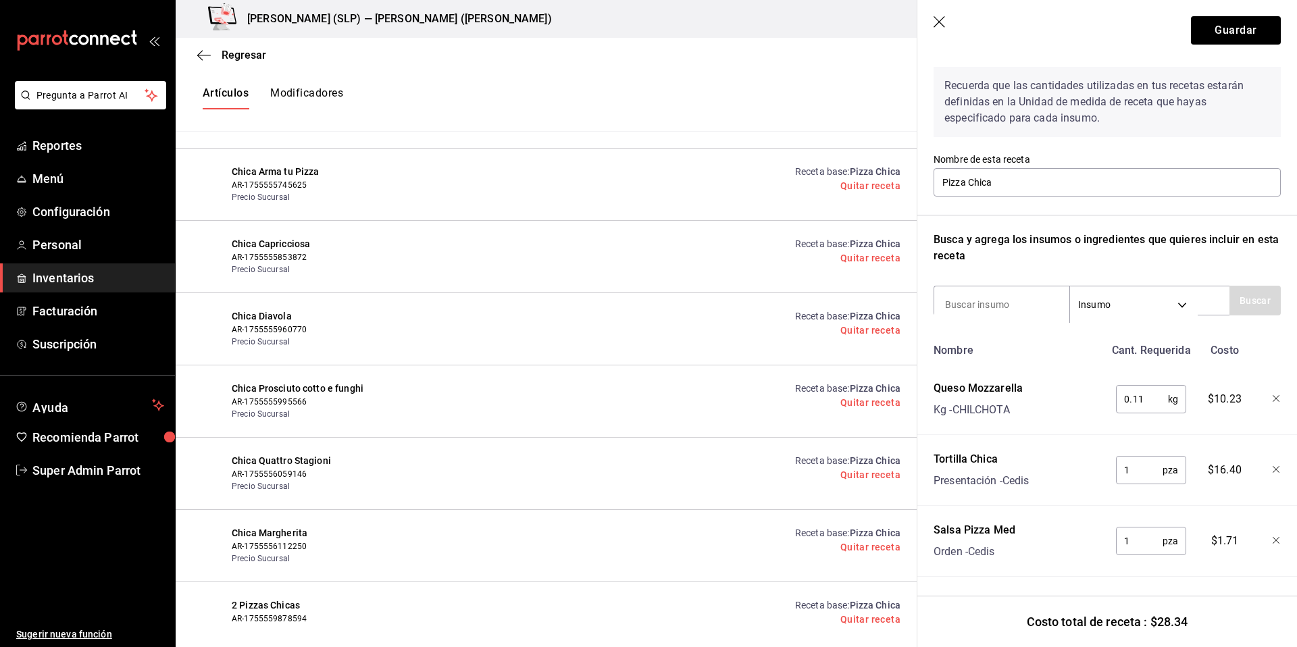
click at [815, 530] on link "Receta base : Pizza Chica" at bounding box center [847, 532] width 105 height 11
click at [90, 463] on span "Super Admin Parrot" at bounding box center [98, 470] width 132 height 18
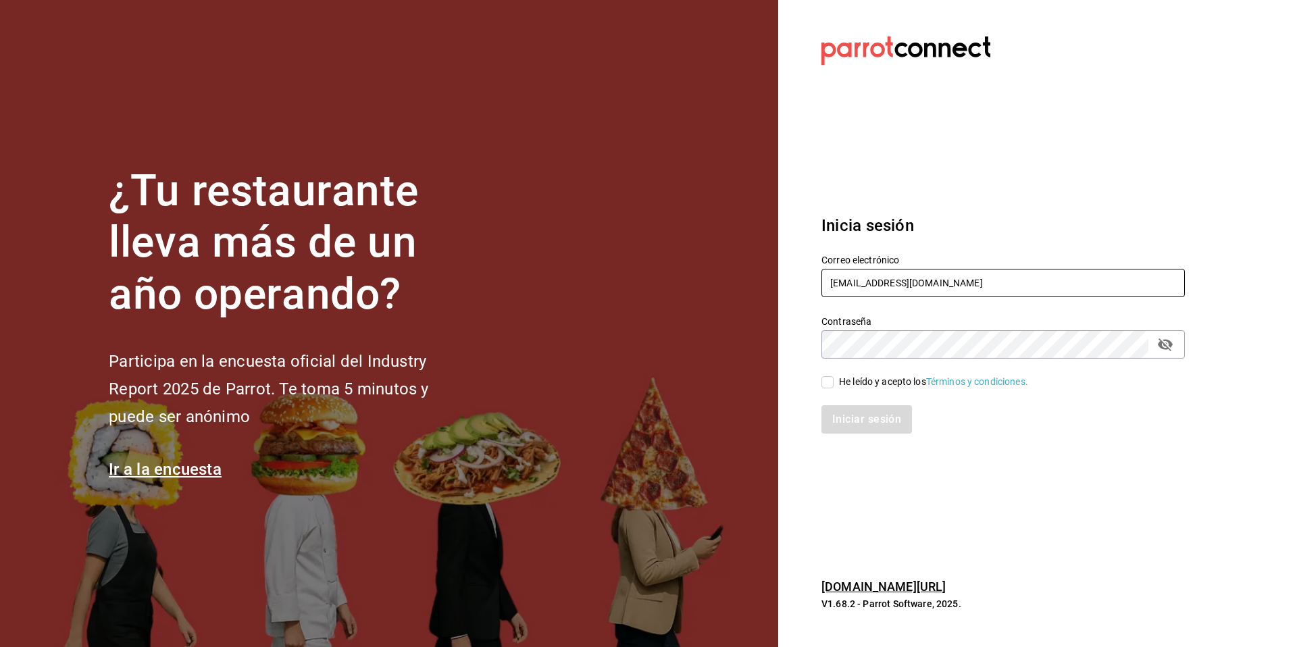
drag, startPoint x: 956, startPoint y: 285, endPoint x: 808, endPoint y: 271, distance: 148.5
click at [808, 271] on div "Correo electrónico fuegoymar@brasassteak.com" at bounding box center [995, 268] width 380 height 61
type input "d"
type input "selah@creperia.com"
click at [858, 385] on div "He leído y acepto los Términos y condiciones." at bounding box center [933, 382] width 189 height 14
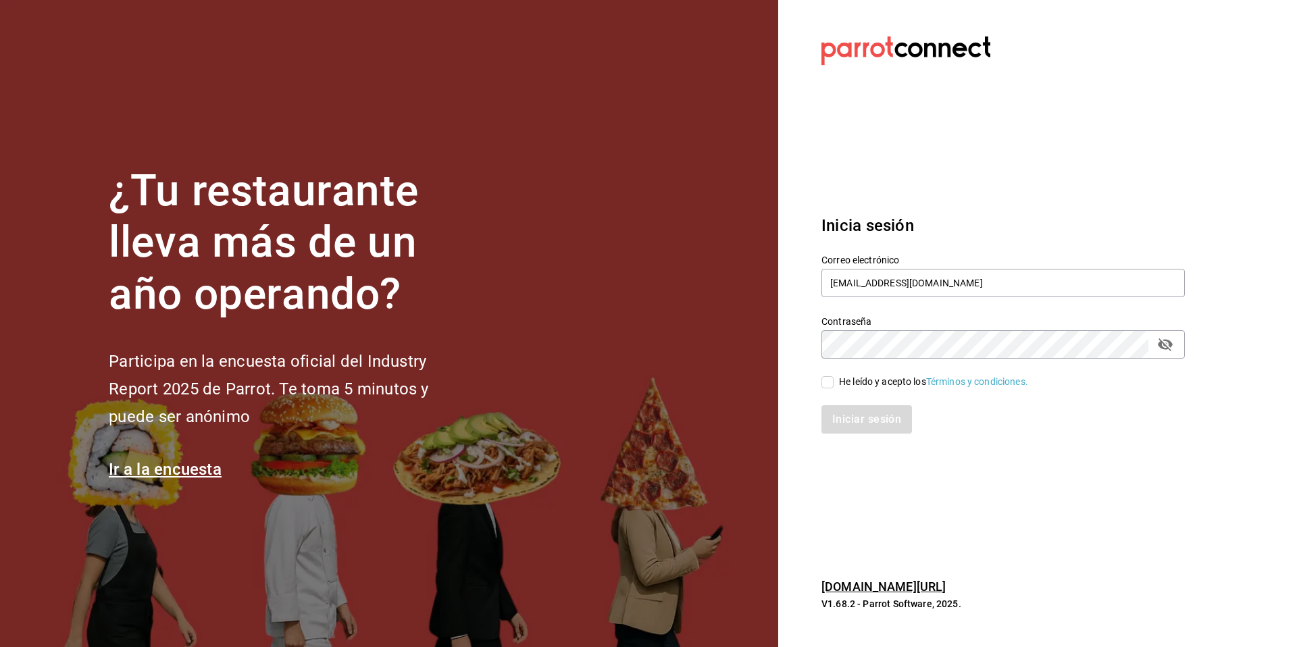
click at [833, 385] on input "He leído y acepto los Términos y condiciones." at bounding box center [827, 382] width 12 height 12
checkbox input "true"
click at [856, 417] on button "Iniciar sesión" at bounding box center [867, 419] width 92 height 28
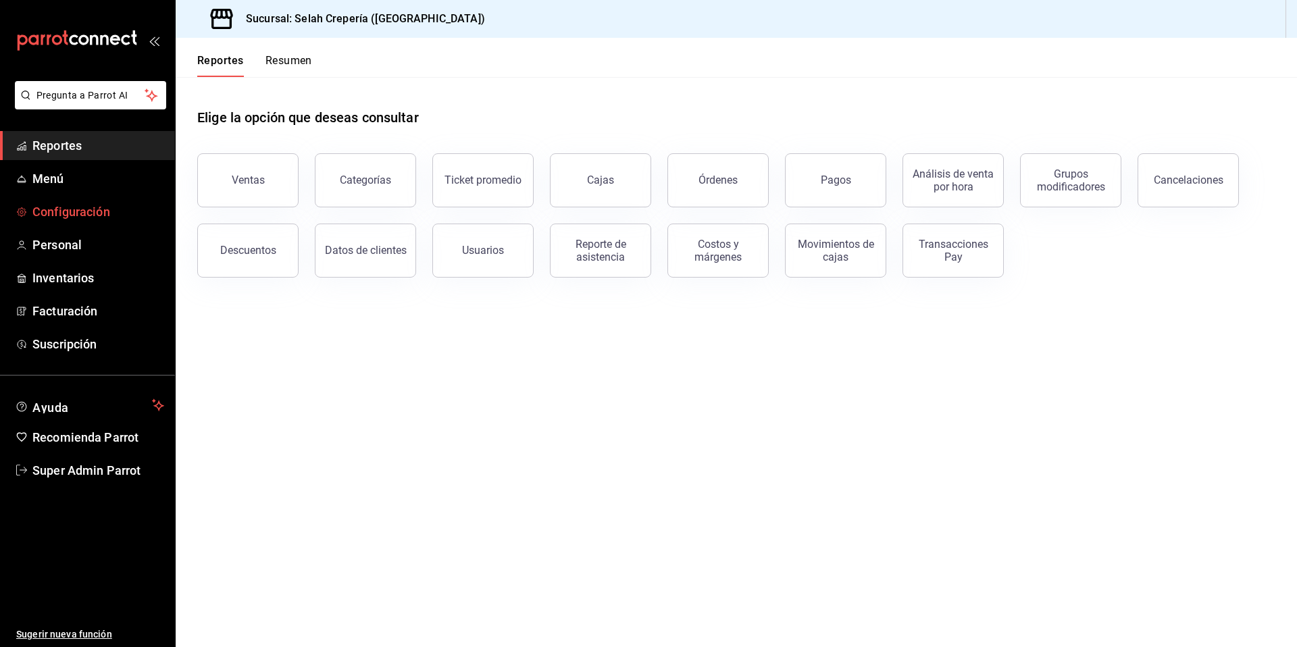
click at [53, 203] on span "Configuración" at bounding box center [98, 212] width 132 height 18
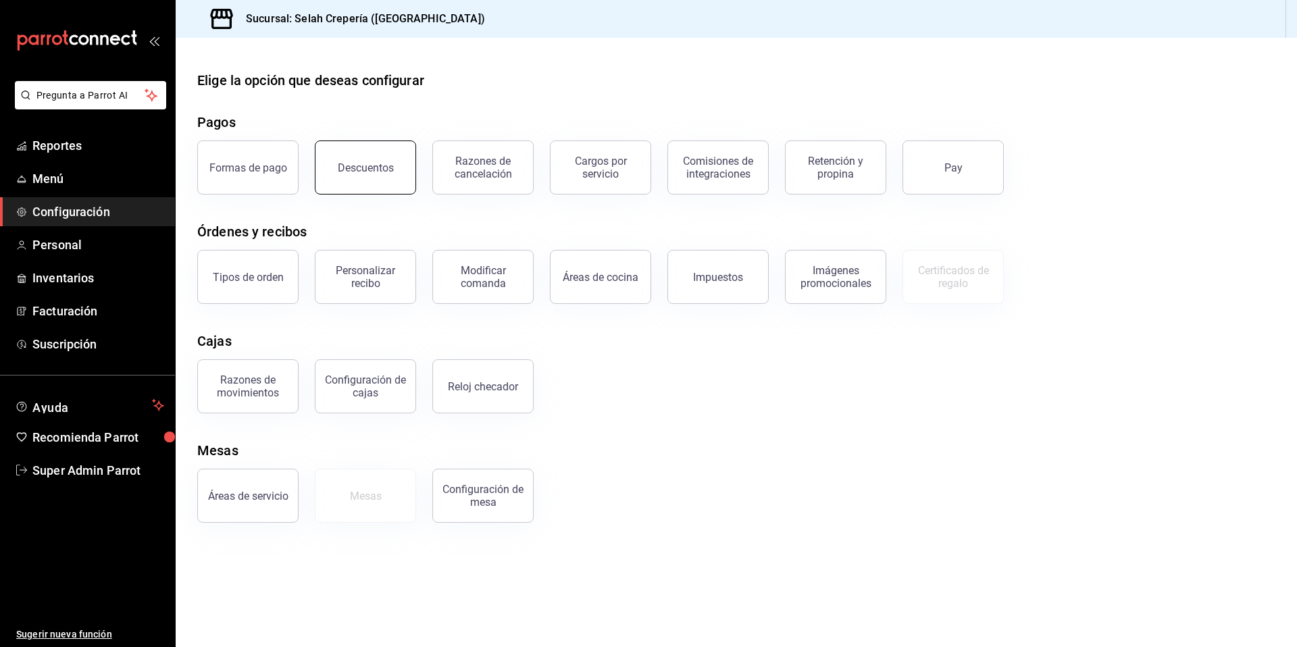
click at [370, 176] on button "Descuentos" at bounding box center [365, 167] width 101 height 54
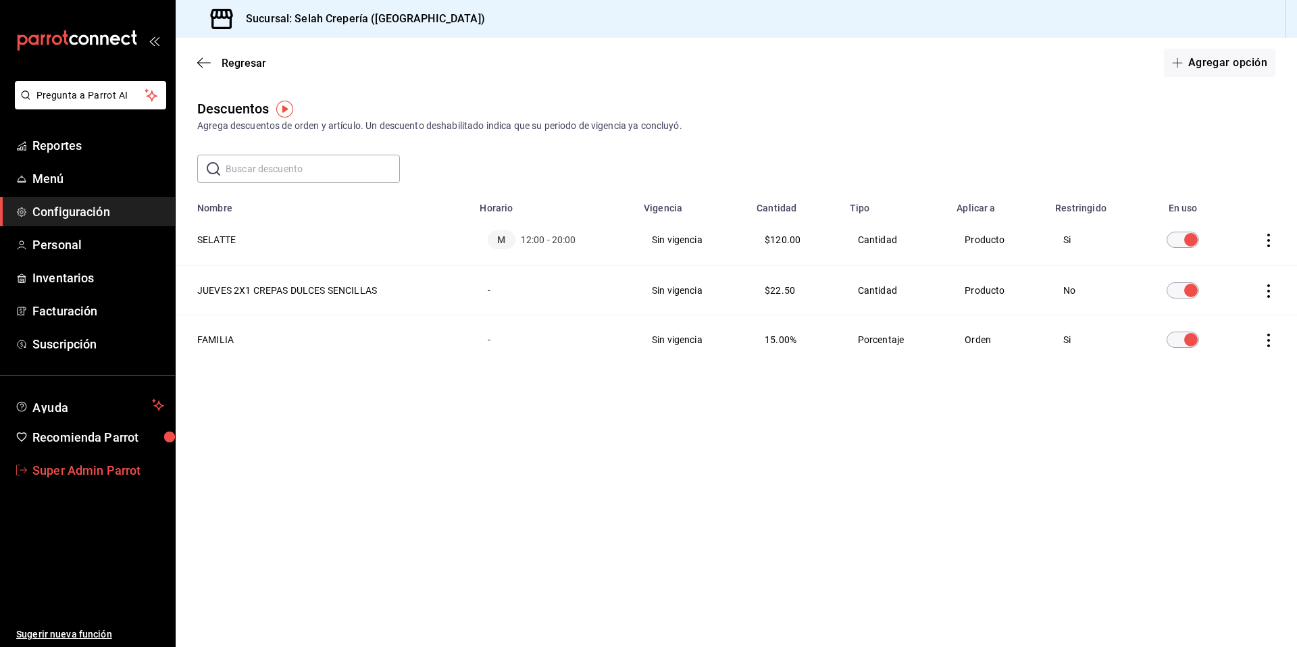
click at [66, 466] on span "Super Admin Parrot" at bounding box center [98, 470] width 132 height 18
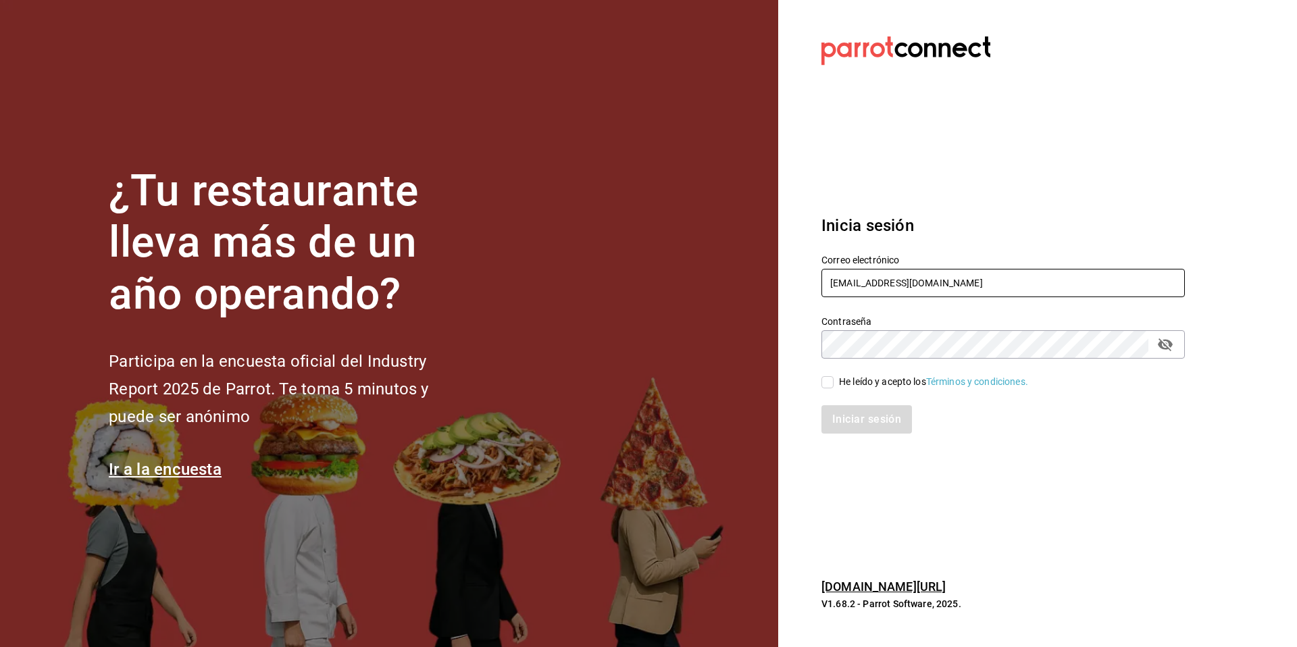
drag, startPoint x: 929, startPoint y: 280, endPoint x: 806, endPoint y: 278, distance: 123.6
click at [806, 278] on div "Correo electrónico selah@creperia.com" at bounding box center [995, 268] width 380 height 61
type input "p"
drag, startPoint x: 868, startPoint y: 284, endPoint x: 799, endPoint y: 274, distance: 70.3
click at [799, 274] on section "Datos incorrectos. Verifica que tu Correo o Contraseña estén bien escritos. Ini…" at bounding box center [997, 323] width 439 height 647
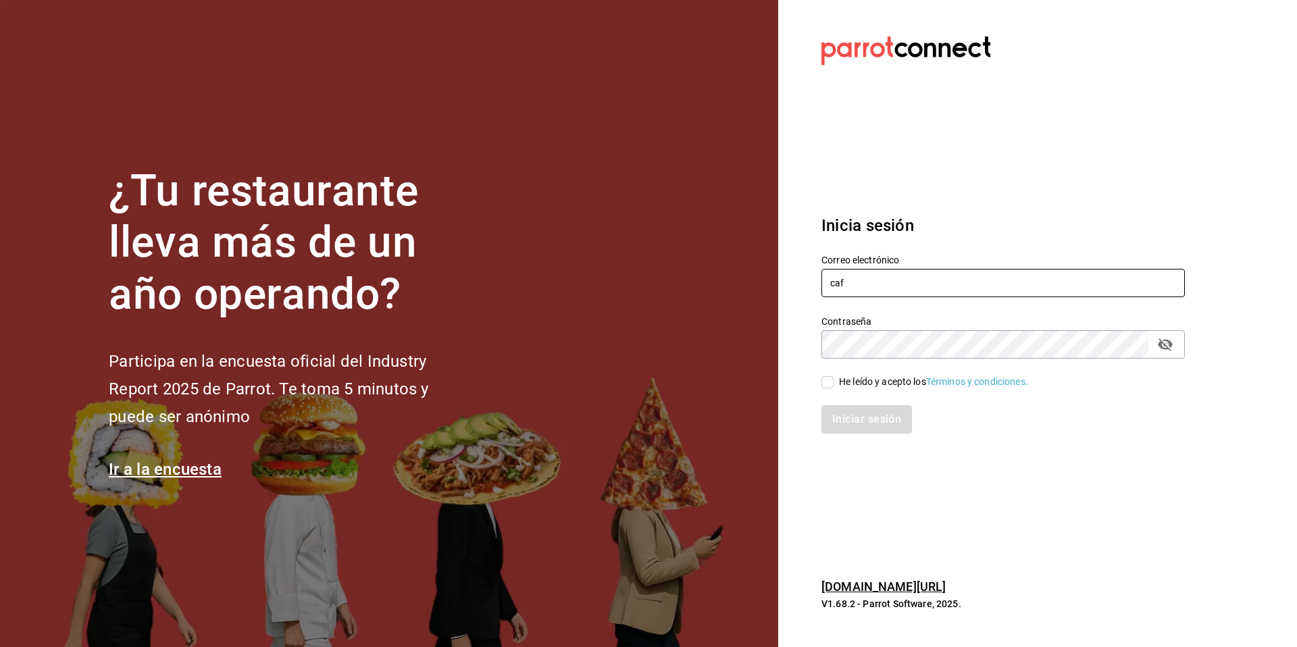
paste input "[EMAIL_ADDRESS][PERSON_NAME][DOMAIN_NAME]"
type input "[EMAIL_ADDRESS][PERSON_NAME][DOMAIN_NAME]"
click at [830, 386] on input "He leído y acepto los Términos y condiciones." at bounding box center [827, 382] width 12 height 12
checkbox input "true"
click at [850, 430] on button "Iniciar sesión" at bounding box center [867, 419] width 92 height 28
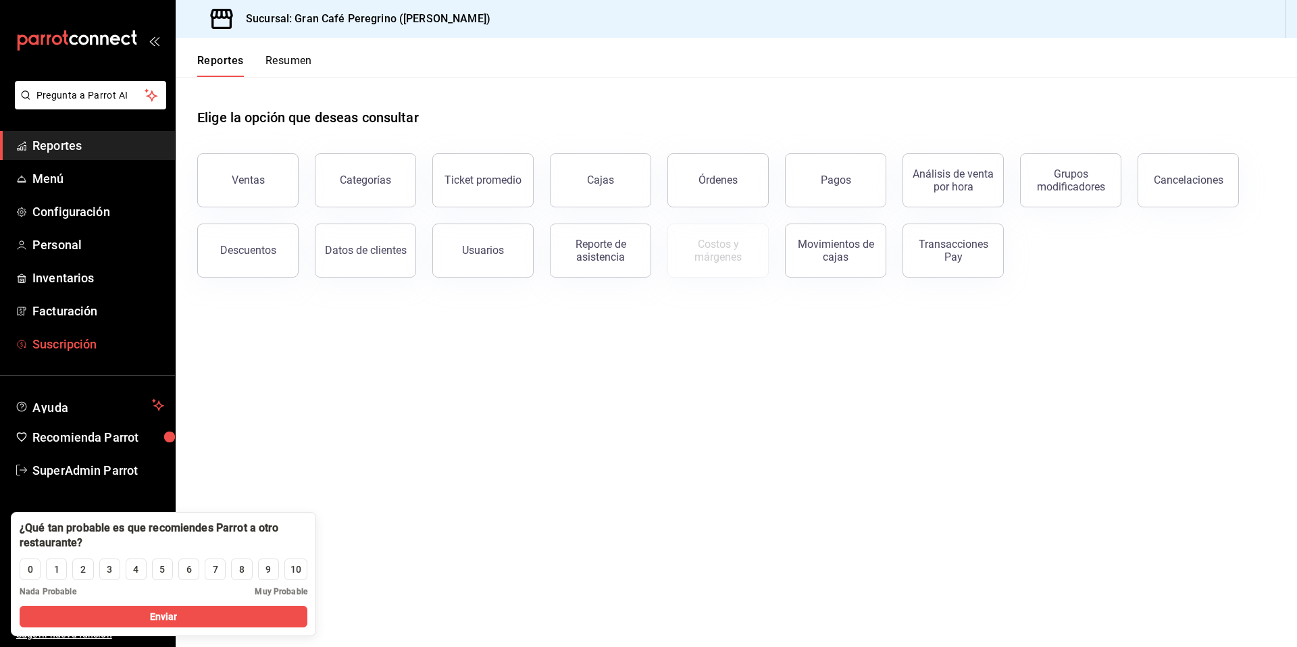
click at [88, 345] on span "Suscripción" at bounding box center [98, 344] width 132 height 18
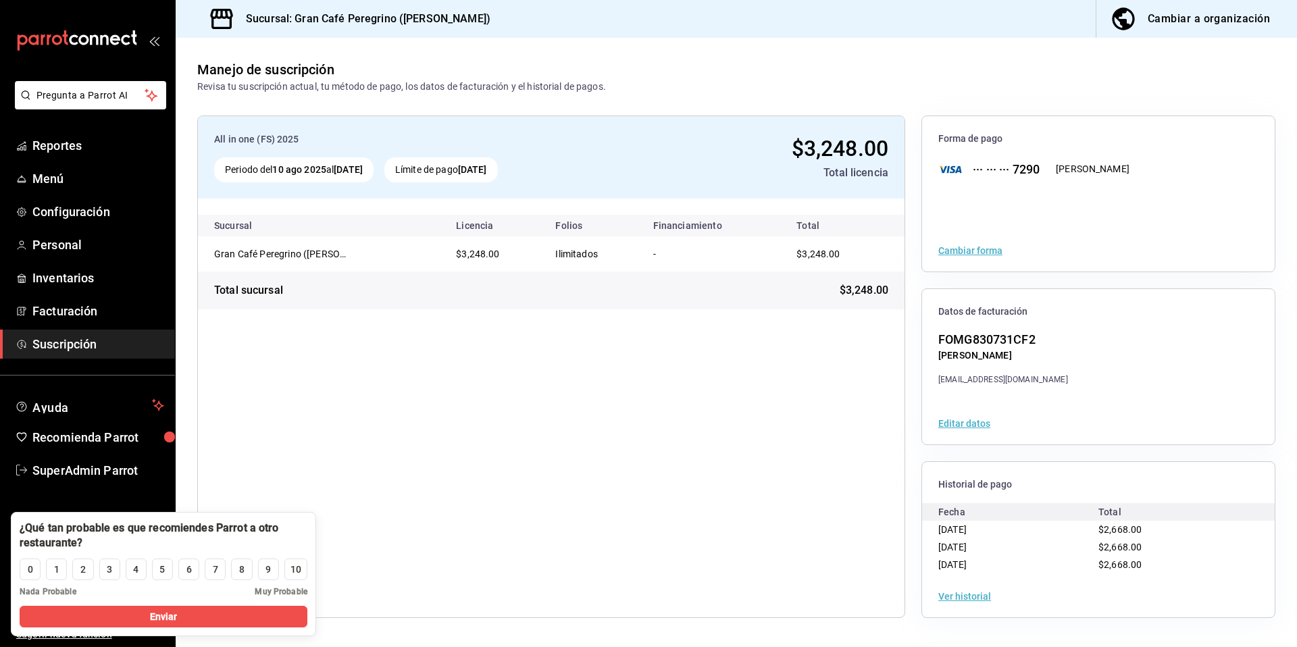
click at [950, 602] on div "Ver historial" at bounding box center [1098, 596] width 353 height 42
click at [963, 592] on button "Ver historial" at bounding box center [964, 596] width 53 height 9
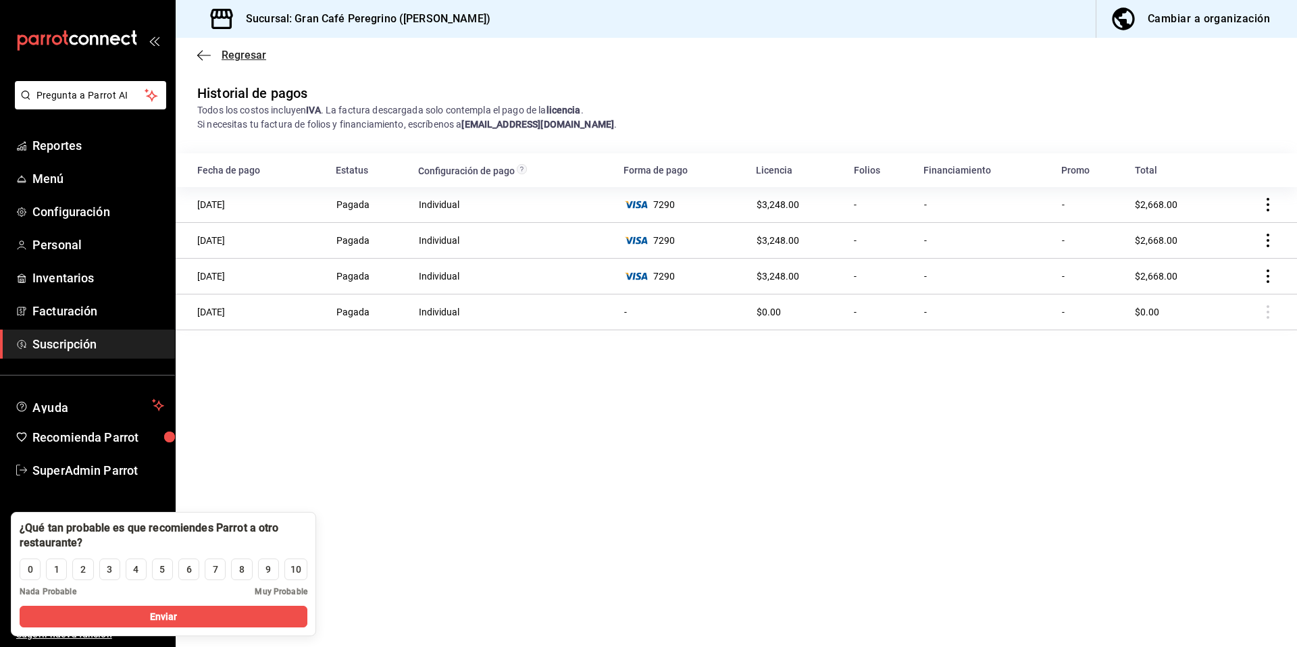
click at [238, 57] on span "Regresar" at bounding box center [244, 55] width 45 height 13
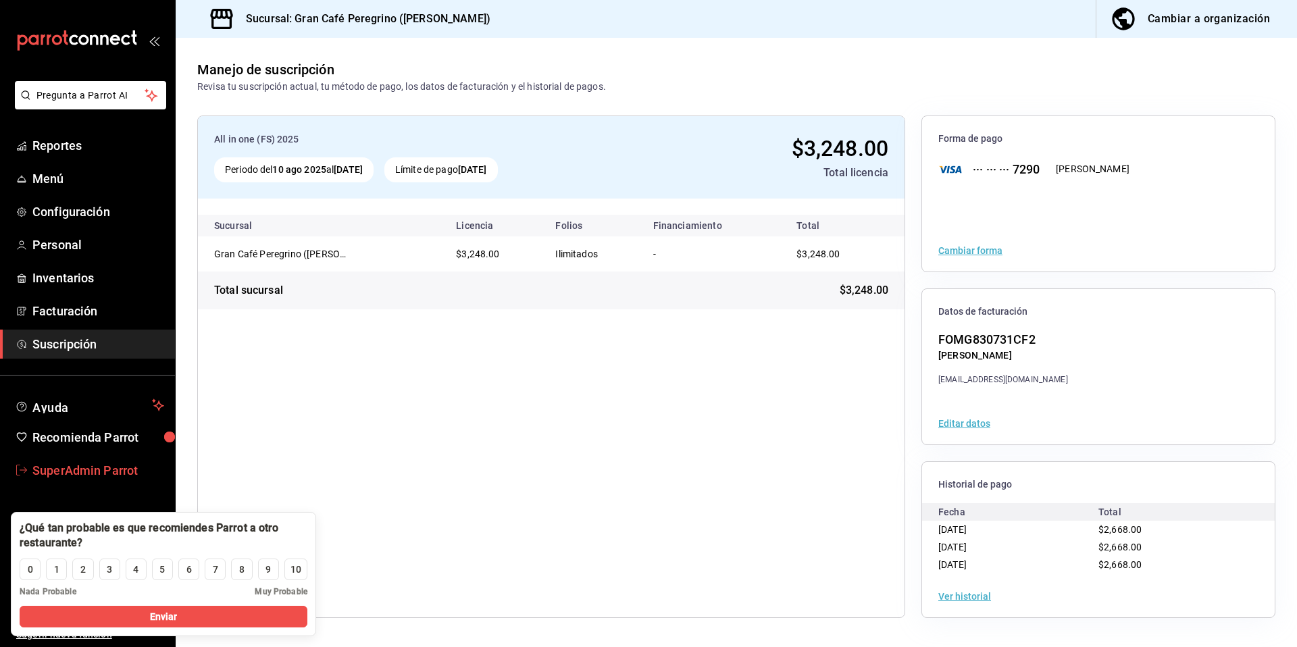
click at [93, 470] on span "SuperAdmin Parrot" at bounding box center [98, 470] width 132 height 18
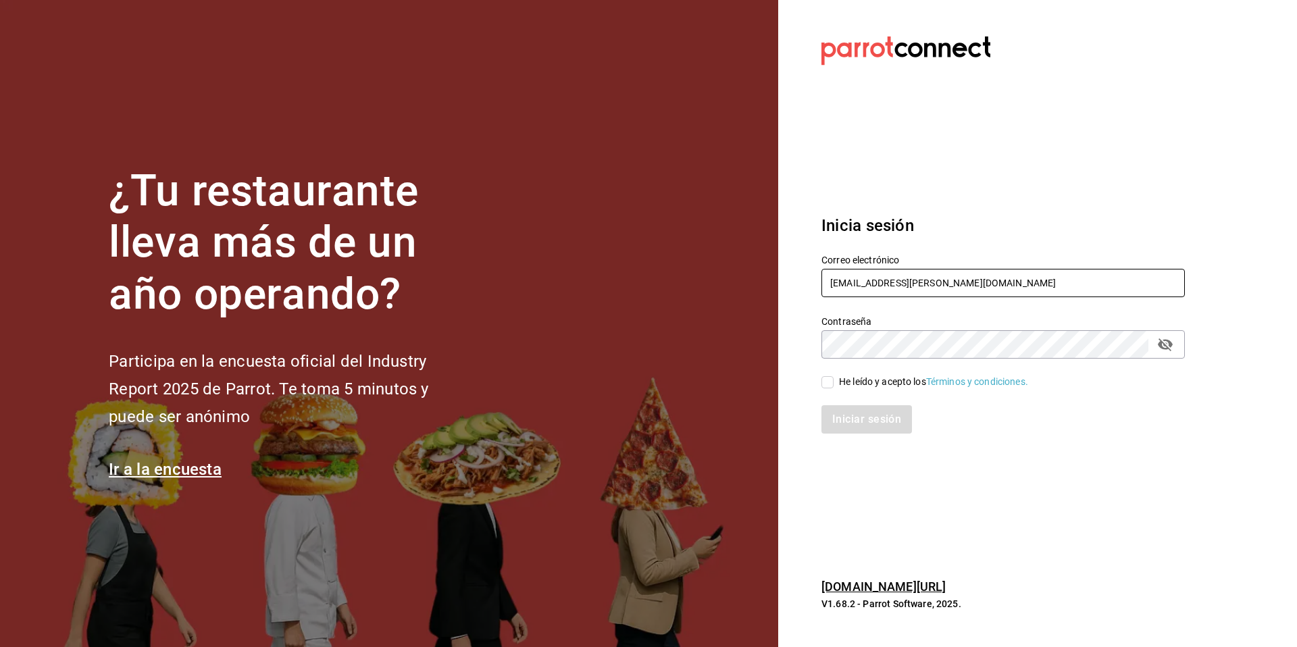
drag, startPoint x: 995, startPoint y: 281, endPoint x: 766, endPoint y: 263, distance: 229.6
click at [766, 263] on div "¿Tu restaurante lleva más de un año operando? Participa en la encuesta oficial …" at bounding box center [648, 323] width 1297 height 647
paste input "sofia.robles@pickup-coffee"
type input "sofia.robles@pickup-coffee.com"
click at [802, 326] on section "Datos incorrectos. Verifica que tu Correo o Contraseña estén bien escritos. Ini…" at bounding box center [997, 323] width 439 height 647
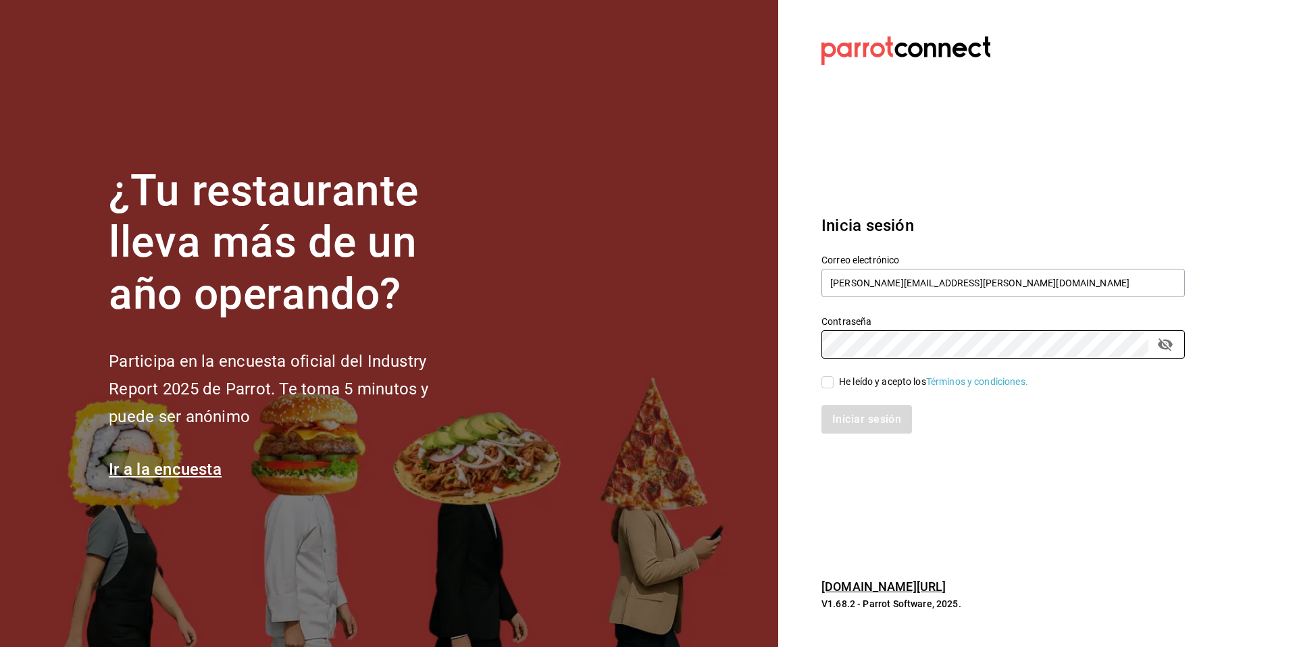
click at [896, 417] on div "Iniciar sesión" at bounding box center [1002, 419] width 363 height 28
click at [823, 381] on input "He leído y acepto los Términos y condiciones." at bounding box center [827, 382] width 12 height 12
checkbox input "true"
click at [865, 415] on button "Iniciar sesión" at bounding box center [867, 419] width 92 height 28
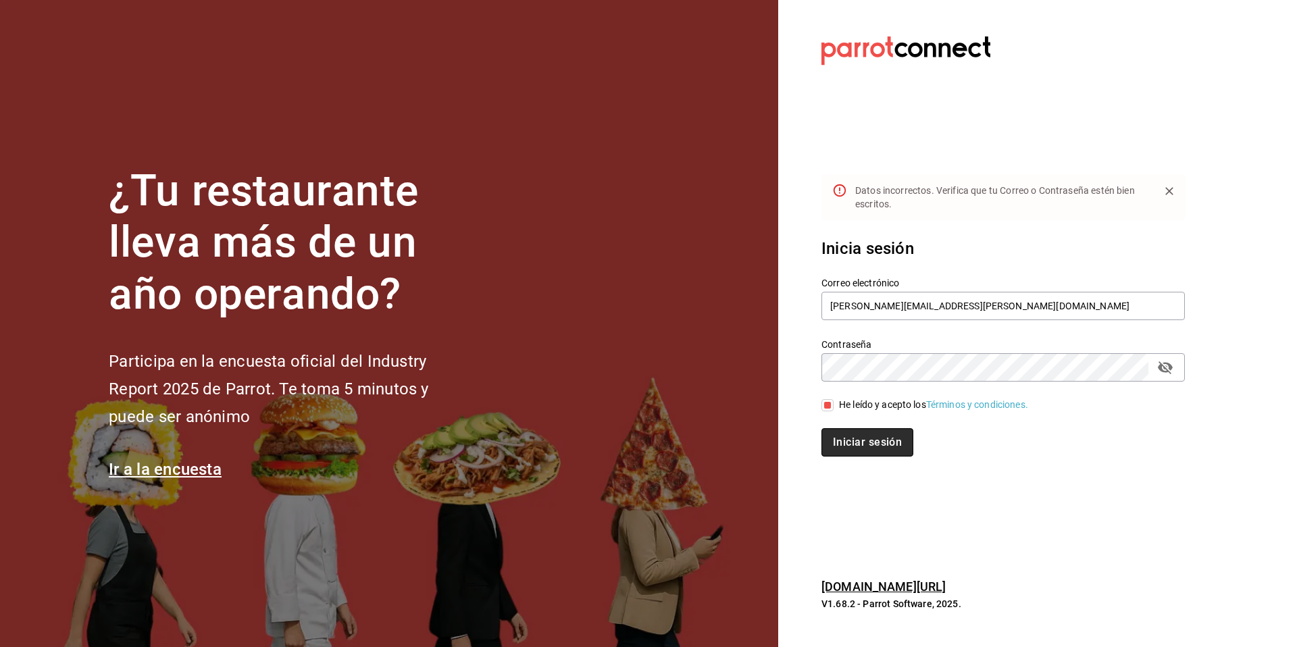
click at [851, 447] on button "Iniciar sesión" at bounding box center [867, 442] width 92 height 28
drag, startPoint x: 977, startPoint y: 308, endPoint x: 789, endPoint y: 298, distance: 188.0
click at [789, 298] on section "Datos incorrectos. Verifica que tu Correo o Contraseña estén bien escritos. Ini…" at bounding box center [997, 323] width 439 height 647
paste input "federico.martino"
click at [789, 364] on section "Datos incorrectos. Verifica que tu Correo o Contraseña estén bien escritos. Ini…" at bounding box center [997, 323] width 439 height 647
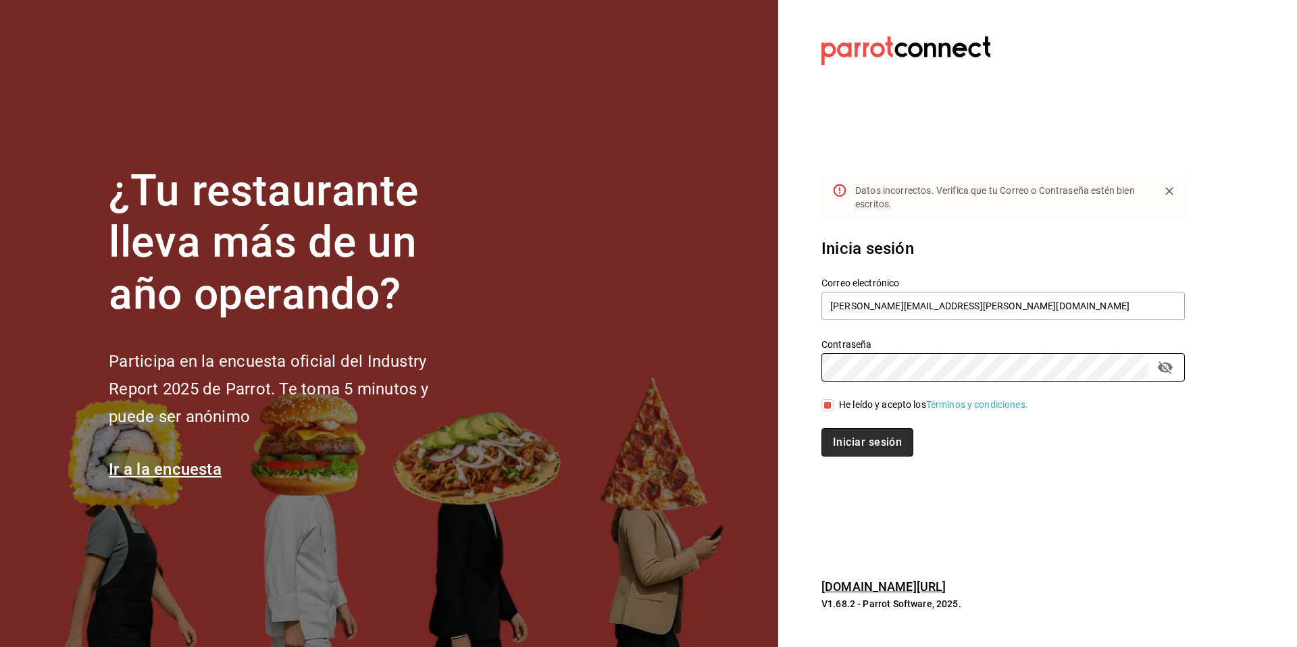
click at [883, 454] on button "Iniciar sesión" at bounding box center [867, 442] width 92 height 28
drag, startPoint x: 1016, startPoint y: 309, endPoint x: 791, endPoint y: 297, distance: 225.2
click at [781, 293] on section "Datos incorrectos. Verifica que tu Correo o Contraseña estén bien escritos. Ini…" at bounding box center [997, 323] width 439 height 647
paste input "viridiana.chanes"
click at [773, 366] on div "¿Tu restaurante lleva más de un año operando? Participa en la encuesta oficial …" at bounding box center [648, 323] width 1297 height 647
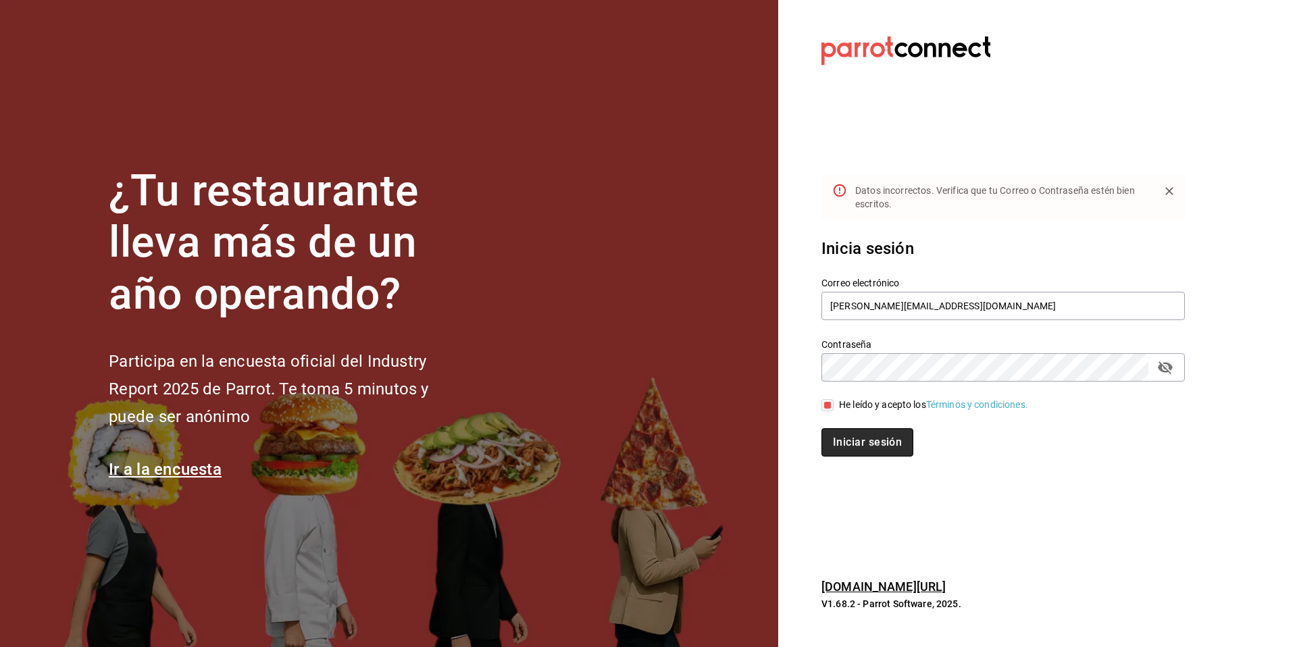
click at [854, 446] on button "Iniciar sesión" at bounding box center [867, 442] width 92 height 28
click at [866, 433] on button "Iniciar sesión" at bounding box center [867, 442] width 92 height 28
click at [854, 438] on button "Iniciar sesión" at bounding box center [867, 442] width 92 height 28
drag, startPoint x: 1039, startPoint y: 308, endPoint x: 793, endPoint y: 297, distance: 246.1
click at [796, 297] on section "Datos incorrectos. Verifica que tu Correo o Contraseña estén bien escritos. Ini…" at bounding box center [997, 323] width 439 height 647
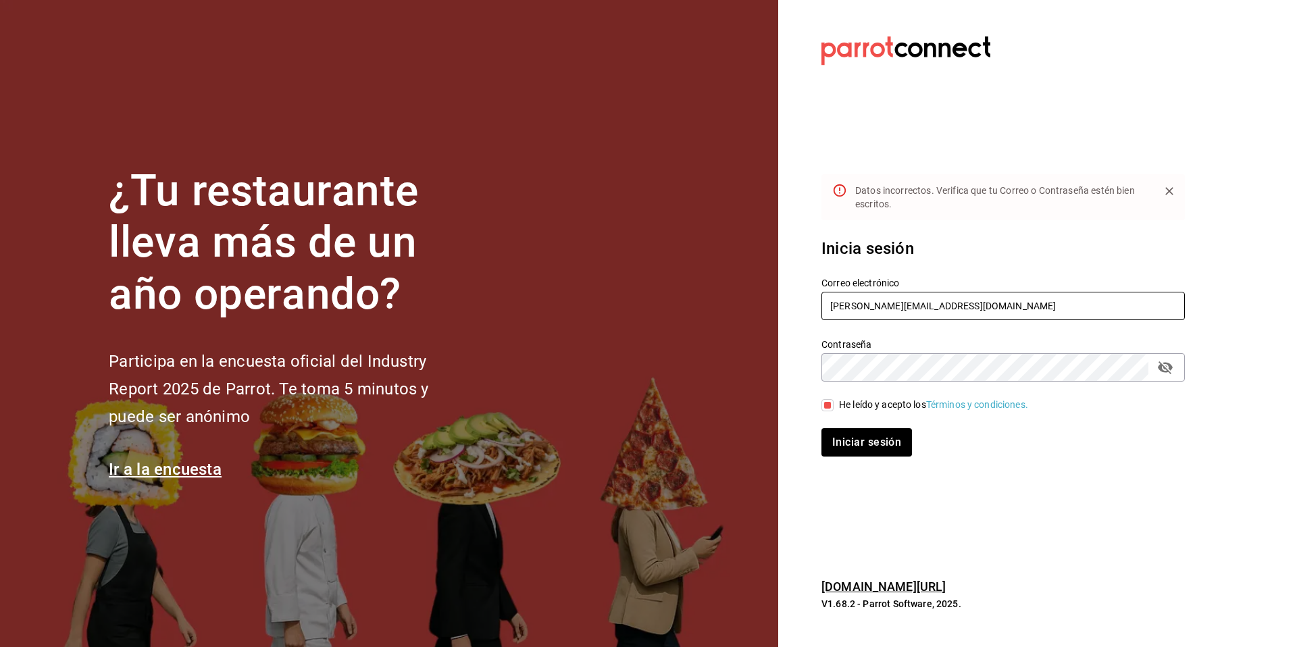
paste input "federico.martino"
click at [778, 353] on section "Datos incorrectos. Verifica que tu Correo o Contraseña estén bien escritos. Ini…" at bounding box center [997, 323] width 439 height 647
click at [874, 448] on button "Iniciar sesión" at bounding box center [867, 442] width 92 height 28
drag, startPoint x: 1040, startPoint y: 316, endPoint x: 769, endPoint y: 285, distance: 273.3
click at [808, 293] on div "Correo electrónico federico.martino@pickup-coffee.com" at bounding box center [995, 291] width 380 height 61
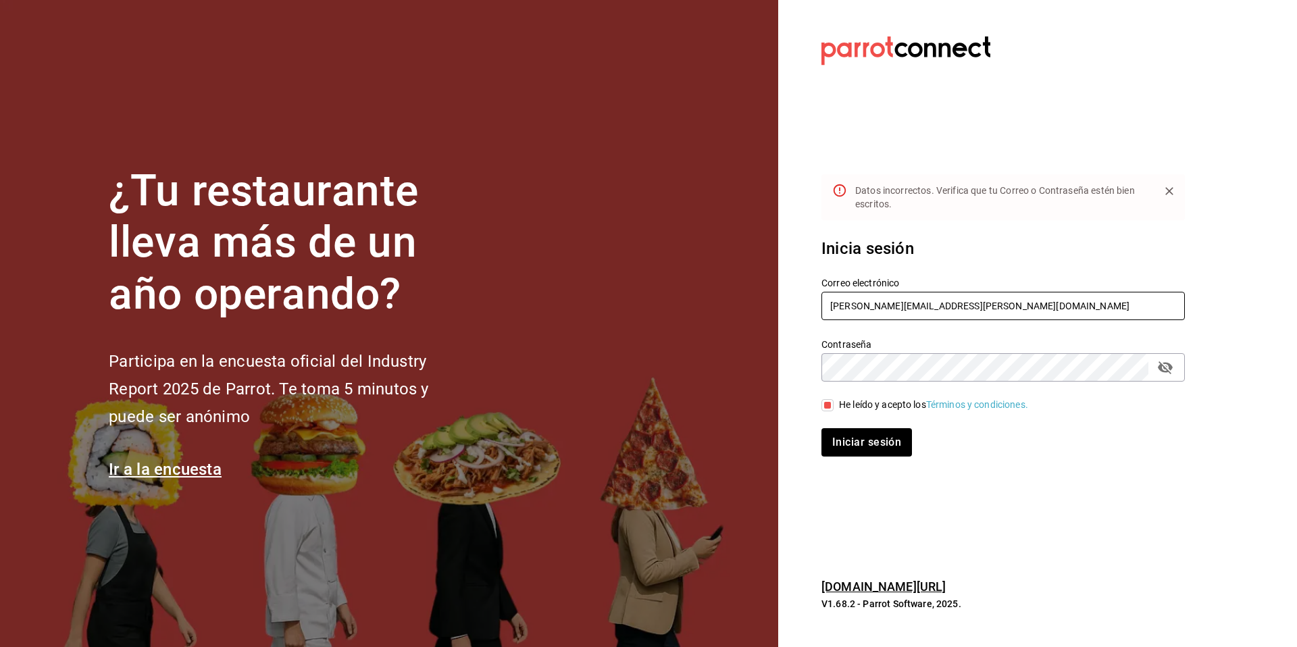
paste input "sofia.robles"
click at [801, 357] on section "Datos incorrectos. Verifica que tu Correo o Contraseña estén bien escritos. Ini…" at bounding box center [997, 323] width 439 height 647
click at [887, 442] on button "Iniciar sesión" at bounding box center [867, 442] width 92 height 28
drag, startPoint x: 997, startPoint y: 313, endPoint x: 807, endPoint y: 302, distance: 190.8
click at [807, 302] on div "Correo electrónico sofia.robles@pickup-coffee.com" at bounding box center [995, 291] width 380 height 61
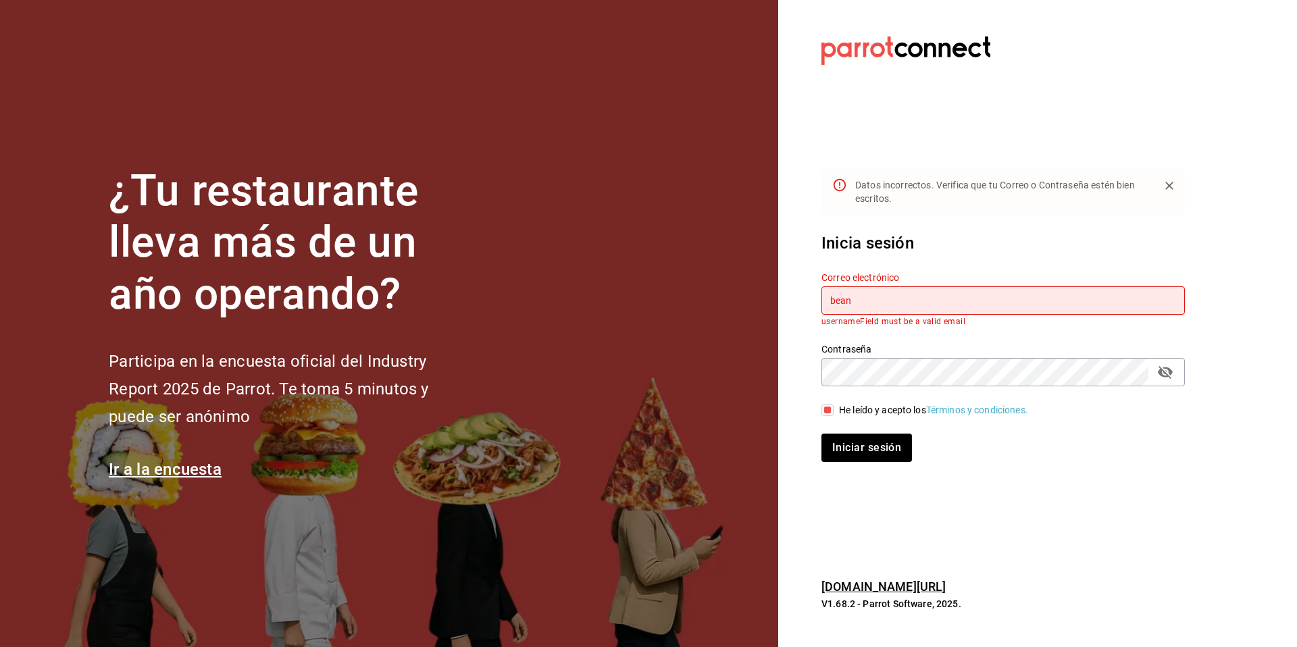
type input "beantown@cdmx.com"
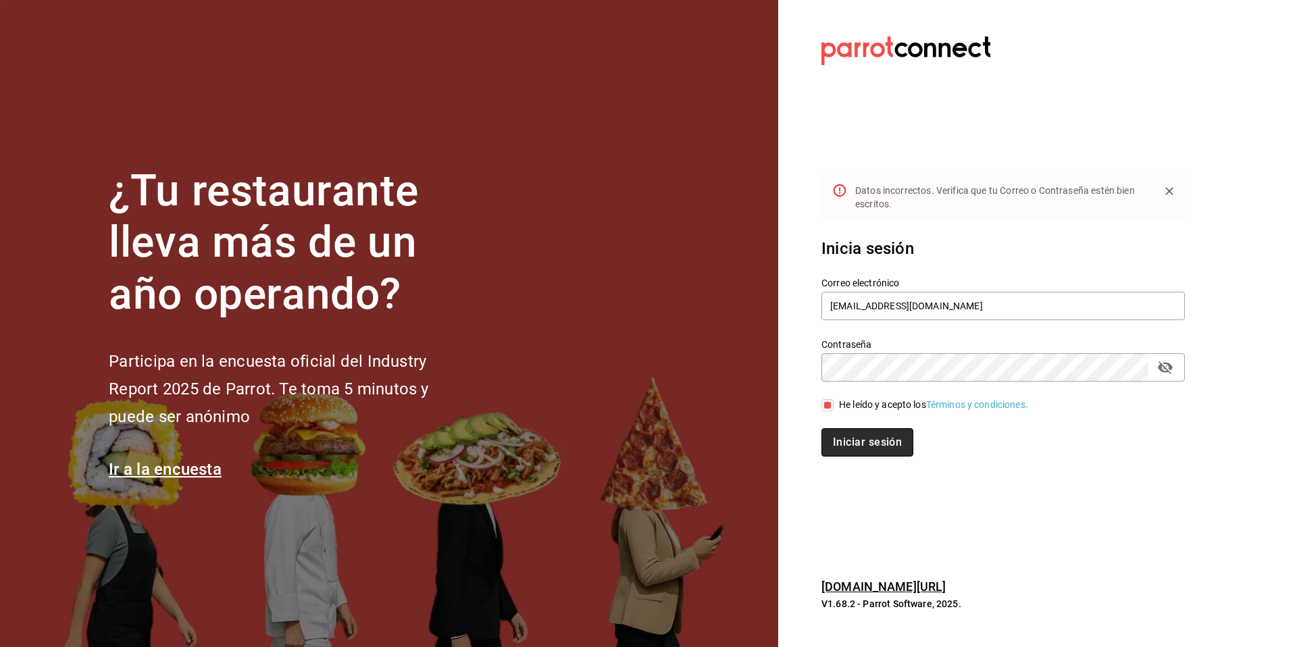
click at [848, 438] on button "Iniciar sesión" at bounding box center [867, 442] width 92 height 28
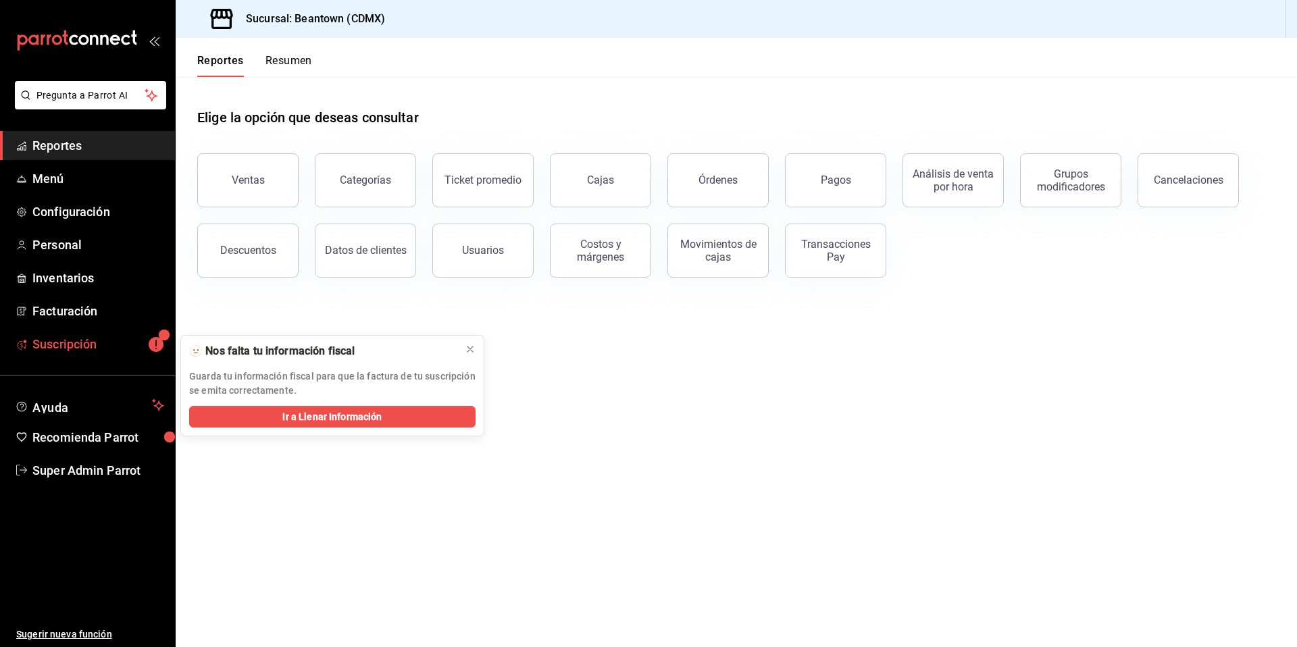
click at [59, 350] on span "Suscripción" at bounding box center [98, 344] width 132 height 18
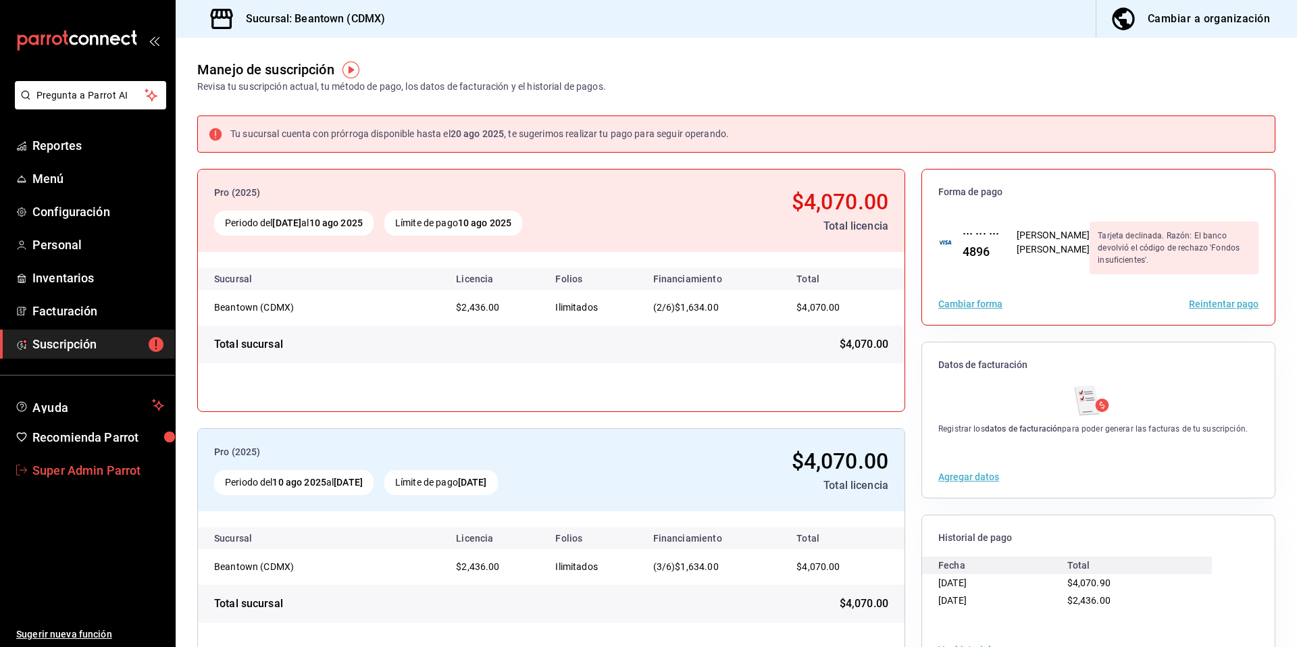
click at [136, 473] on span "Super Admin Parrot" at bounding box center [98, 470] width 132 height 18
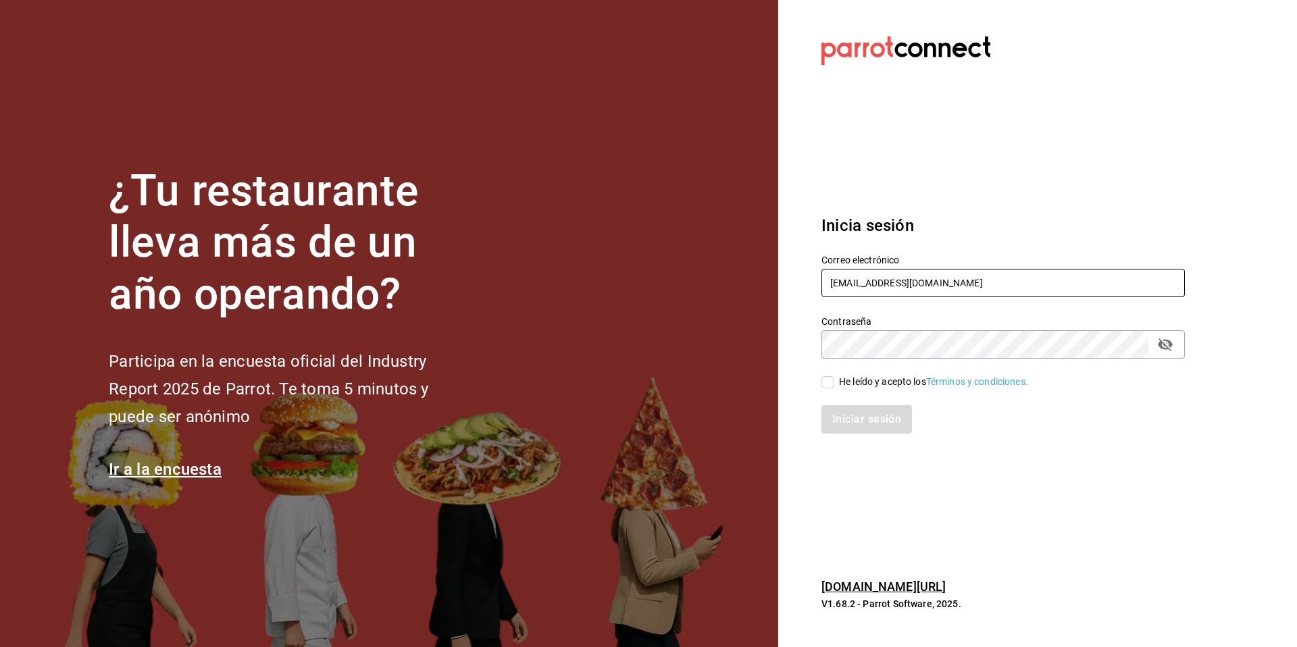
click at [949, 283] on input "beantown@cdmx.com" at bounding box center [1002, 283] width 363 height 28
drag, startPoint x: 979, startPoint y: 278, endPoint x: 833, endPoint y: 288, distance: 146.2
click at [833, 288] on input "beantown@cdmx.com" at bounding box center [1002, 283] width 363 height 28
type input "b"
paste input "[EMAIL_ADDRESS][DOMAIN_NAME]"
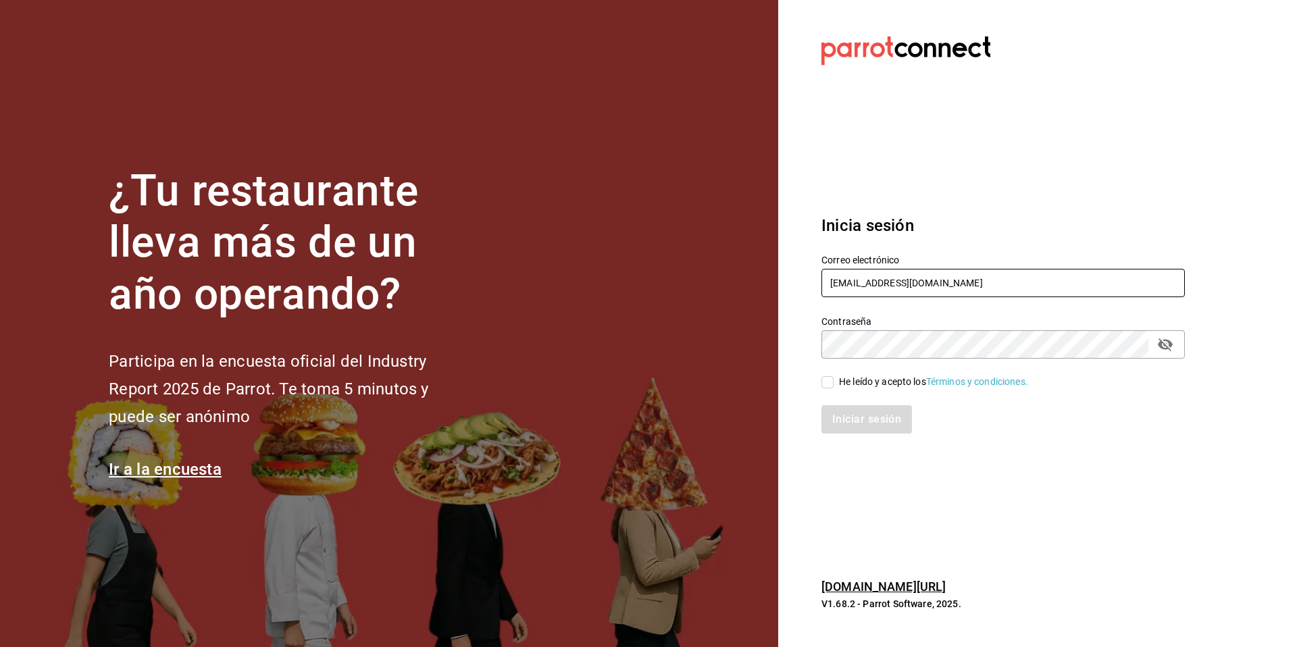
type input "[EMAIL_ADDRESS][DOMAIN_NAME]"
click at [843, 394] on div "Iniciar sesión" at bounding box center [995, 411] width 380 height 45
click at [847, 383] on div "He leído y acepto los Términos y condiciones." at bounding box center [933, 382] width 189 height 14
click at [833, 383] on input "He leído y acepto los Términos y condiciones." at bounding box center [827, 382] width 12 height 12
checkbox input "true"
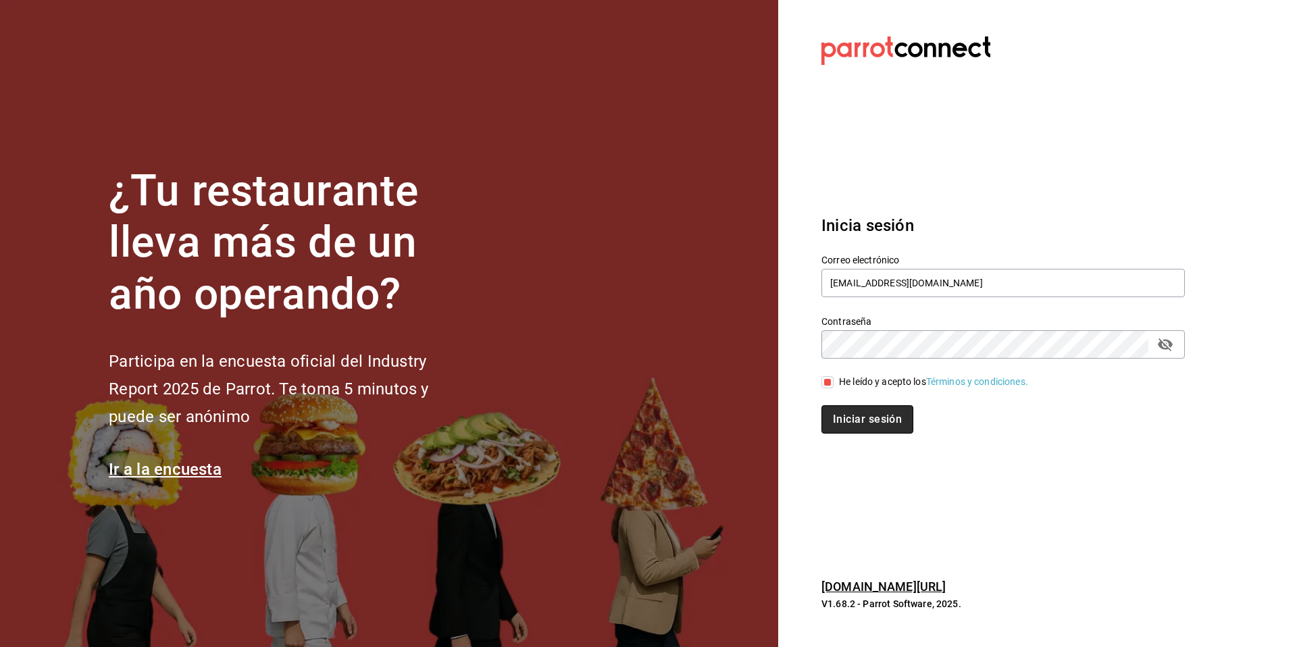
click at [849, 413] on button "Iniciar sesión" at bounding box center [867, 419] width 92 height 28
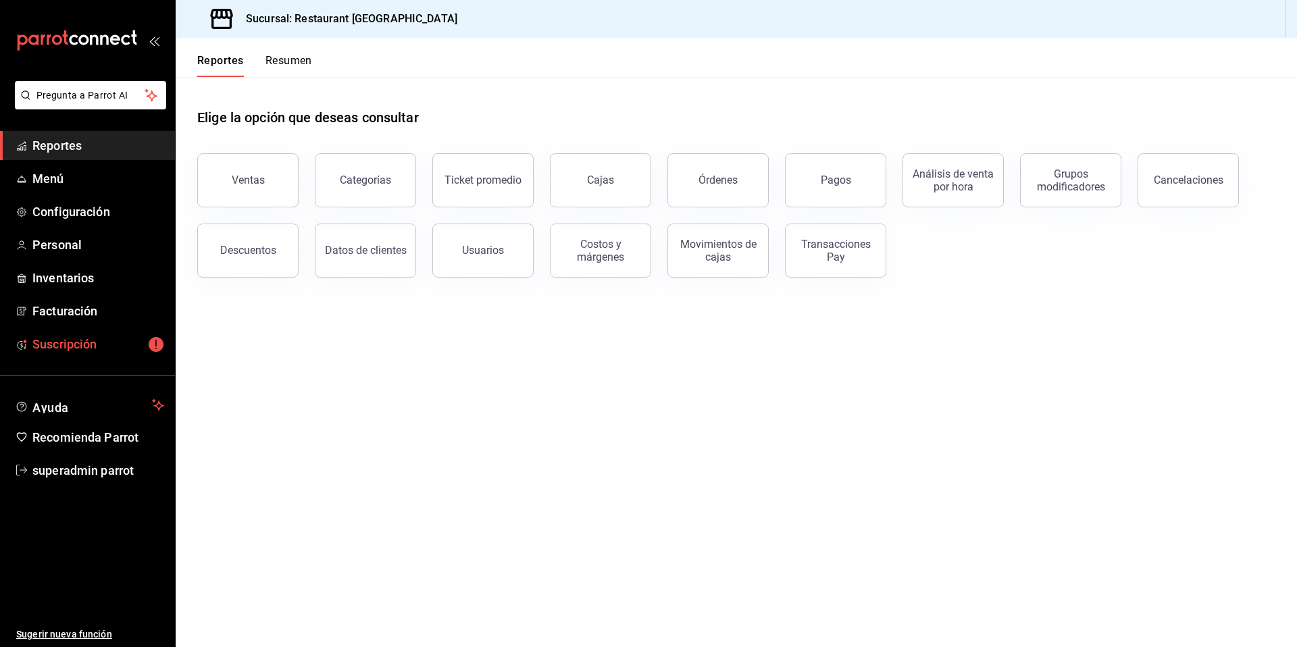
click at [79, 357] on link "Suscripción" at bounding box center [87, 344] width 175 height 29
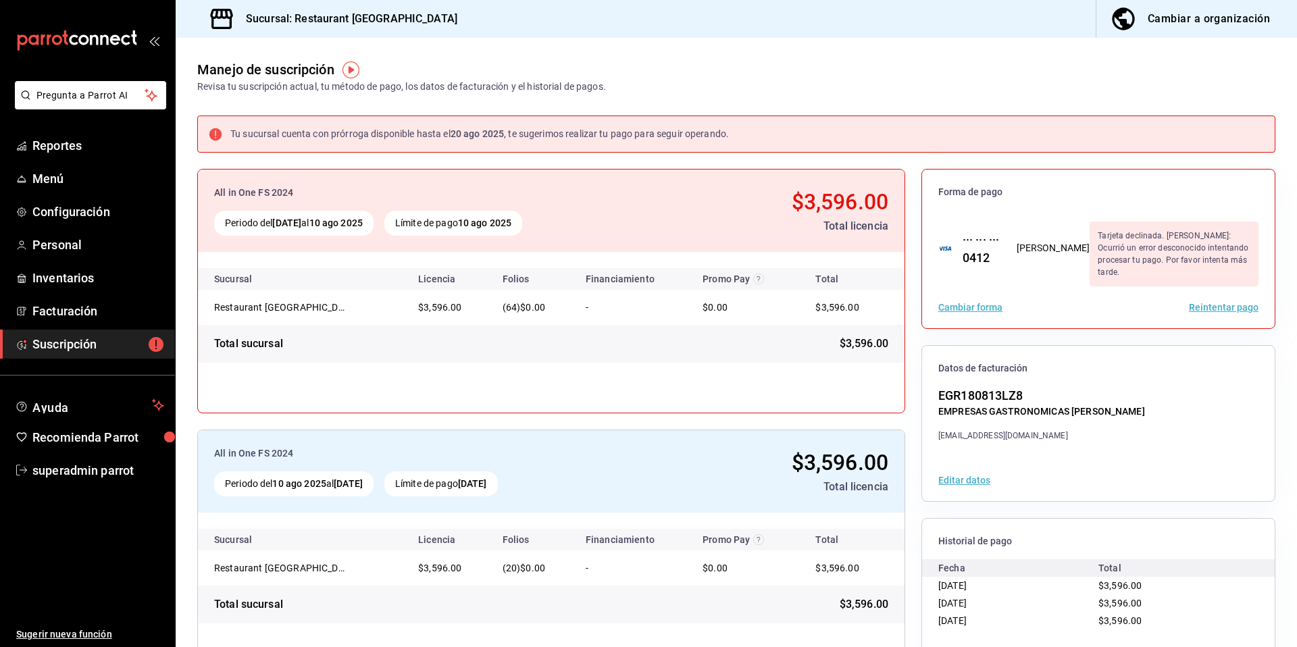
click at [59, 492] on ul "Sugerir nueva función" at bounding box center [87, 566] width 175 height 163
click at [99, 484] on link "superadmin parrot" at bounding box center [87, 470] width 175 height 29
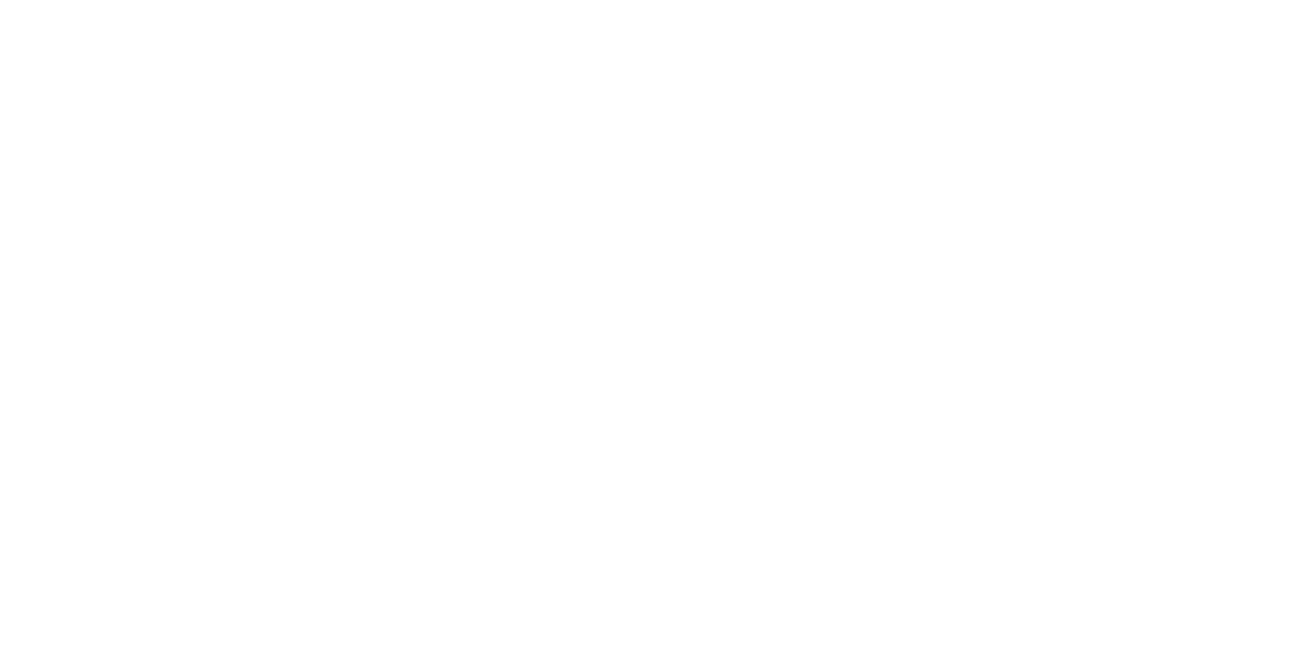
click at [126, 0] on html at bounding box center [648, 0] width 1297 height 0
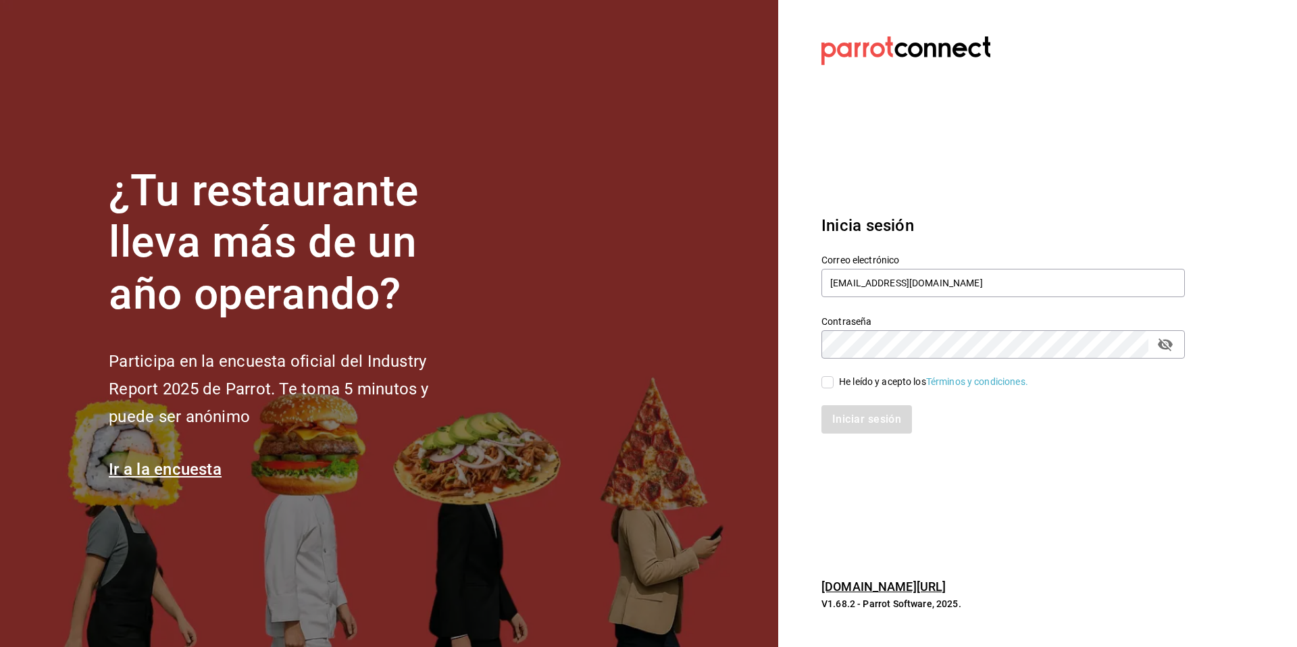
click at [835, 382] on span "He leído y acepto los Términos y condiciones." at bounding box center [930, 382] width 194 height 14
click at [833, 382] on input "He leído y acepto los Términos y condiciones." at bounding box center [827, 382] width 12 height 12
checkbox input "true"
click at [843, 417] on button "Iniciar sesión" at bounding box center [867, 419] width 92 height 28
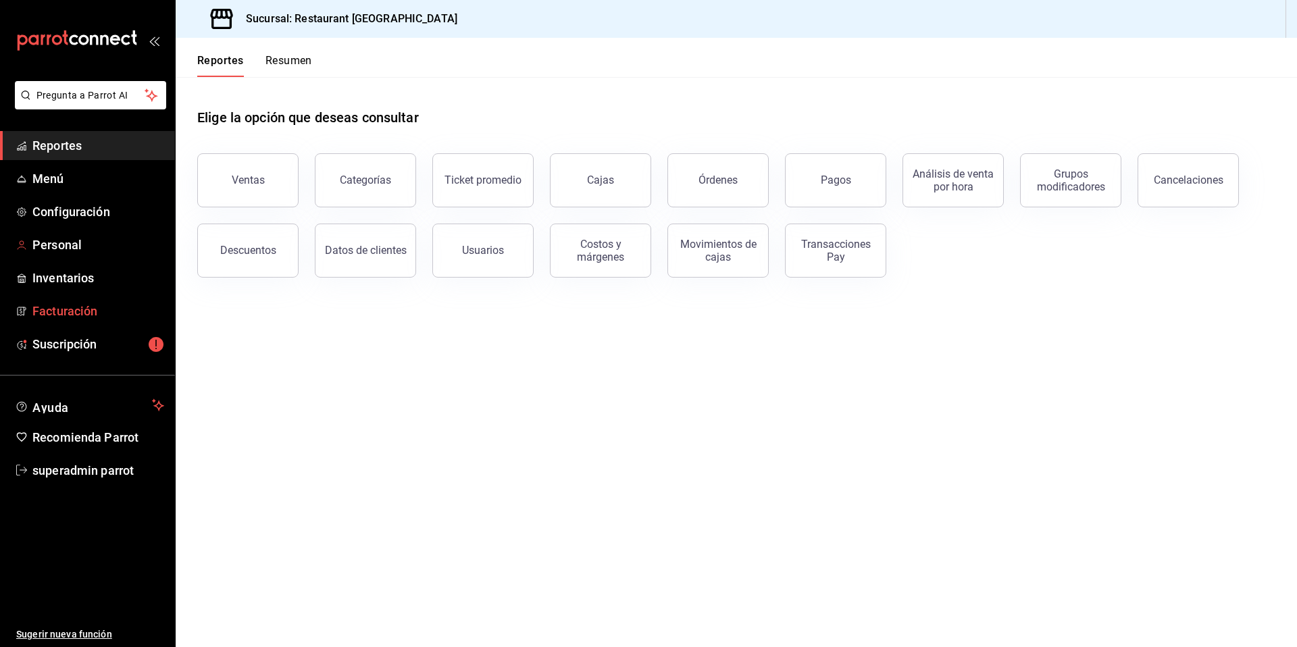
click at [78, 312] on span "Facturación" at bounding box center [98, 311] width 132 height 18
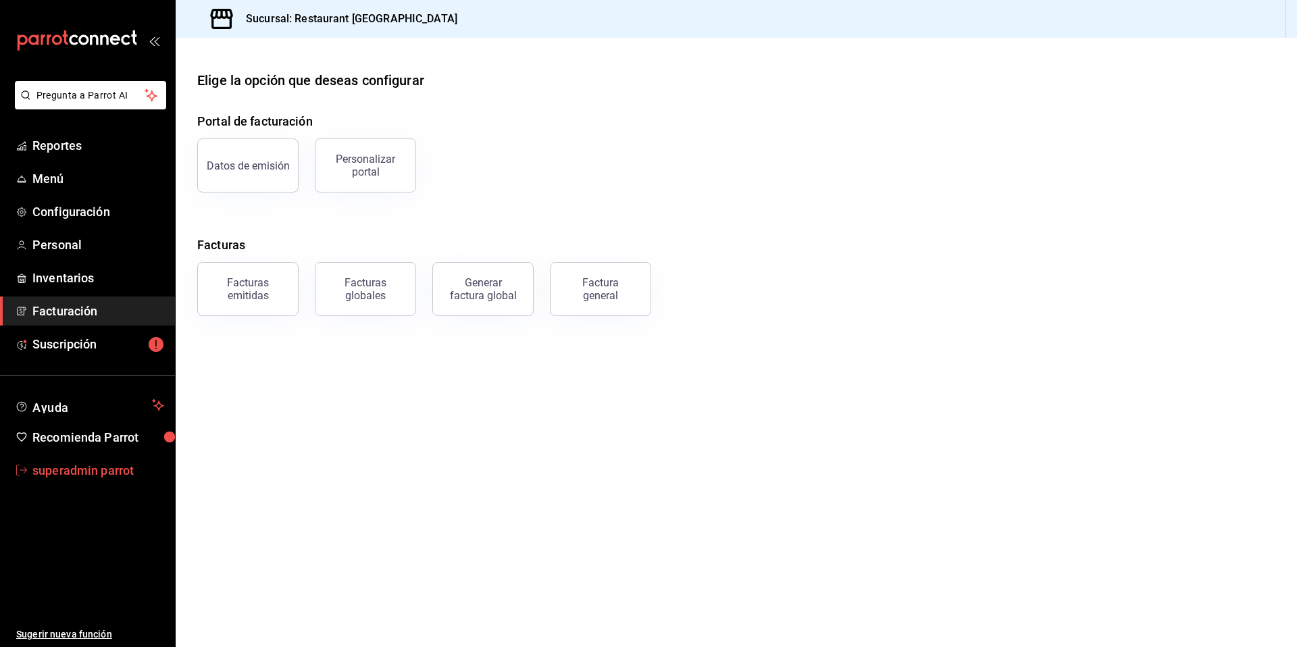
click at [59, 472] on span "superadmin parrot" at bounding box center [98, 470] width 132 height 18
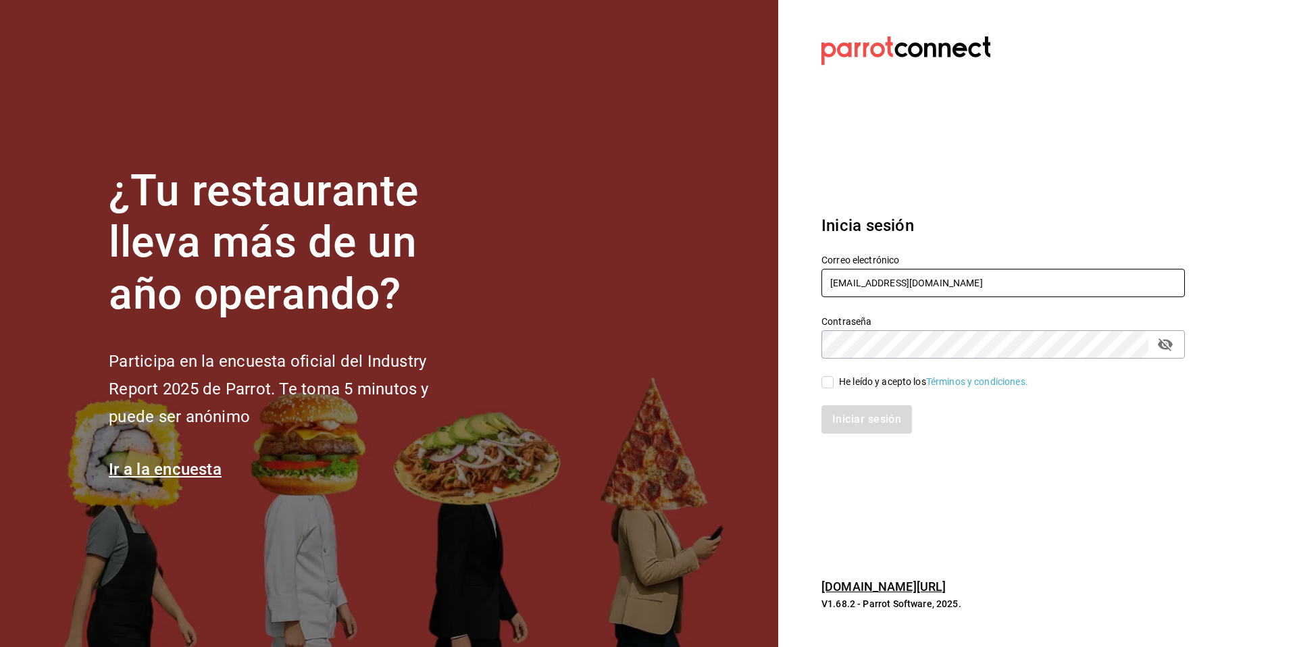
drag, startPoint x: 950, startPoint y: 288, endPoint x: 804, endPoint y: 273, distance: 146.6
click at [804, 273] on section "Datos incorrectos. Verifica que tu Correo o Contraseña estén bien escritos. Ini…" at bounding box center [997, 323] width 439 height 647
paste input "multiuser@agave"
type input "multiuser@agave.com"
click at [876, 385] on div "He leído y acepto los Términos y condiciones." at bounding box center [933, 382] width 189 height 14
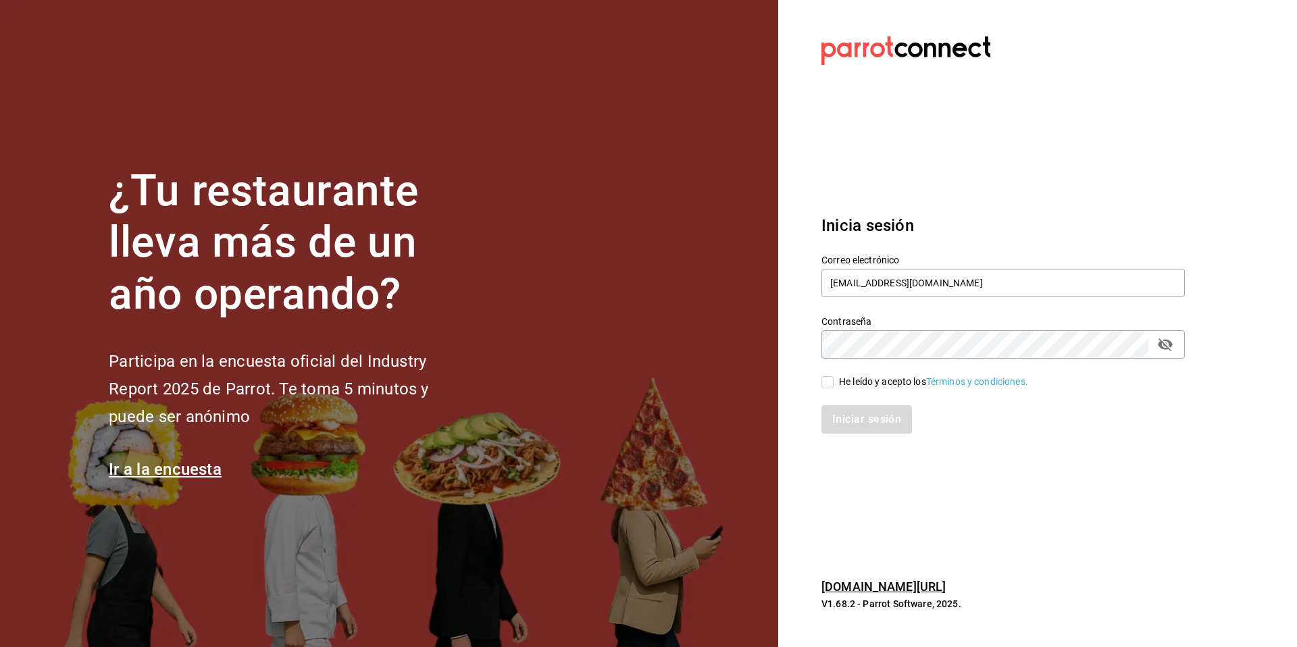
click at [833, 385] on input "He leído y acepto los Términos y condiciones." at bounding box center [827, 382] width 12 height 12
checkbox input "true"
click at [861, 436] on div "Inicia sesión Correo electrónico multiuser@agave.com Contraseña Contraseña He l…" at bounding box center [1002, 323] width 363 height 253
click at [858, 411] on button "Iniciar sesión" at bounding box center [867, 419] width 92 height 28
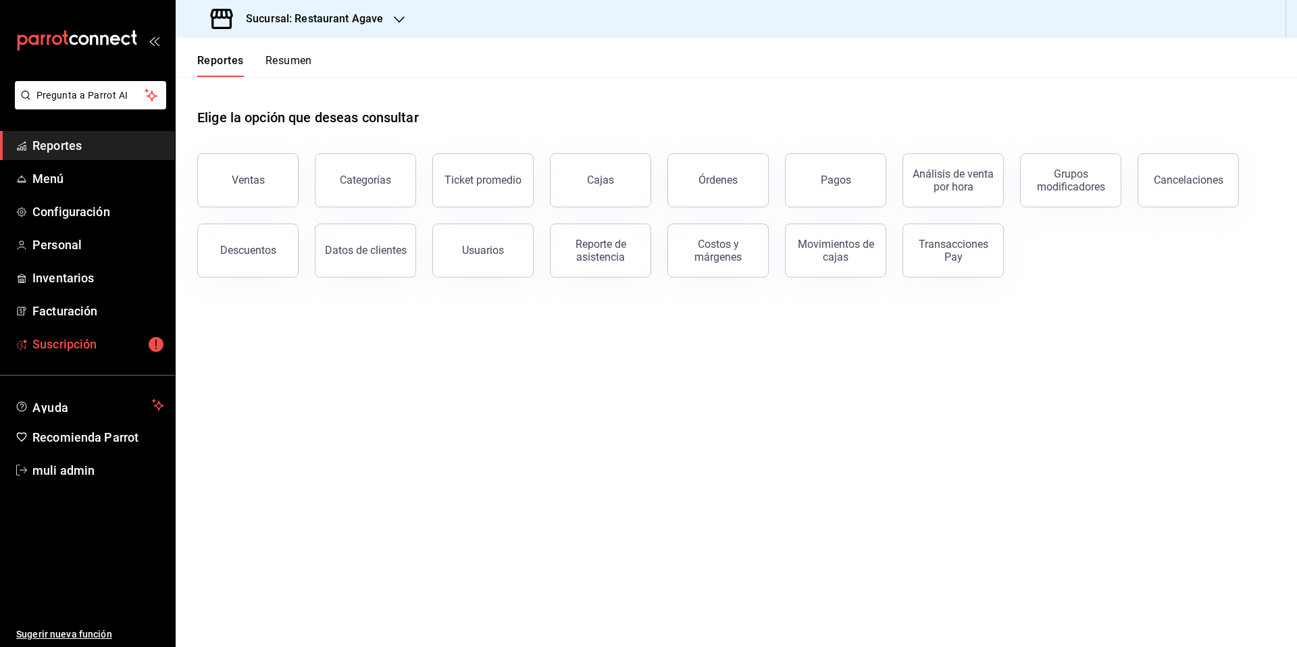
click at [69, 338] on span "Suscripción" at bounding box center [98, 344] width 132 height 18
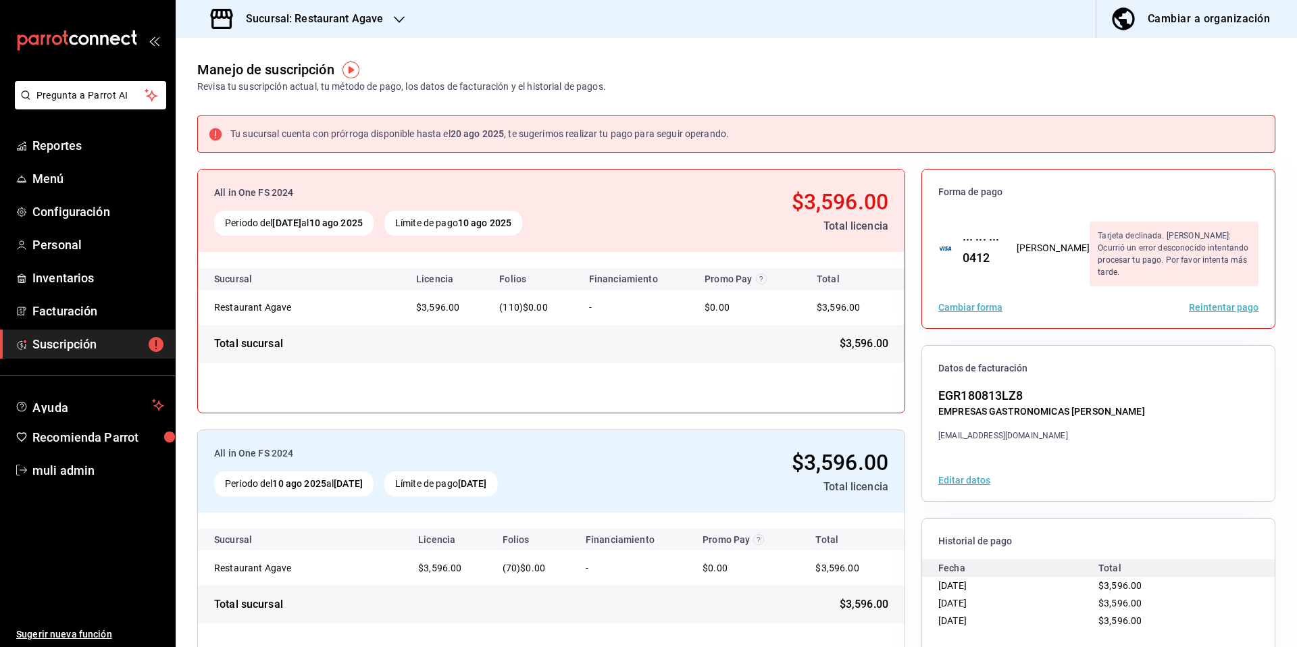
click at [1192, 30] on button "Cambiar a organización" at bounding box center [1191, 19] width 190 height 38
